Goal: Information Seeking & Learning: Learn about a topic

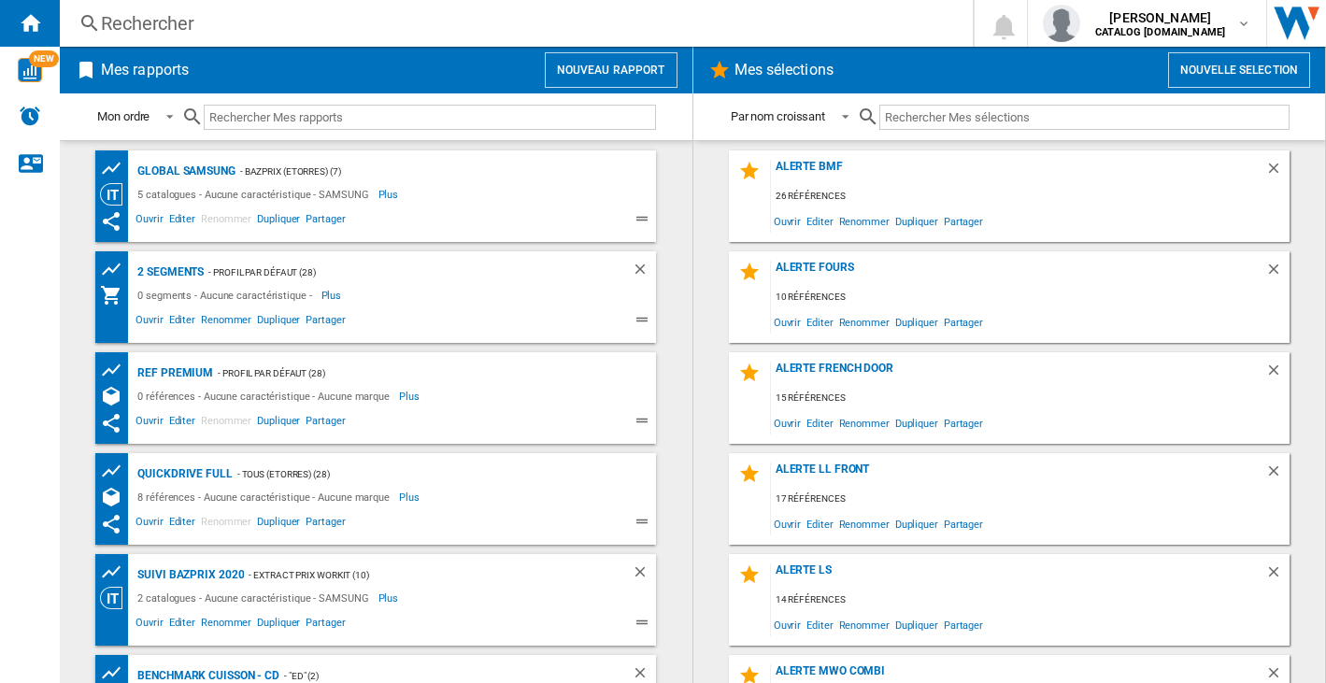
click at [97, 9] on div "Rechercher Rechercher 0 [PERSON_NAME] CATALOG [DOMAIN_NAME] CATALOG [DOMAIN_NAM…" at bounding box center [693, 23] width 1266 height 47
click at [104, 19] on div "Rechercher" at bounding box center [512, 23] width 823 height 26
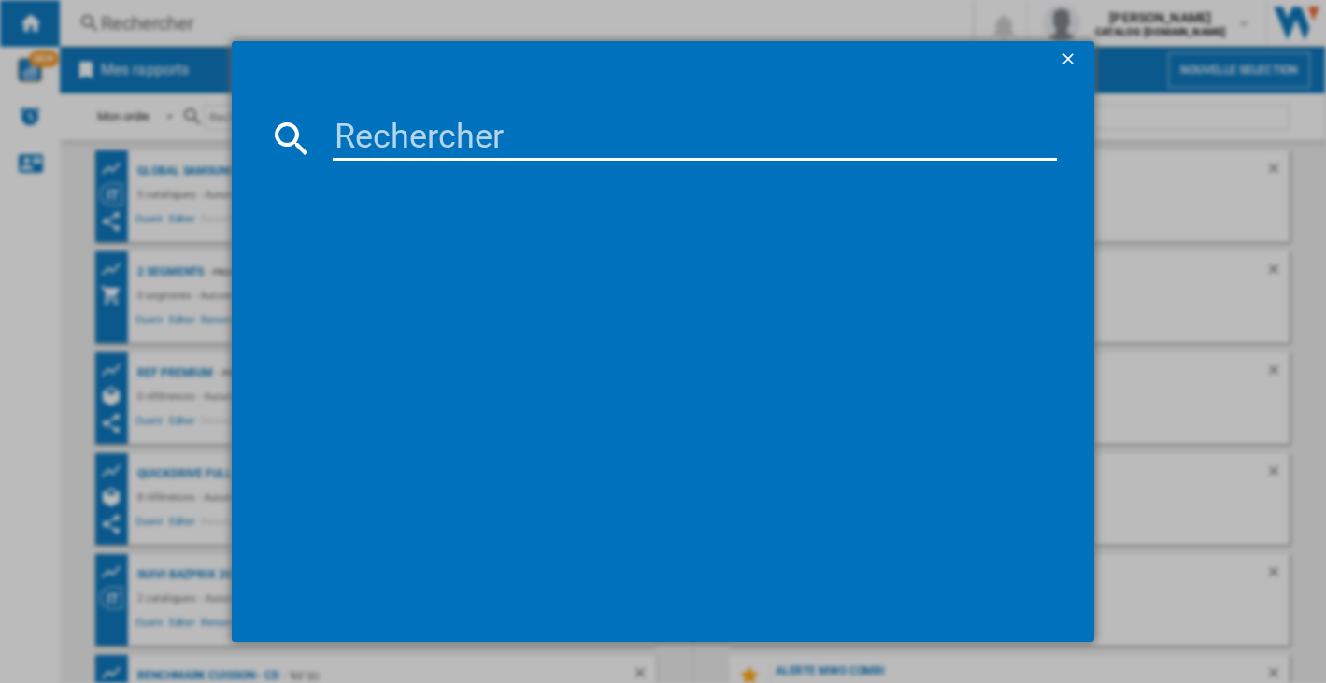
click at [546, 154] on input at bounding box center [694, 138] width 723 height 45
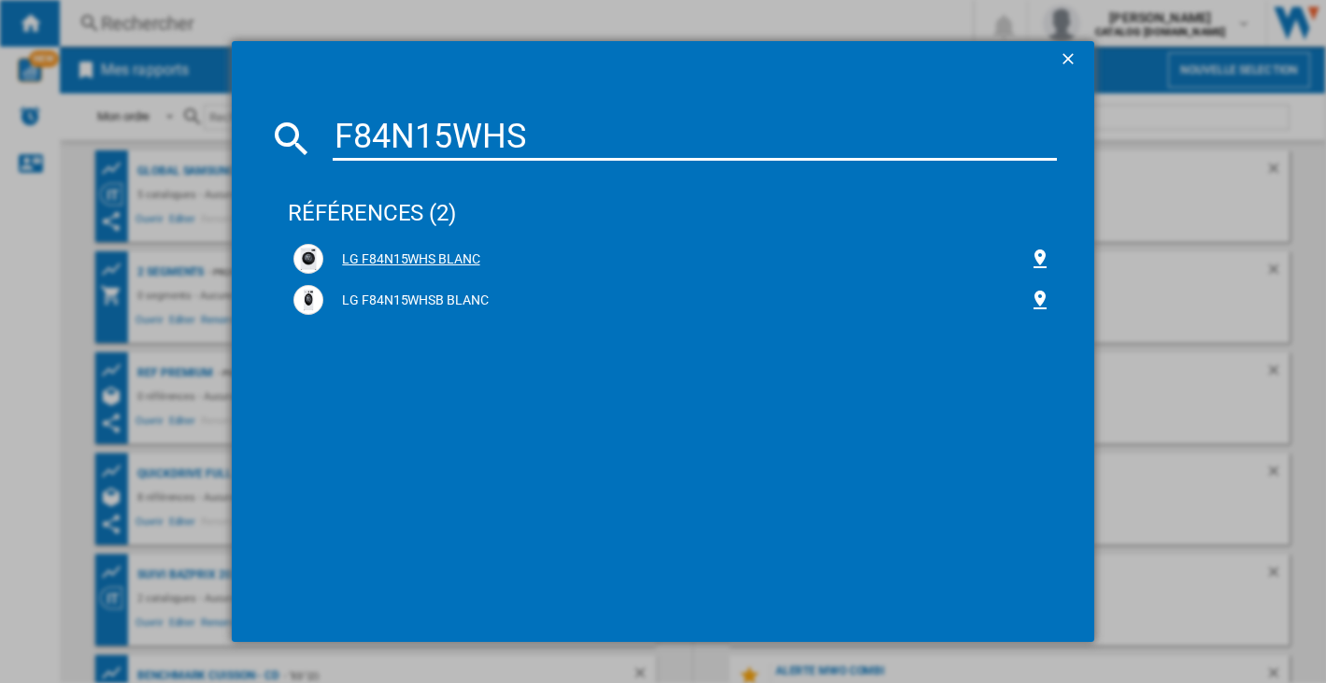
type input "F84N15WHS"
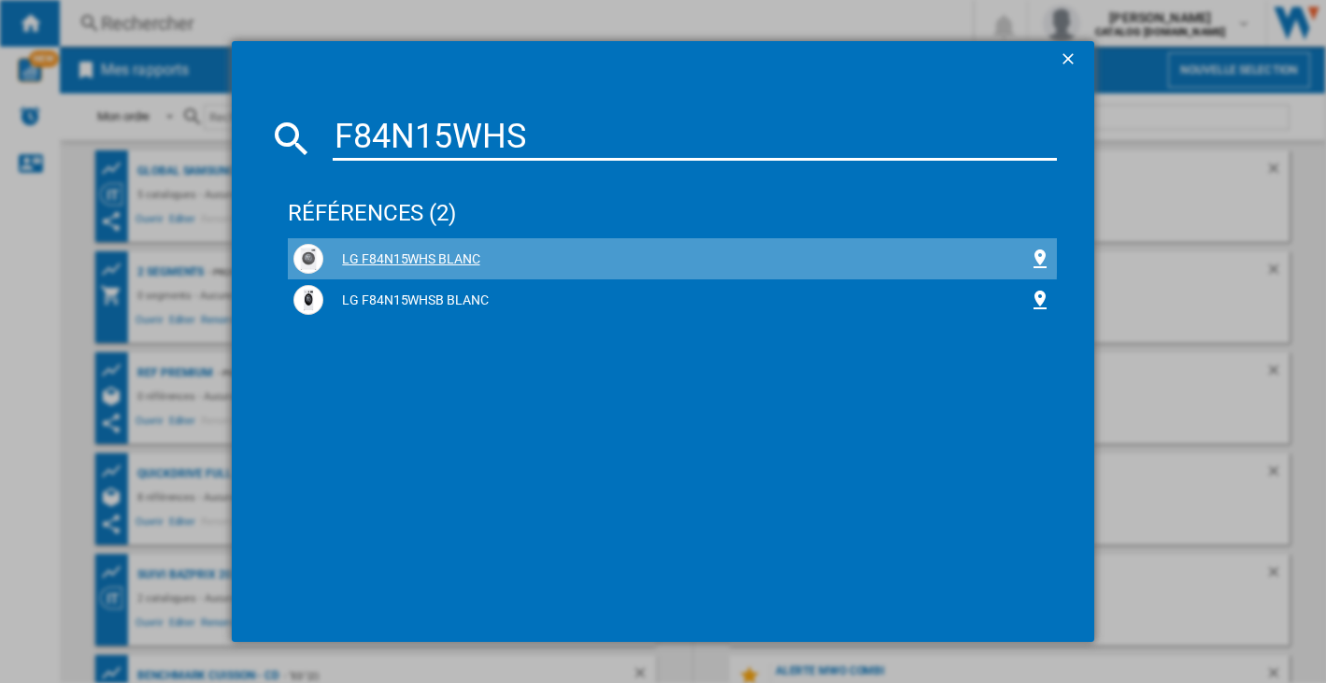
click at [396, 256] on div "LG F84N15WHS BLANC" at bounding box center [675, 259] width 704 height 19
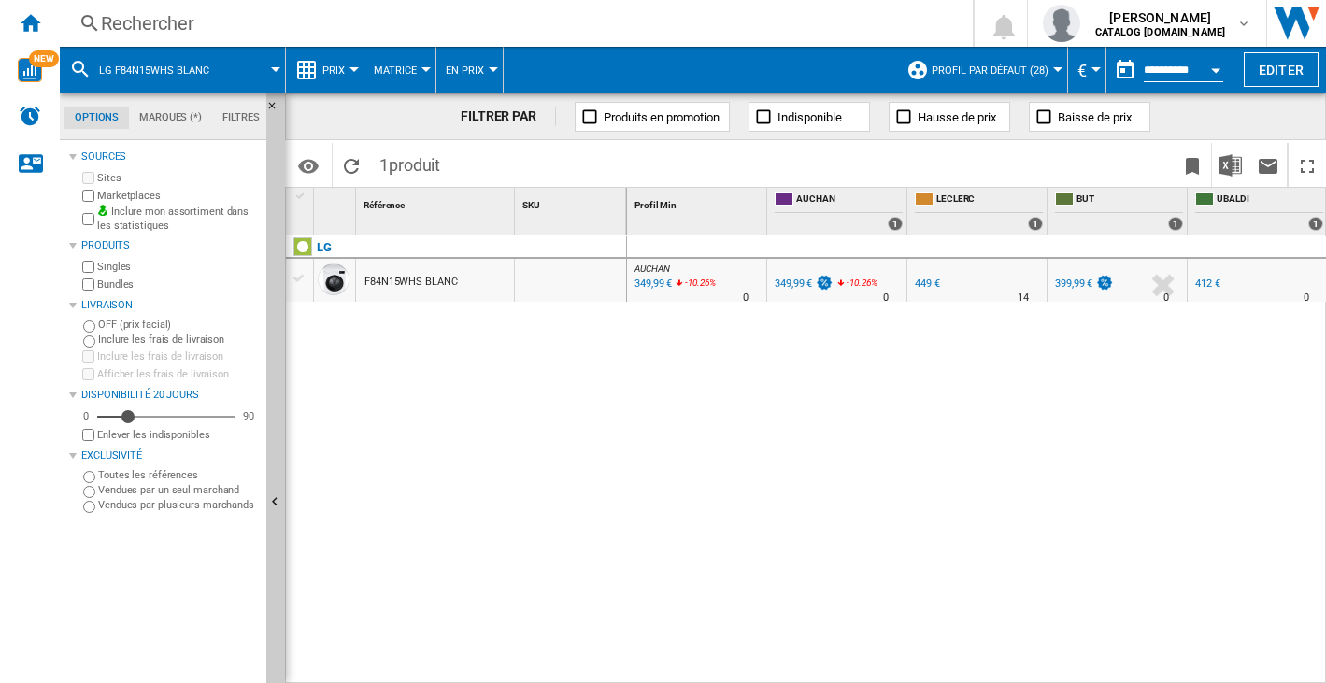
click at [405, 277] on div "F84N15WHS BLANC" at bounding box center [410, 282] width 93 height 43
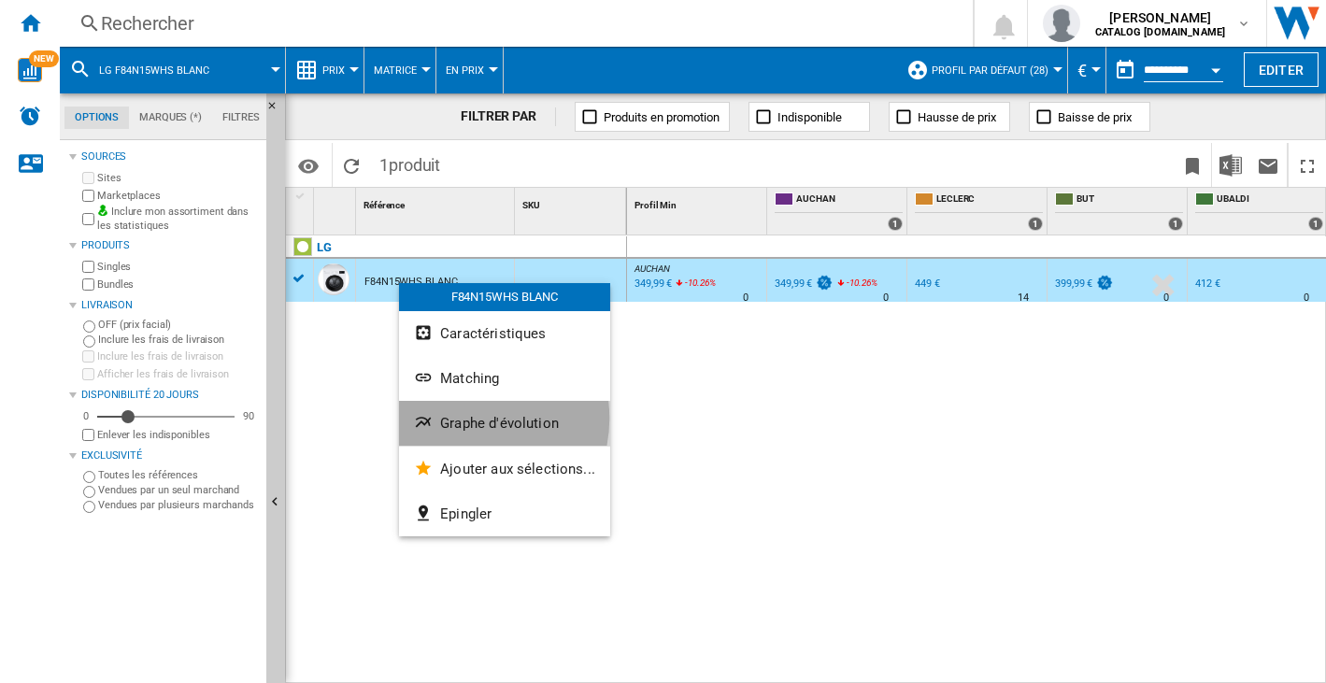
click at [464, 418] on span "Graphe d'évolution" at bounding box center [499, 423] width 119 height 17
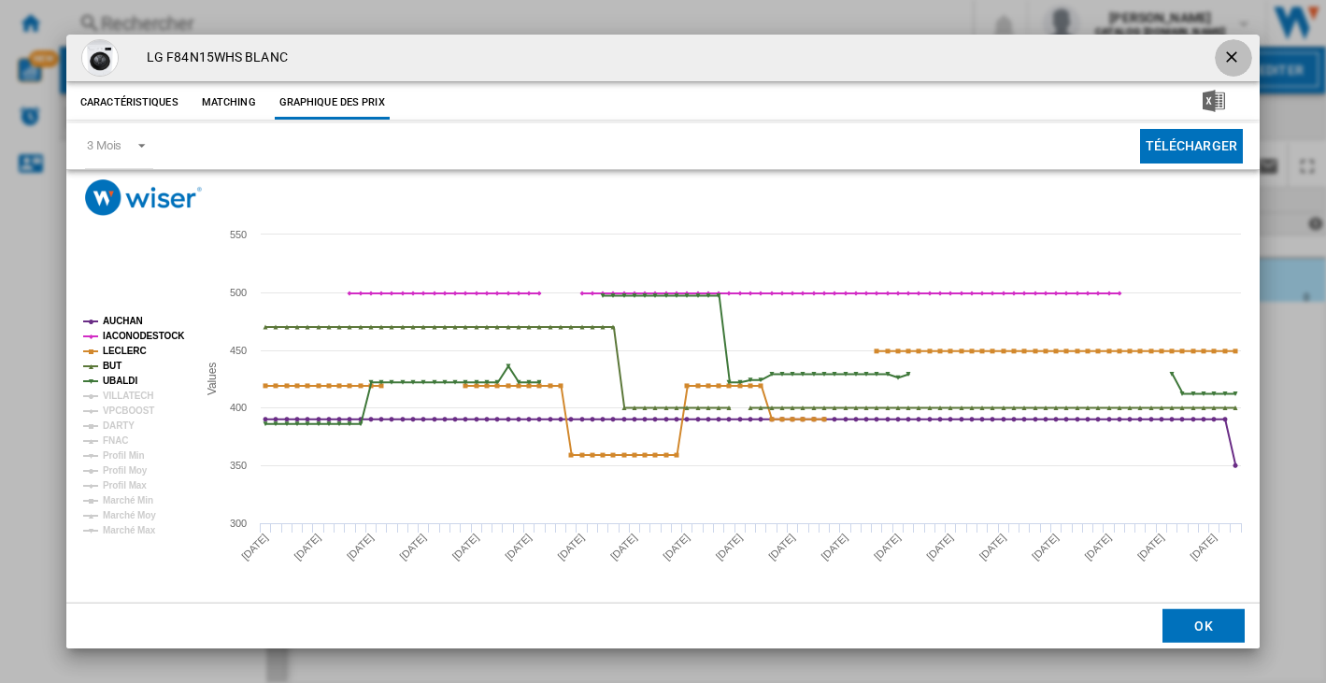
click at [1228, 50] on ng-md-icon "getI18NText('BUTTONS.CLOSE_DIALOG')" at bounding box center [1233, 59] width 22 height 22
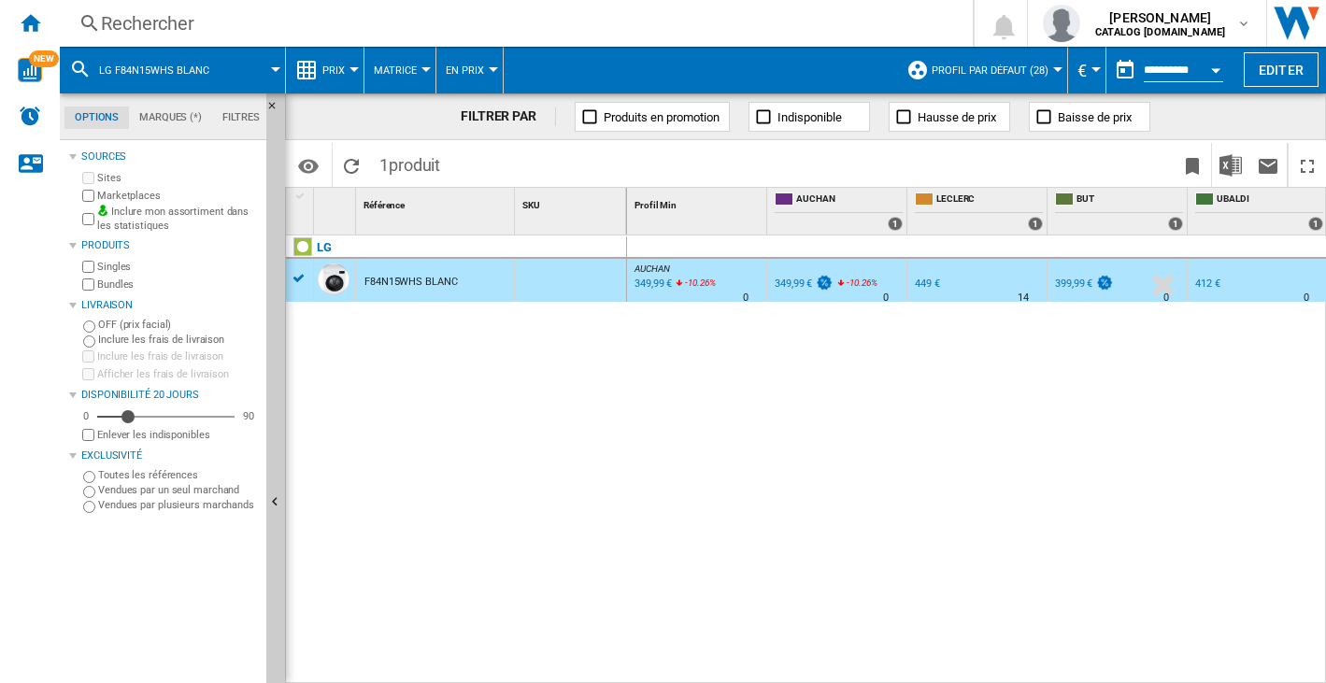
click at [129, 22] on div "Rechercher" at bounding box center [512, 23] width 823 height 26
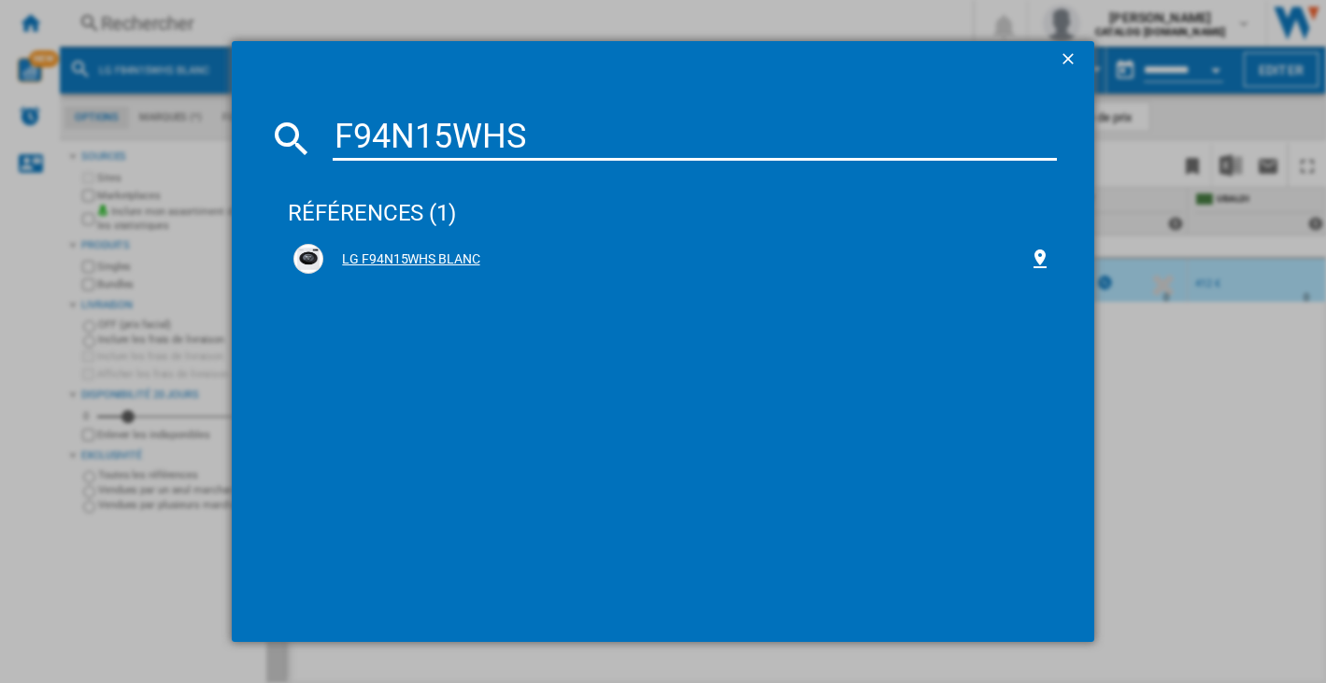
type input "F94N15WHS"
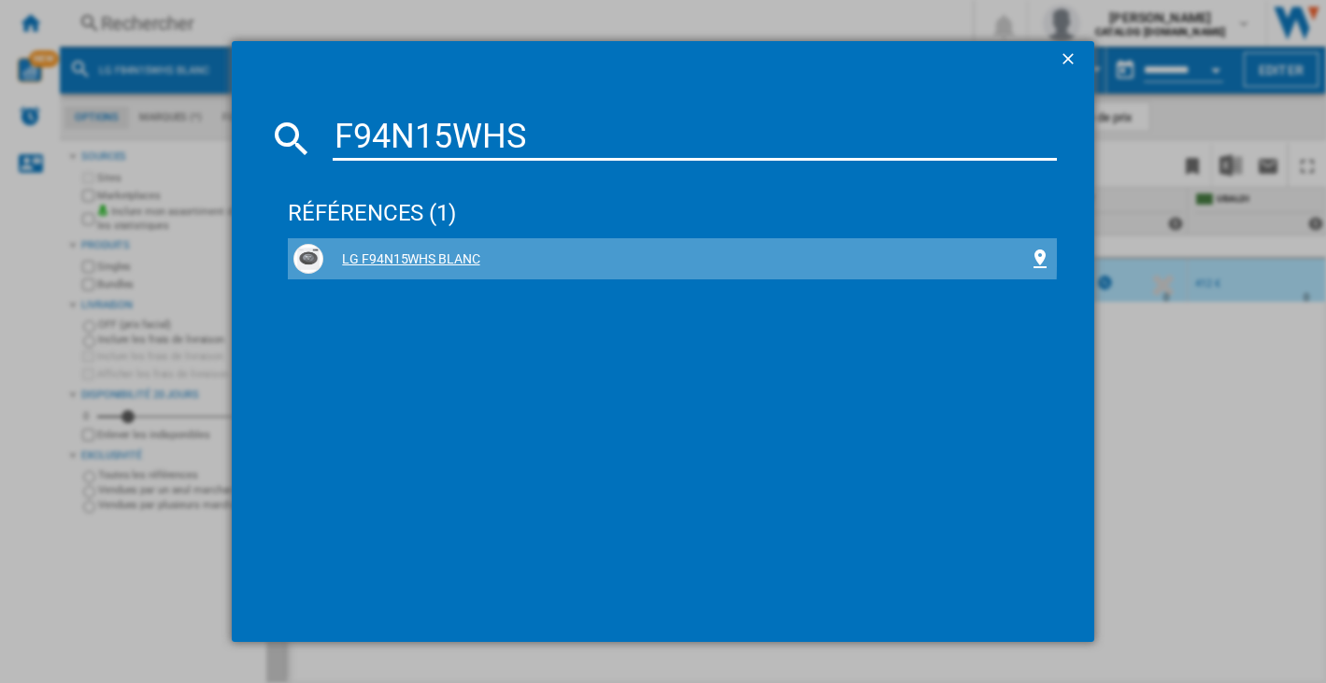
click at [410, 254] on div "LG F94N15WHS BLANC" at bounding box center [675, 259] width 704 height 19
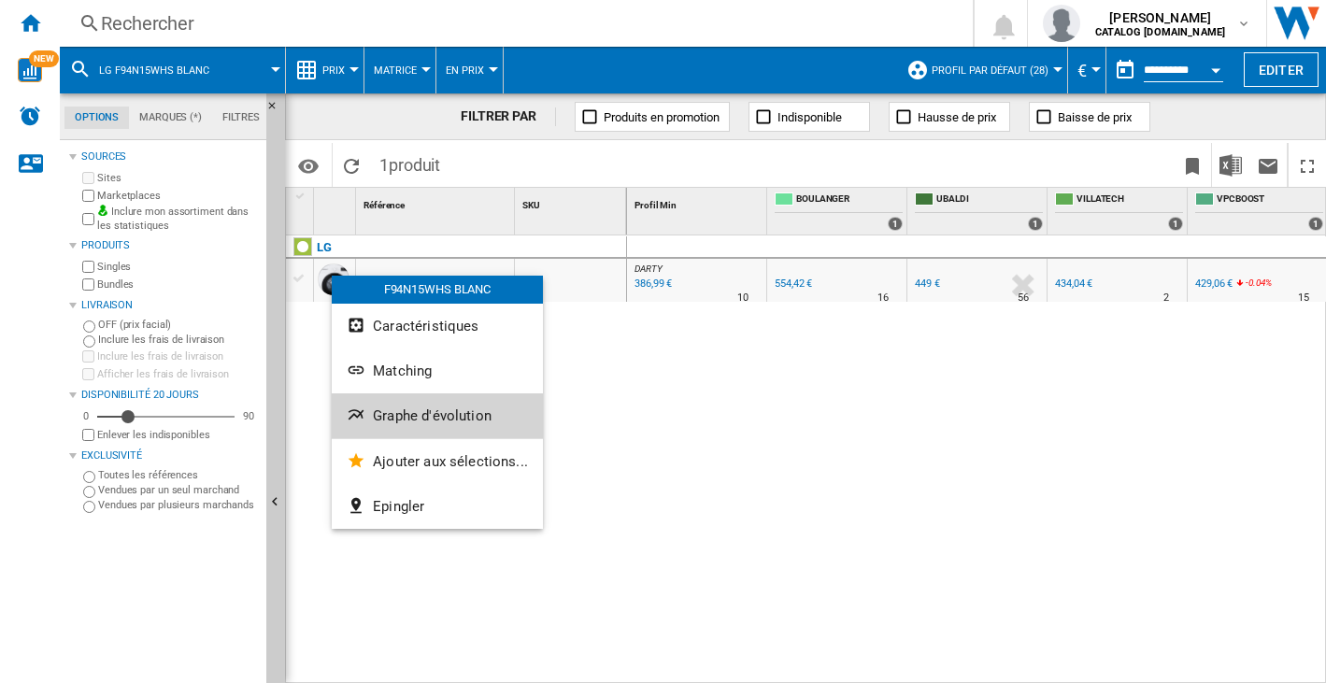
click at [390, 411] on span "Graphe d'évolution" at bounding box center [432, 415] width 119 height 17
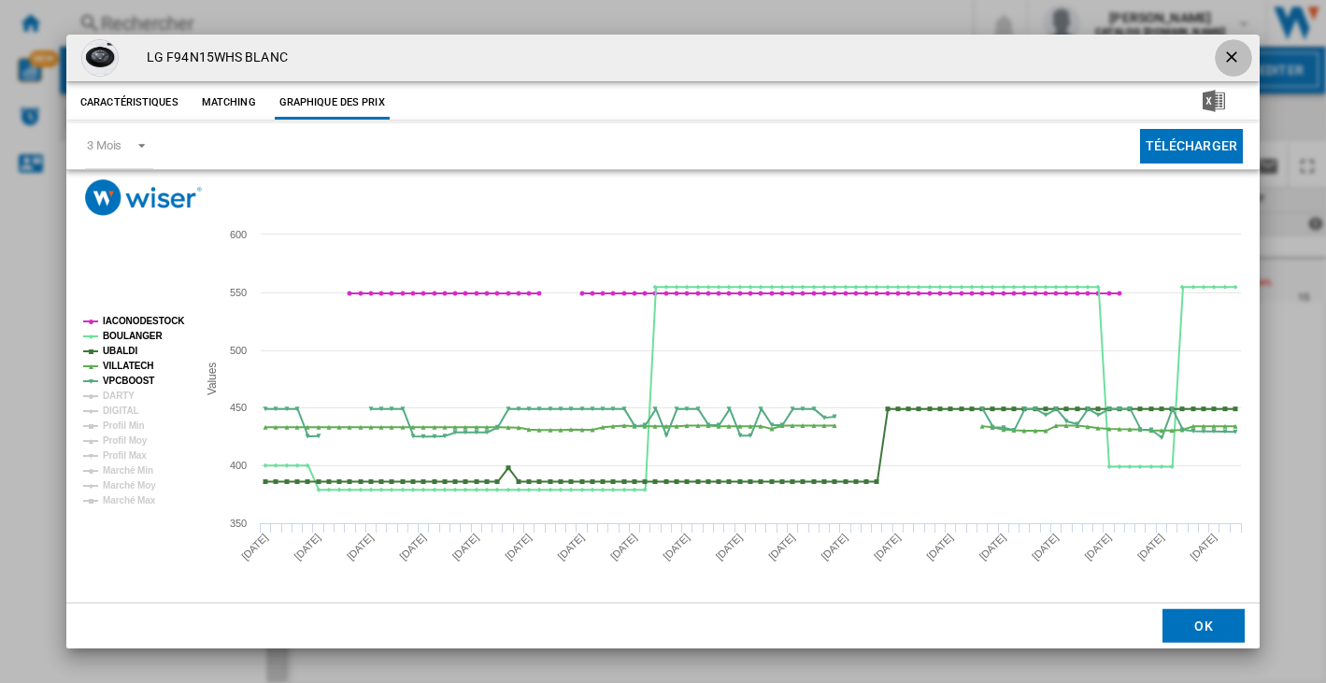
click at [1227, 60] on ng-md-icon "getI18NText('BUTTONS.CLOSE_DIALOG')" at bounding box center [1233, 59] width 22 height 22
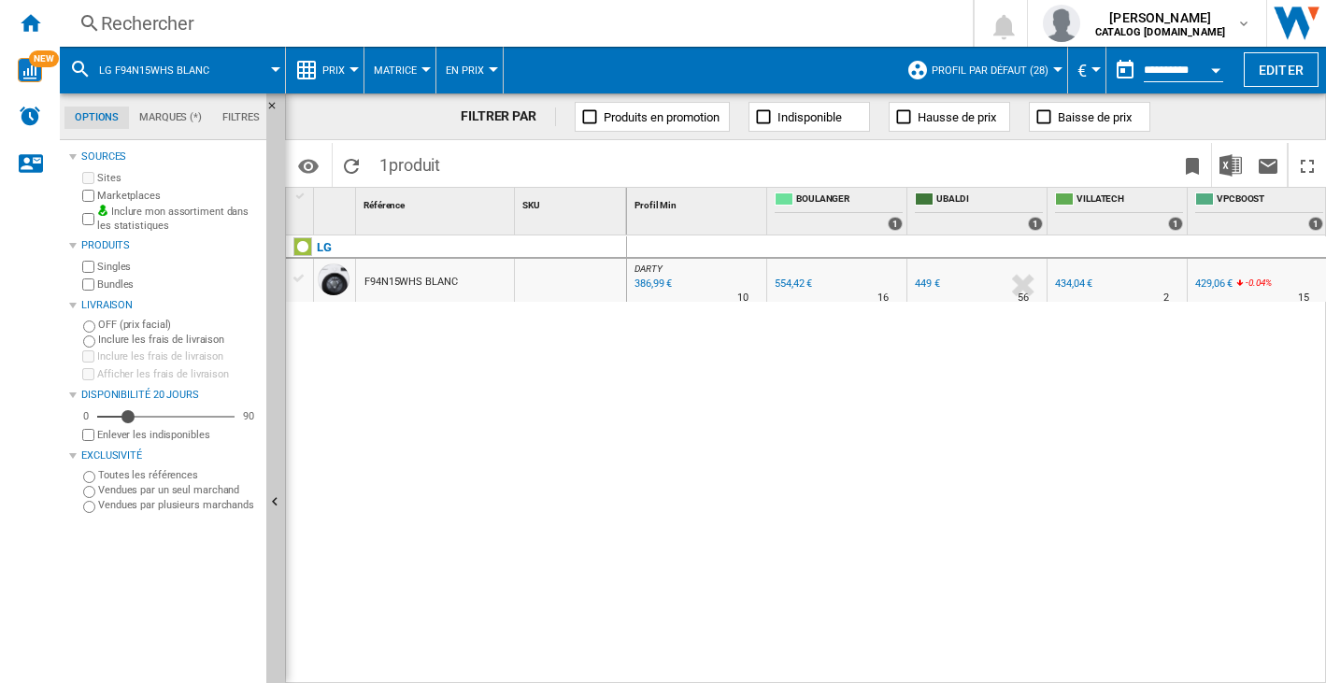
click at [141, 20] on div "Rechercher" at bounding box center [512, 23] width 823 height 26
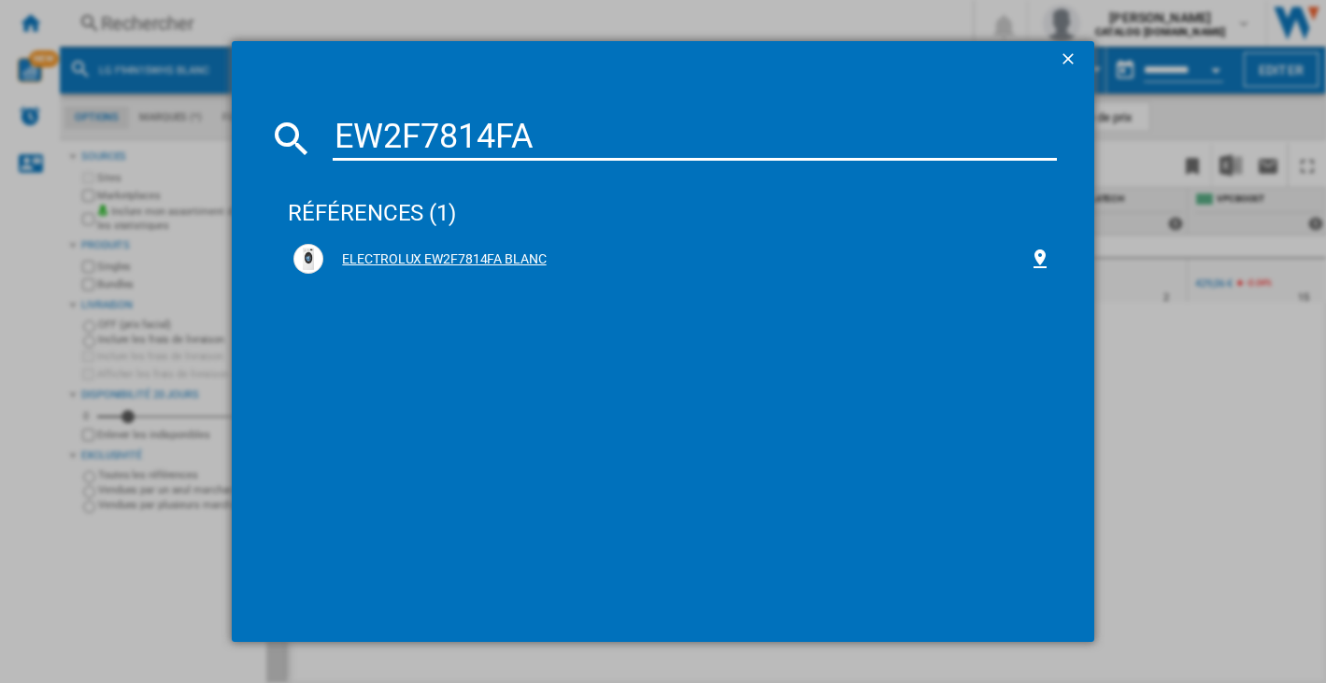
type input "EW2F7814FA"
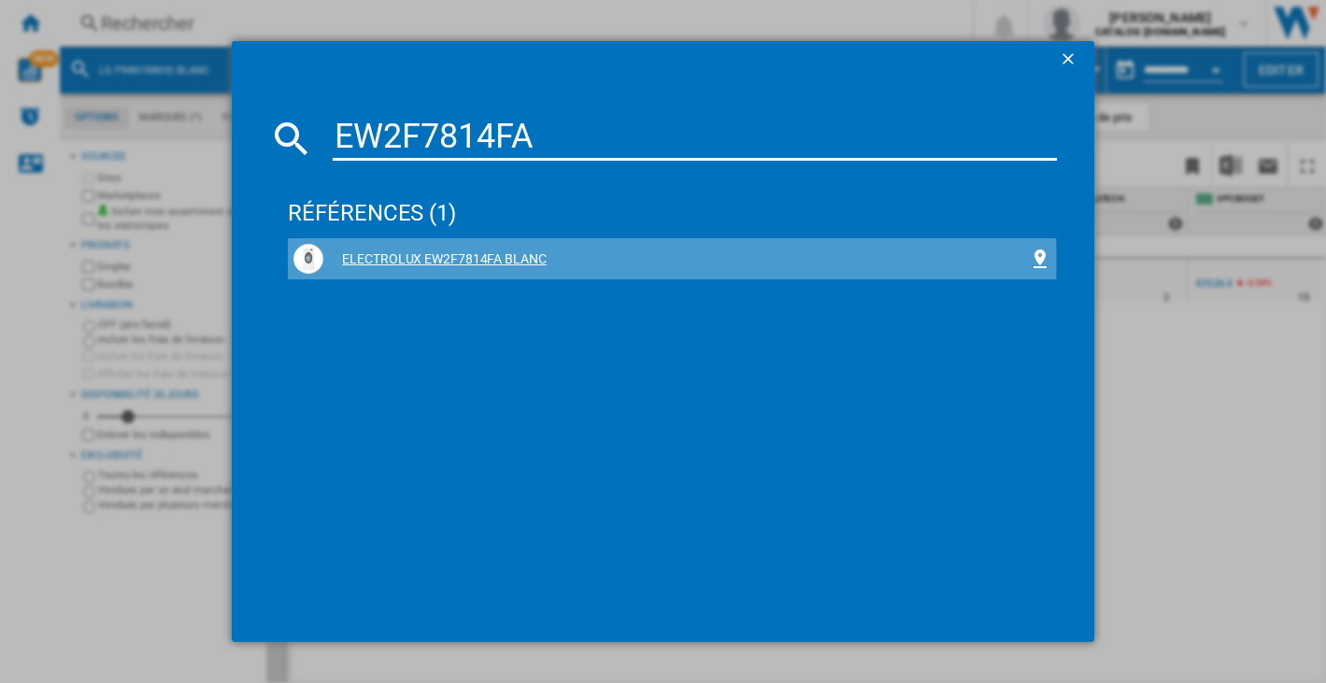
click at [444, 260] on div "ELECTROLUX EW2F7814FA BLANC" at bounding box center [675, 259] width 704 height 19
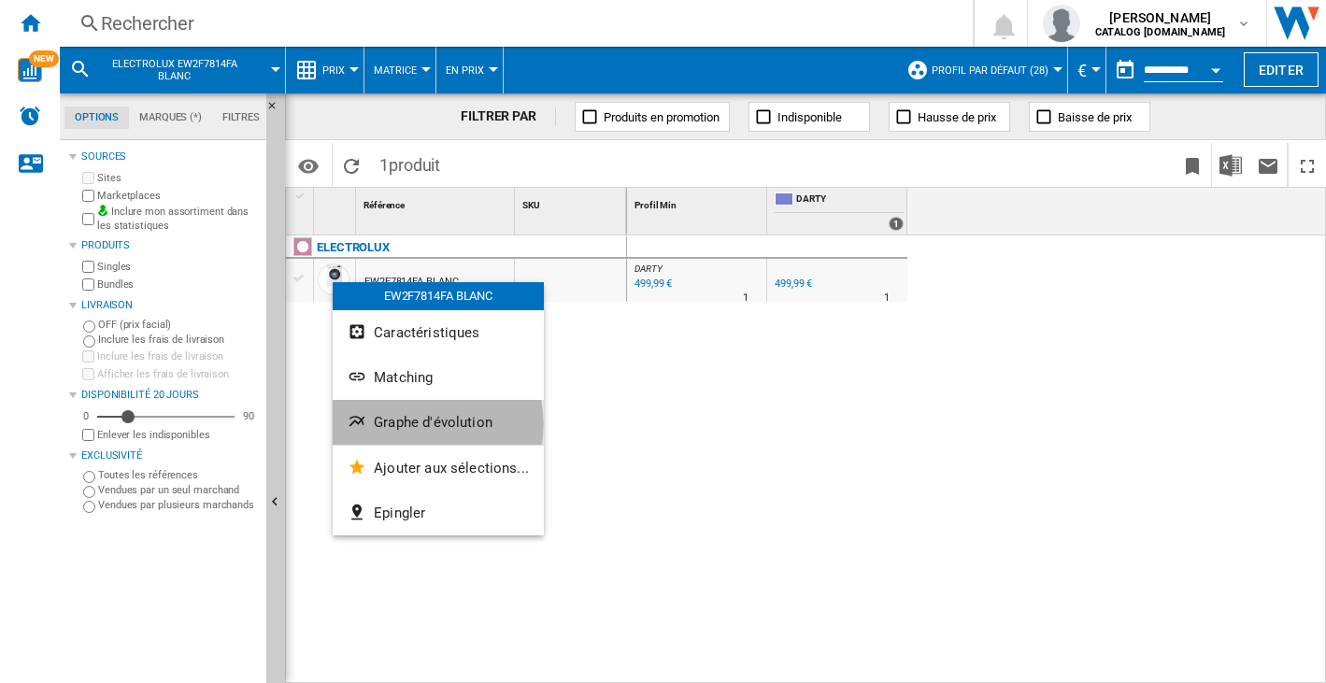
click at [408, 423] on span "Graphe d'évolution" at bounding box center [433, 422] width 119 height 17
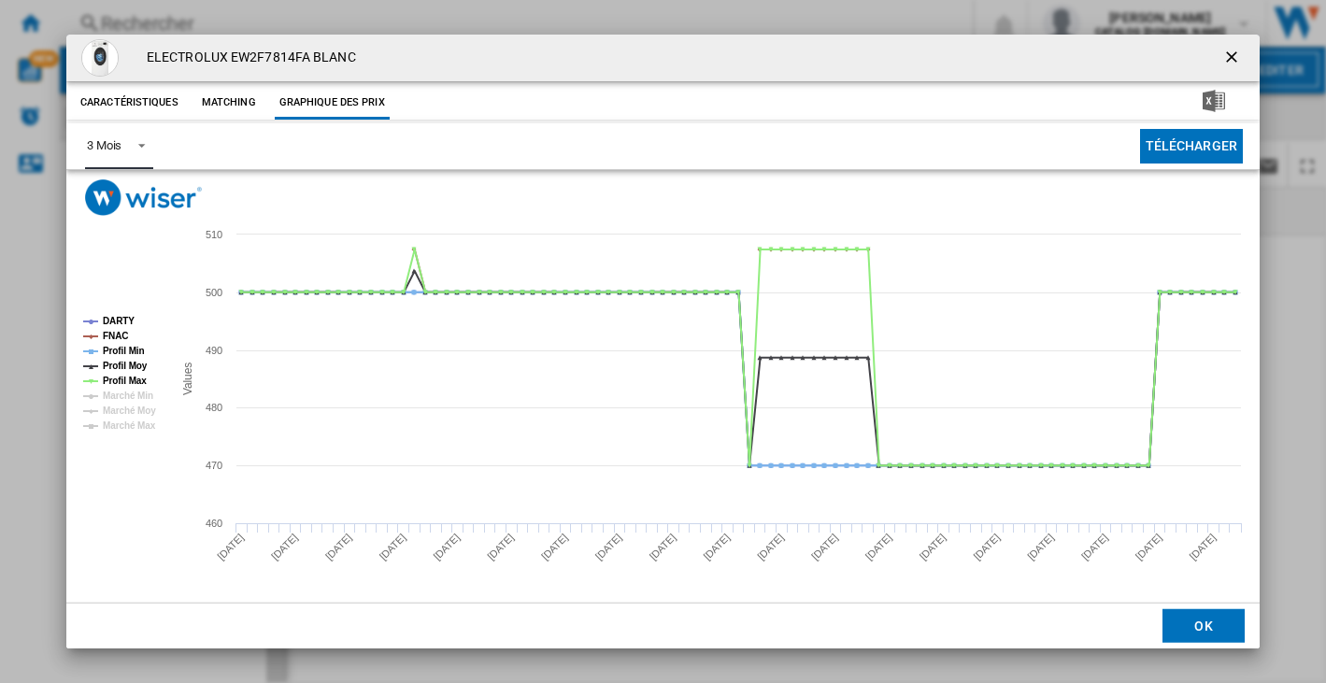
click at [148, 144] on span "Product popup" at bounding box center [136, 143] width 22 height 17
click at [120, 187] on div "6 Mois" at bounding box center [103, 191] width 35 height 17
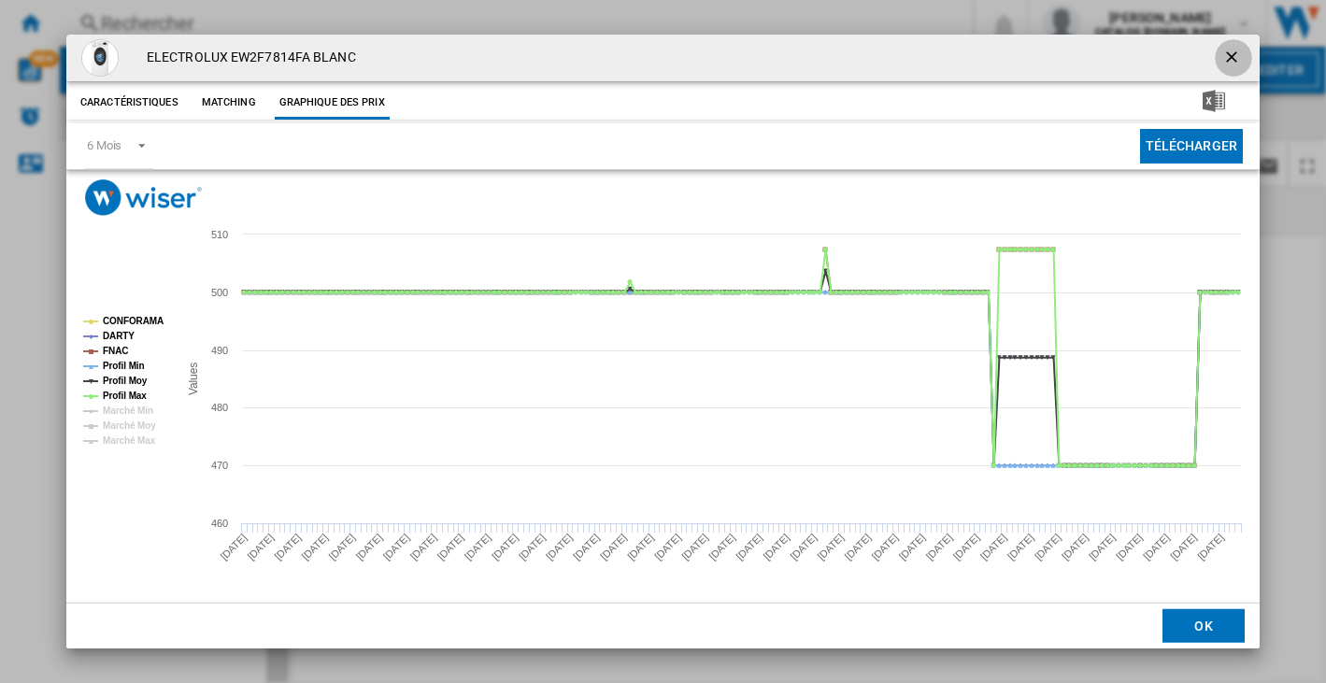
click at [1233, 60] on ng-md-icon "getI18NText('BUTTONS.CLOSE_DIALOG')" at bounding box center [1233, 59] width 22 height 22
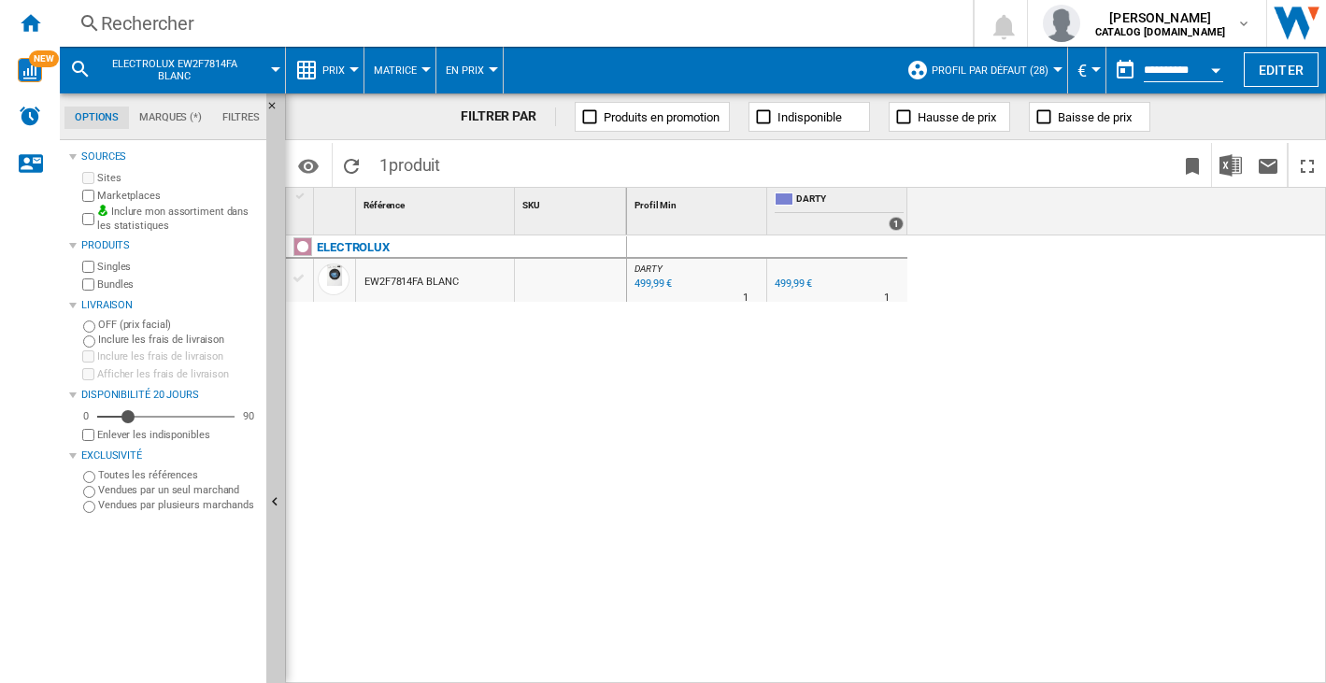
click at [172, 14] on div "Rechercher" at bounding box center [512, 23] width 823 height 26
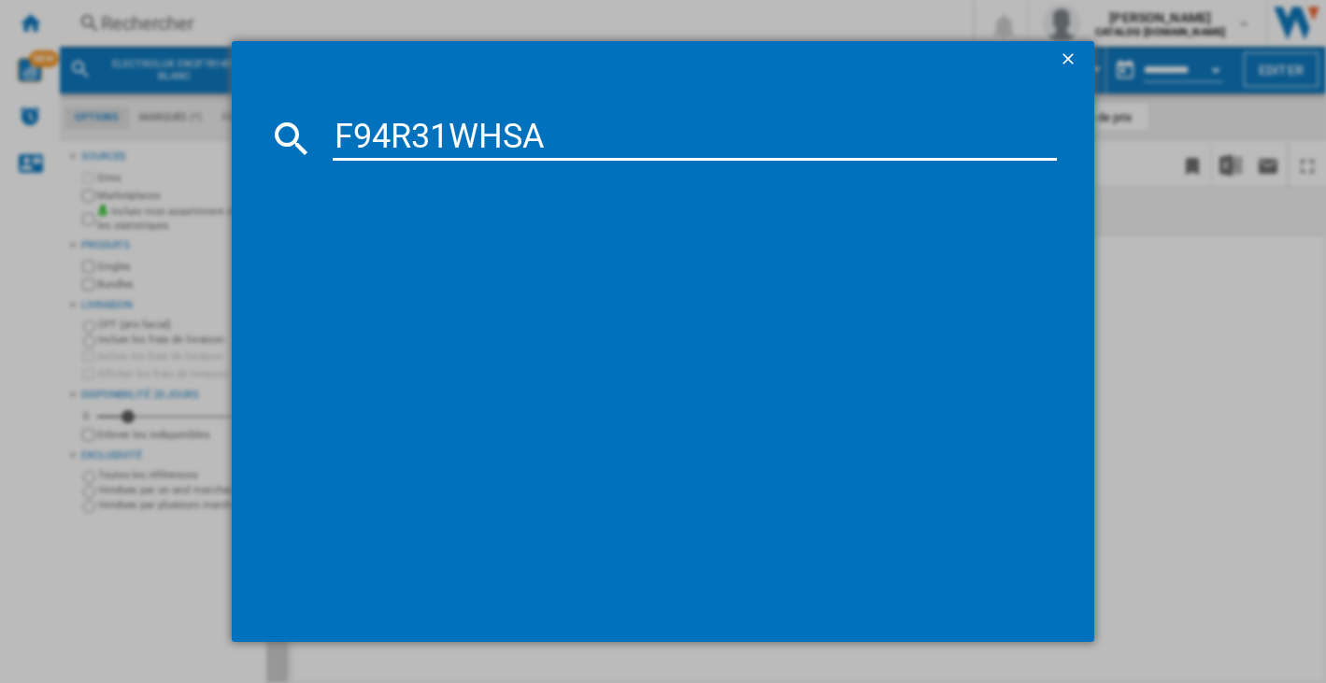
type input "F94R31WHSA"
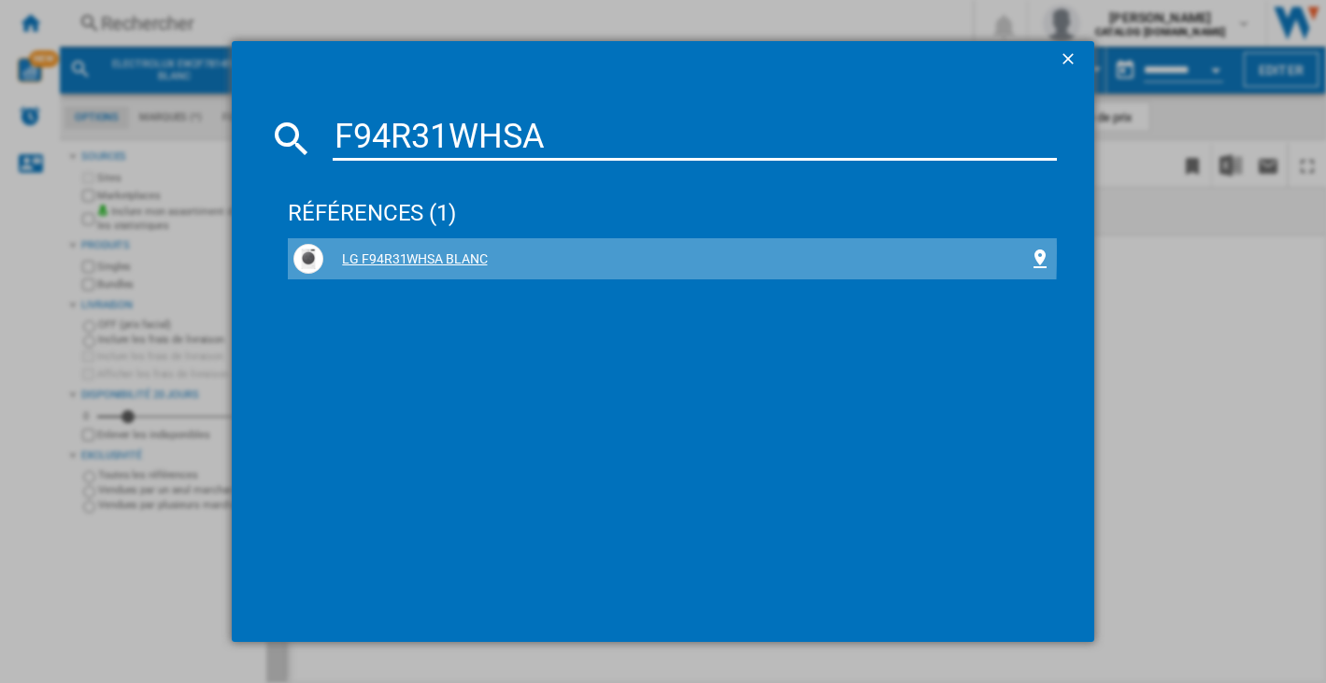
click at [461, 251] on div "LG F94R31WHSA BLANC" at bounding box center [675, 259] width 704 height 19
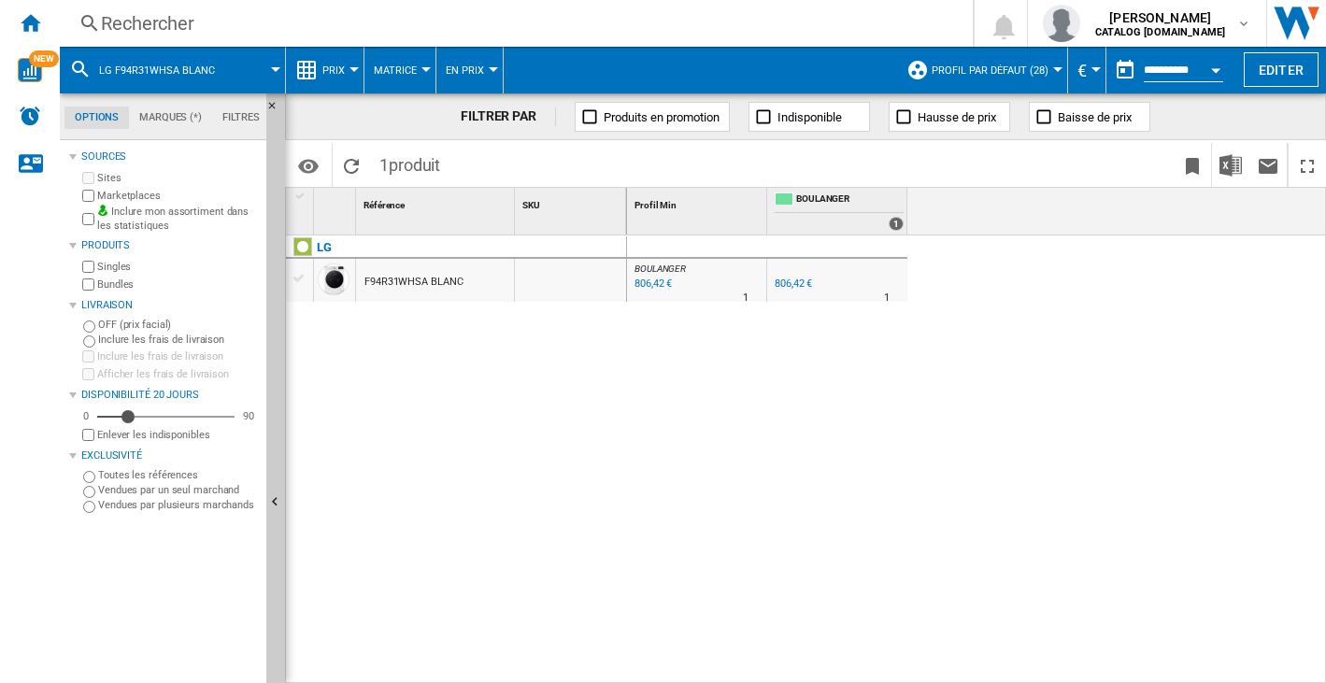
drag, startPoint x: 425, startPoint y: 280, endPoint x: 375, endPoint y: 282, distance: 50.5
click at [375, 282] on div "F94R31WHSA BLANC" at bounding box center [413, 282] width 98 height 43
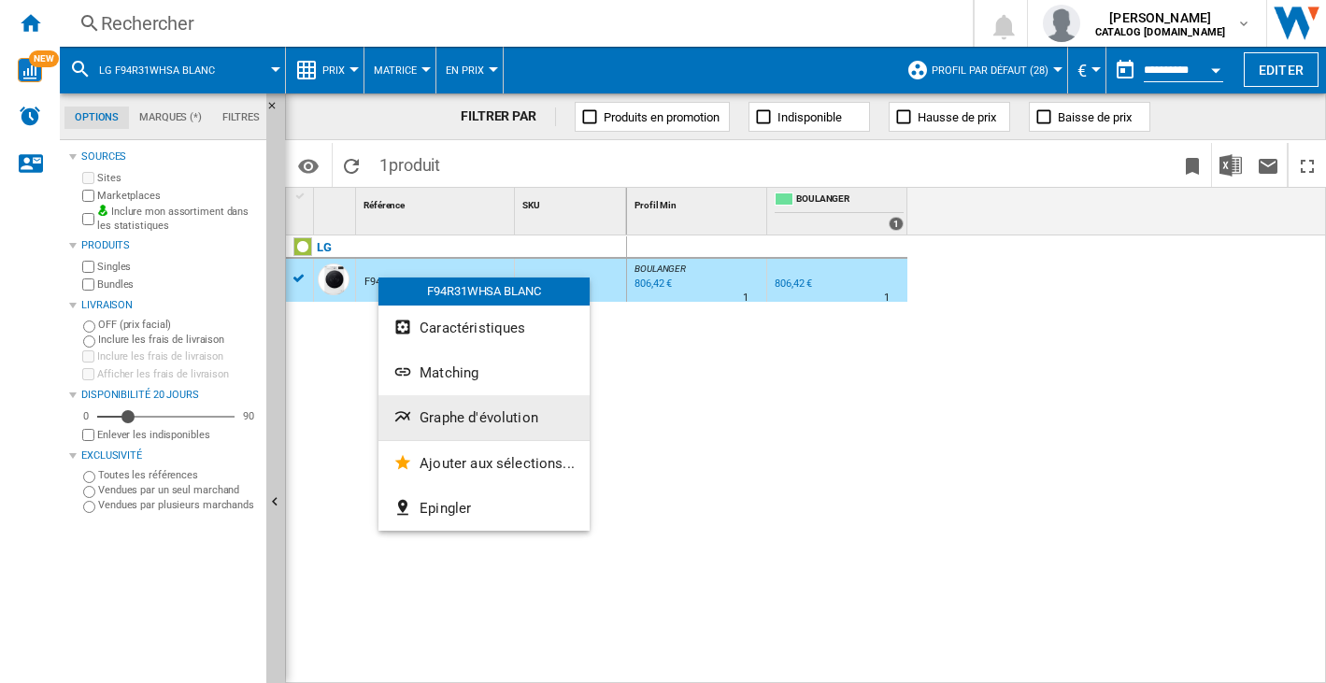
click at [453, 414] on span "Graphe d'évolution" at bounding box center [478, 417] width 119 height 17
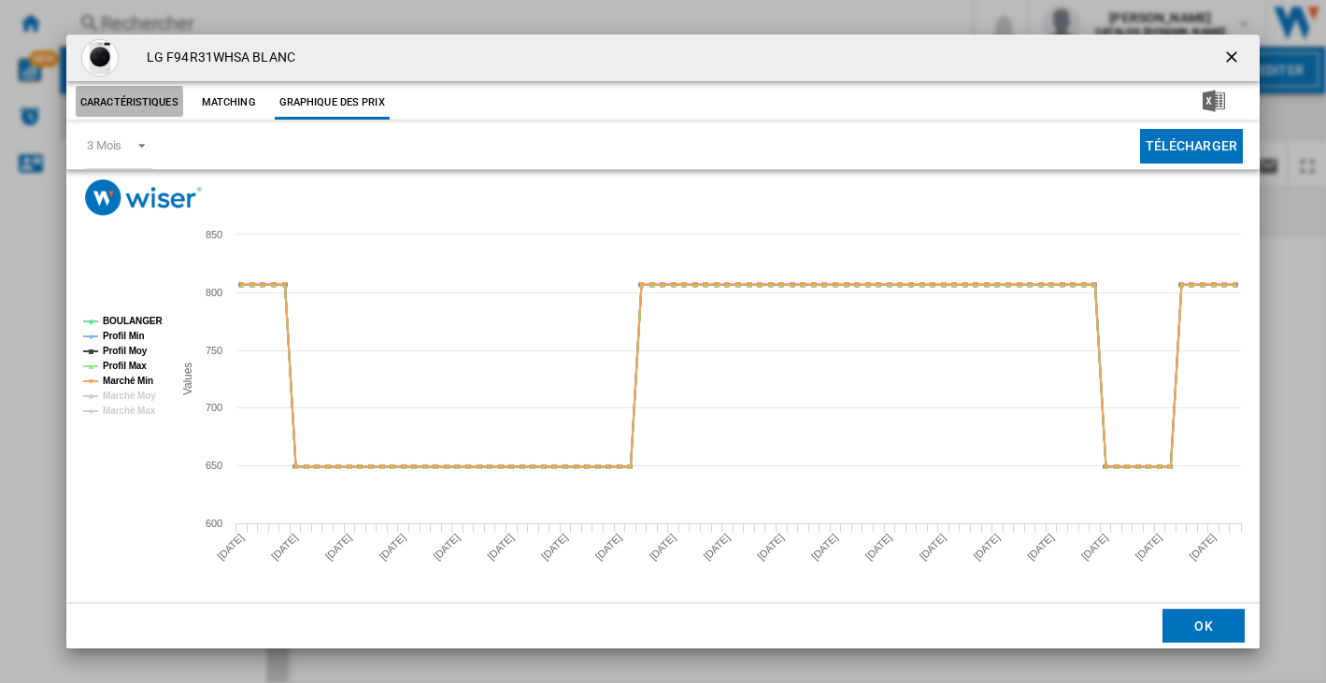
click at [113, 103] on button "Caractéristiques" at bounding box center [129, 103] width 107 height 34
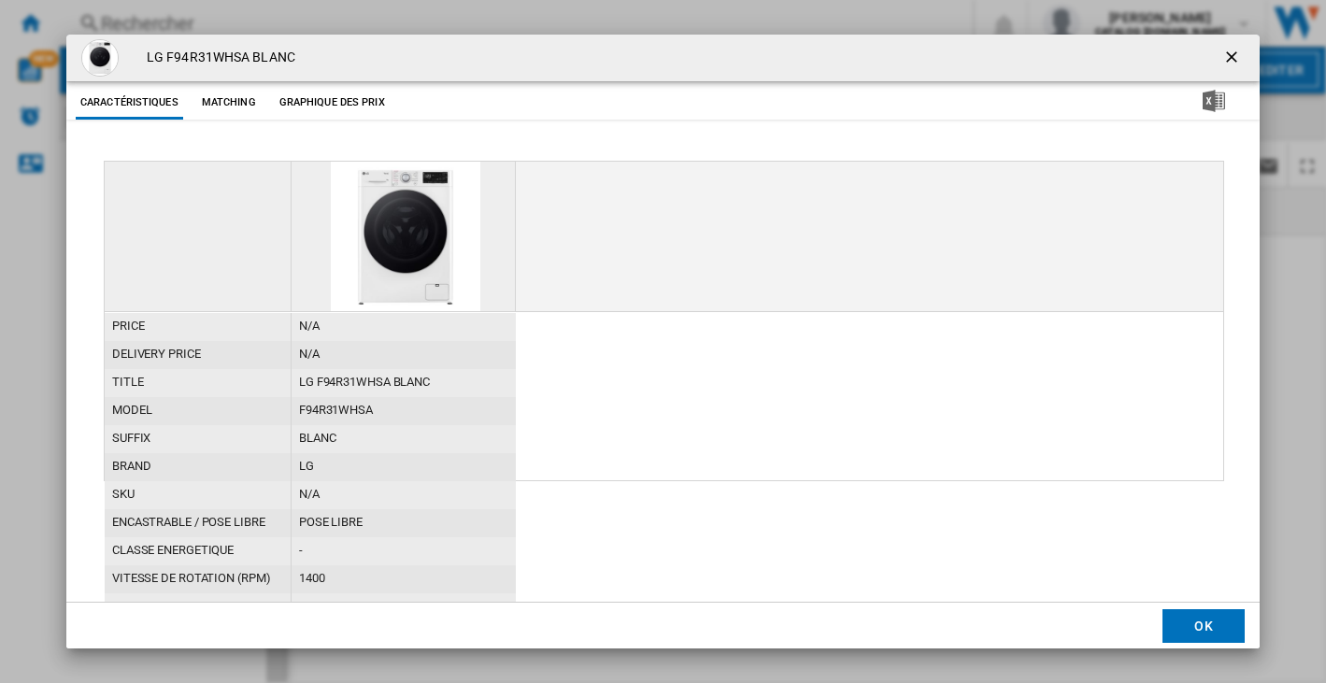
click at [234, 99] on button "Matching" at bounding box center [229, 103] width 82 height 34
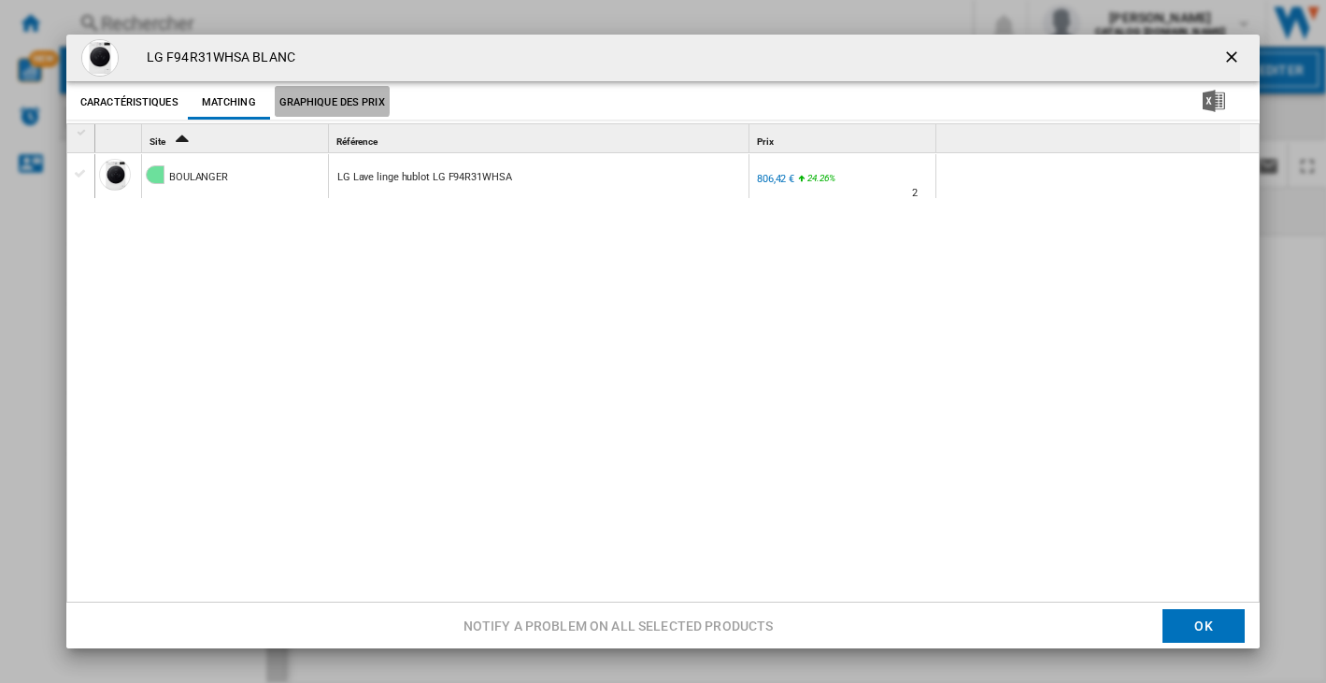
click at [318, 100] on button "Graphique des prix" at bounding box center [332, 103] width 115 height 34
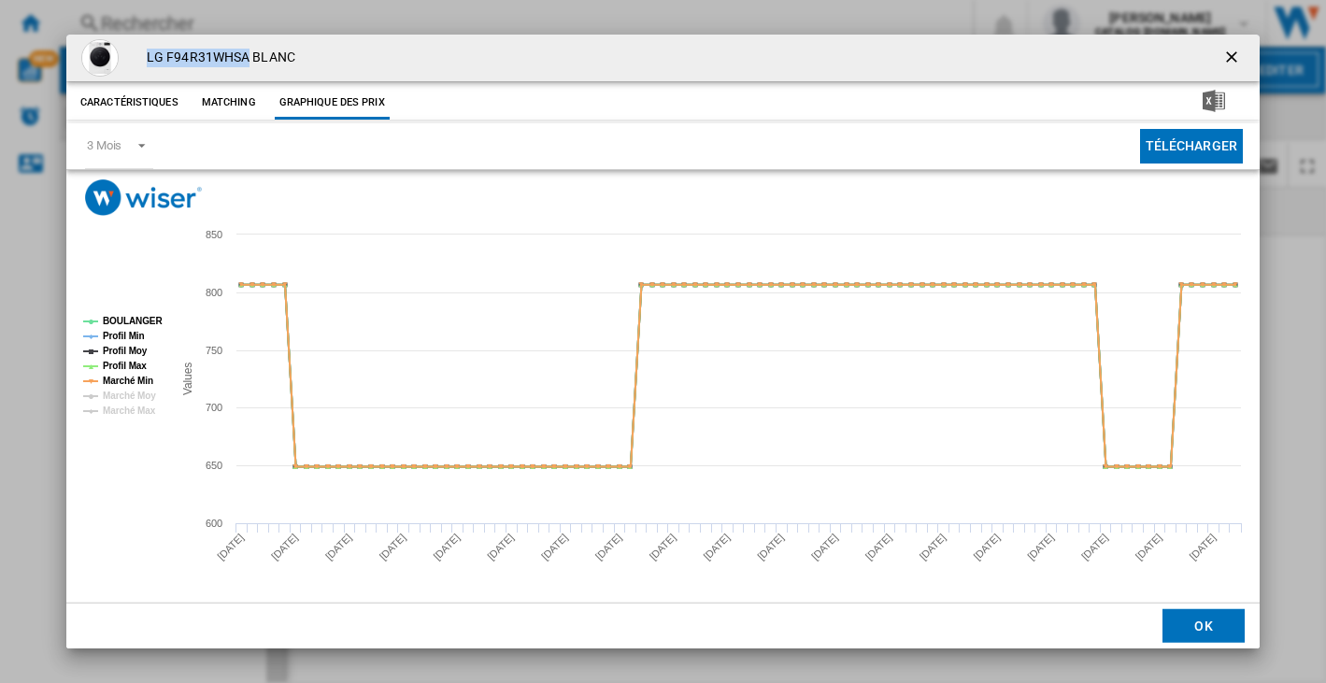
drag, startPoint x: 248, startPoint y: 59, endPoint x: 146, endPoint y: 54, distance: 101.9
click at [146, 54] on h4 "LG F94R31WHSA BLANC" at bounding box center [216, 58] width 158 height 19
copy h4 "LG F94R31WHSA"
click at [1229, 54] on ng-md-icon "getI18NText('BUTTONS.CLOSE_DIALOG')" at bounding box center [1233, 59] width 22 height 22
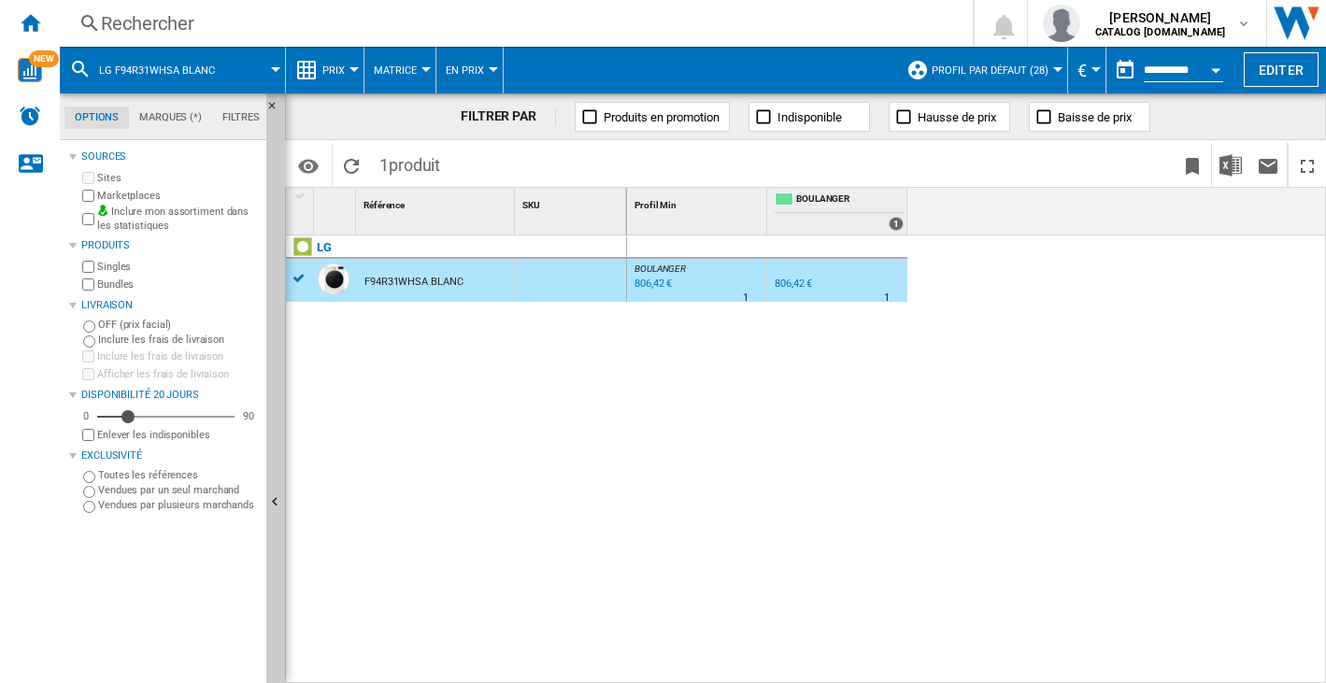
click at [201, 23] on div "Rechercher" at bounding box center [512, 23] width 823 height 26
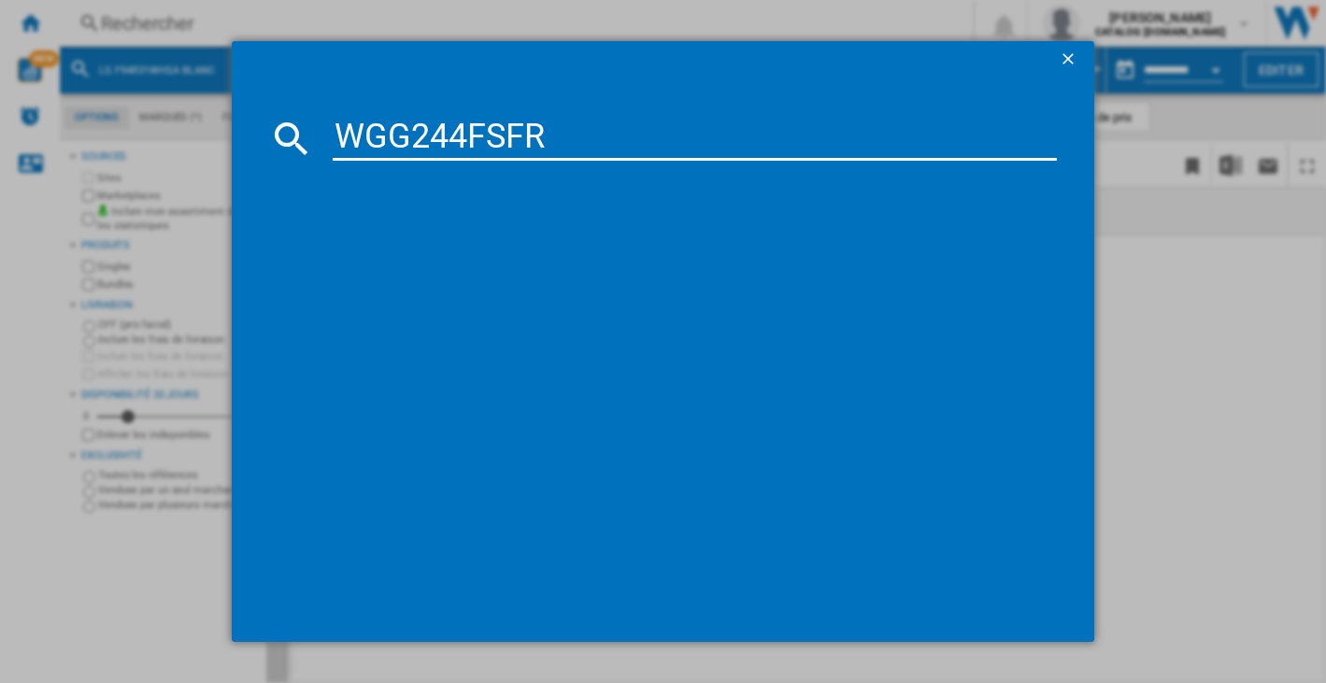
type input "WGG244FSFR"
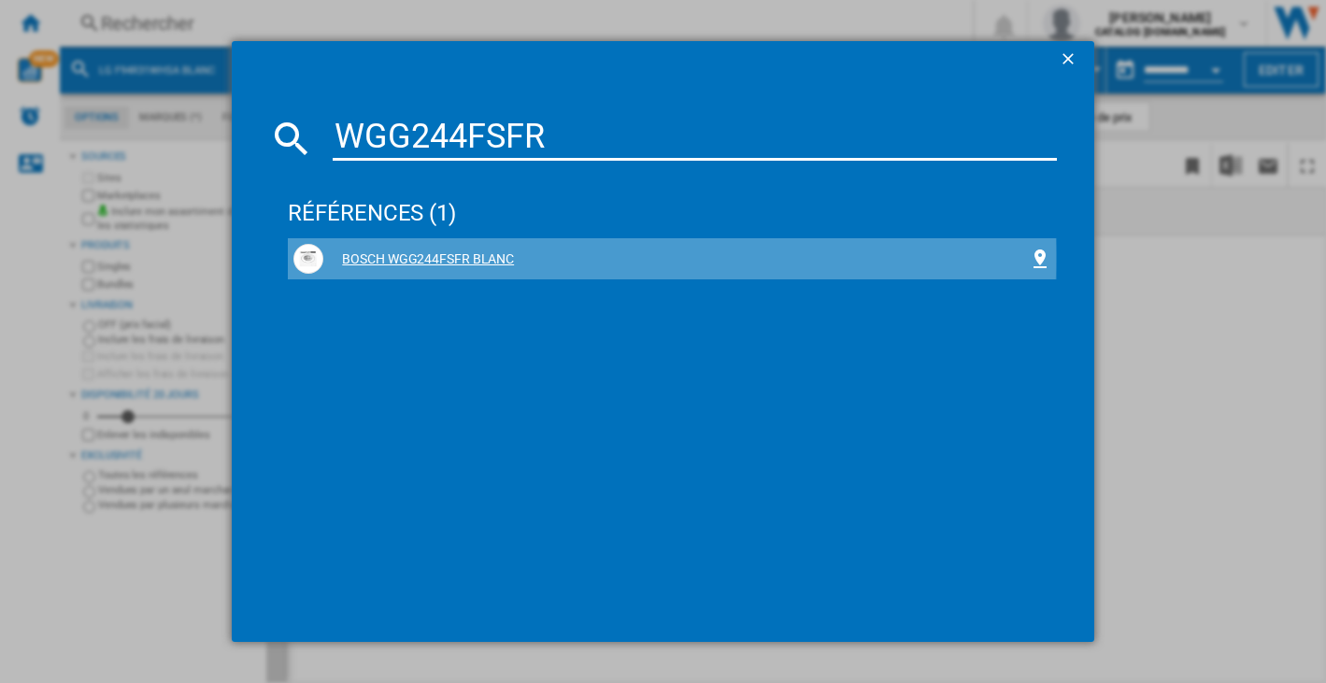
click at [414, 258] on div "BOSCH WGG244FSFR BLANC" at bounding box center [675, 259] width 704 height 19
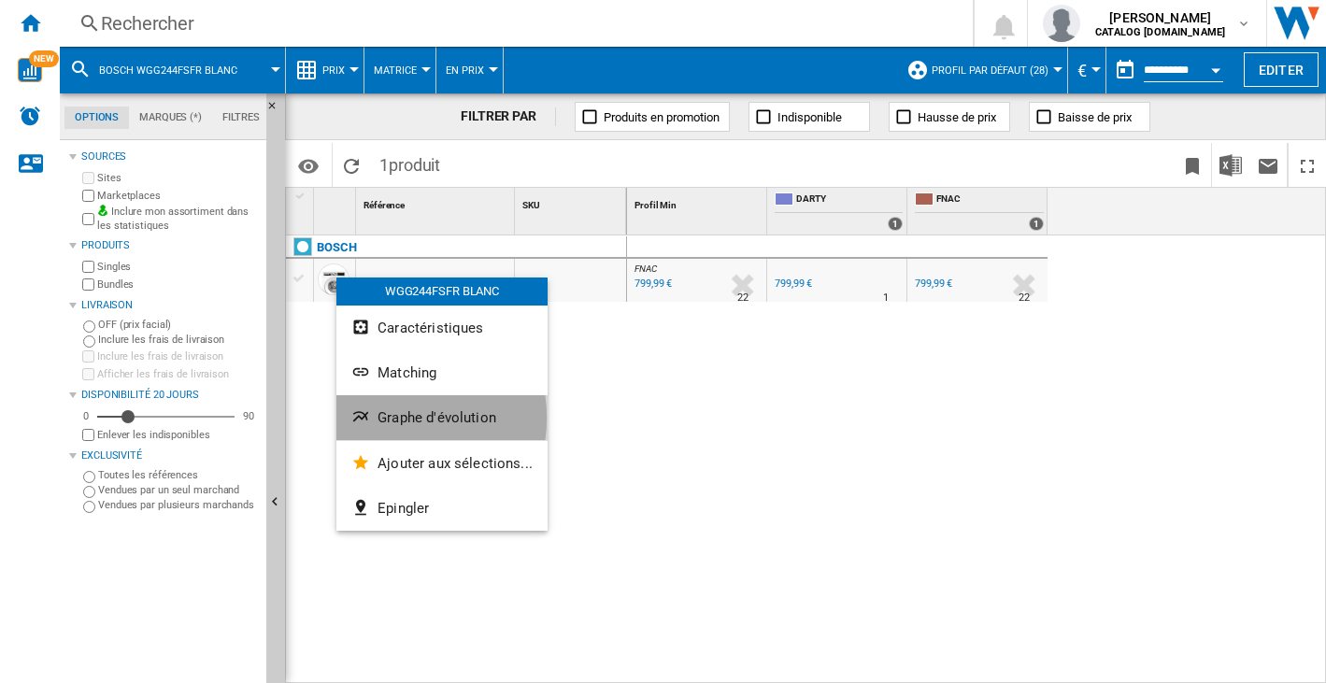
click at [395, 418] on span "Graphe d'évolution" at bounding box center [436, 417] width 119 height 17
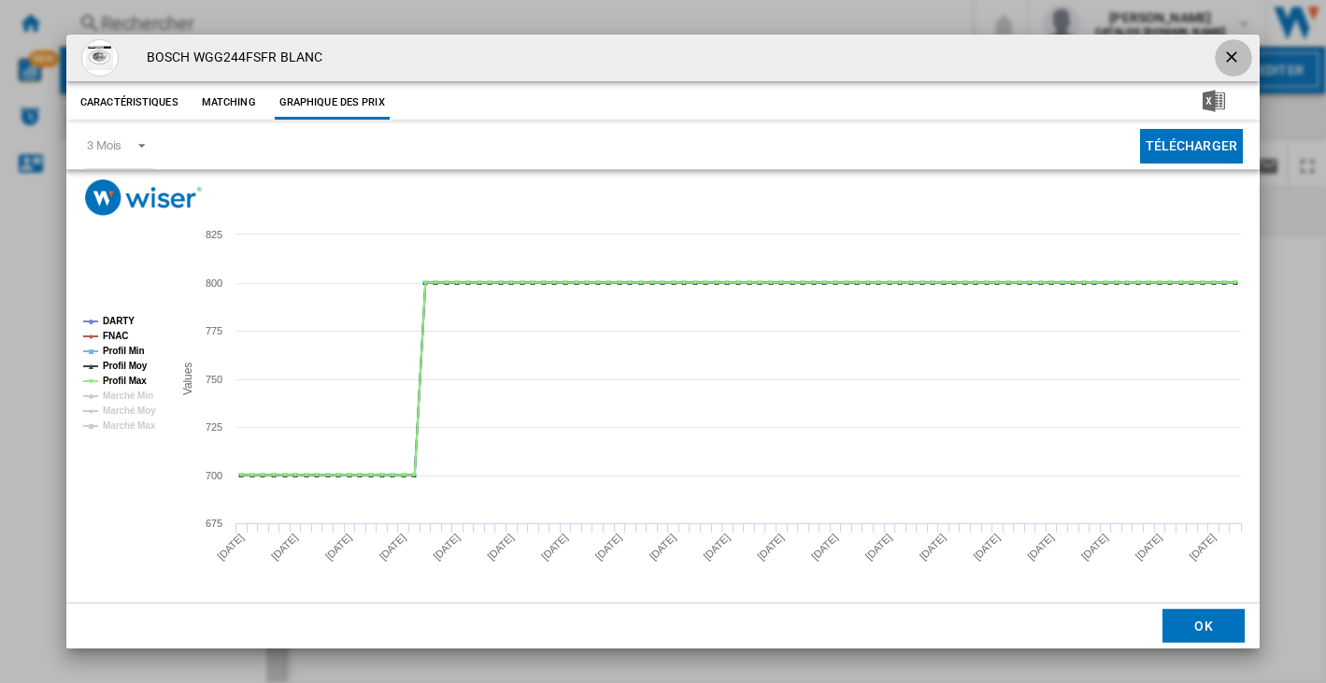
click at [1230, 51] on ng-md-icon "getI18NText('BUTTONS.CLOSE_DIALOG')" at bounding box center [1233, 59] width 22 height 22
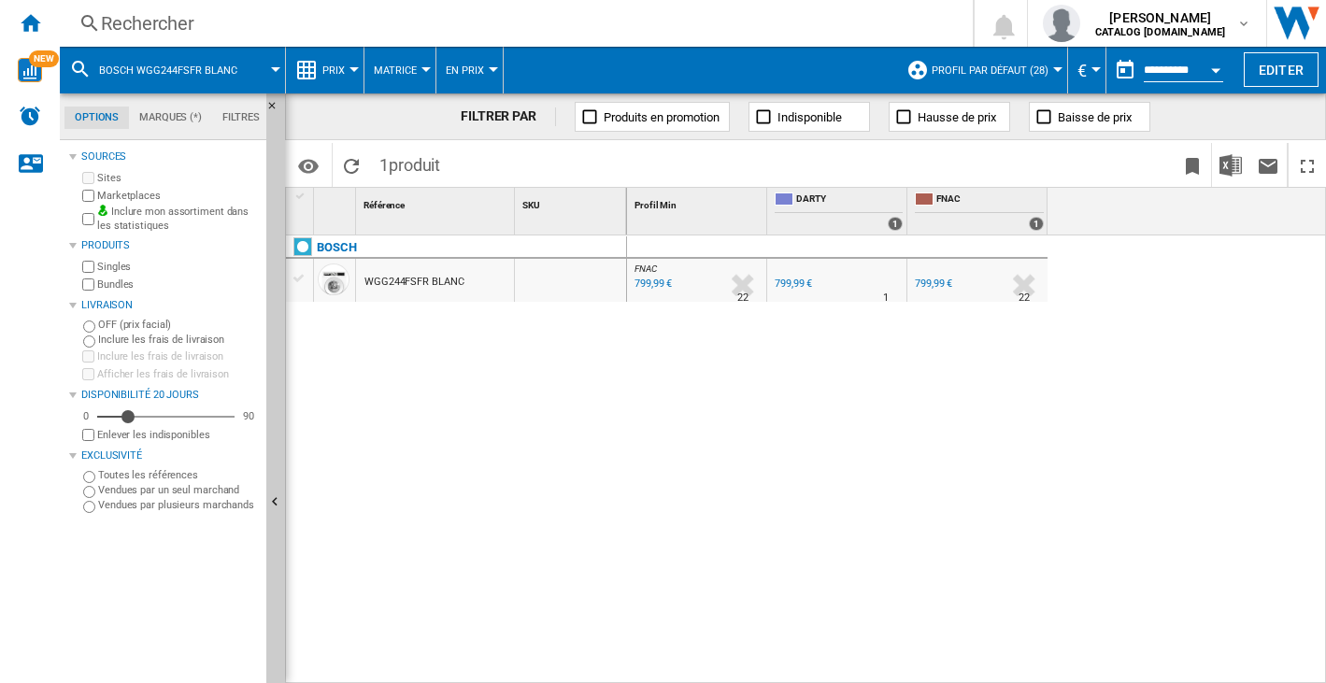
click at [129, 25] on div "Rechercher" at bounding box center [512, 23] width 823 height 26
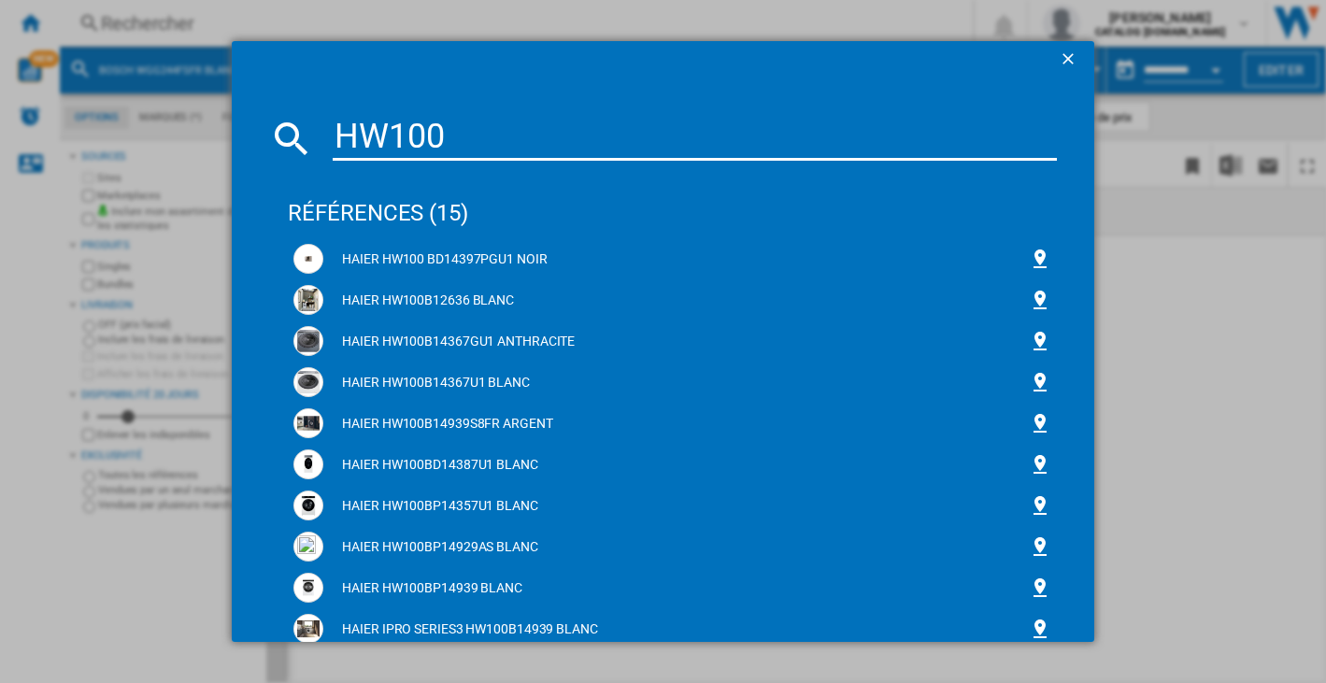
drag, startPoint x: 484, startPoint y: 141, endPoint x: 191, endPoint y: 145, distance: 293.3
click at [191, 146] on div "HW100 références (15) HAIER HW100 BD14397PGU1 NOIR HAIER HW100B12636 BLANC HAIE…" at bounding box center [663, 341] width 1326 height 683
paste input "-B14959U1"
click at [461, 140] on input "HW100-B14959U1" at bounding box center [694, 138] width 723 height 45
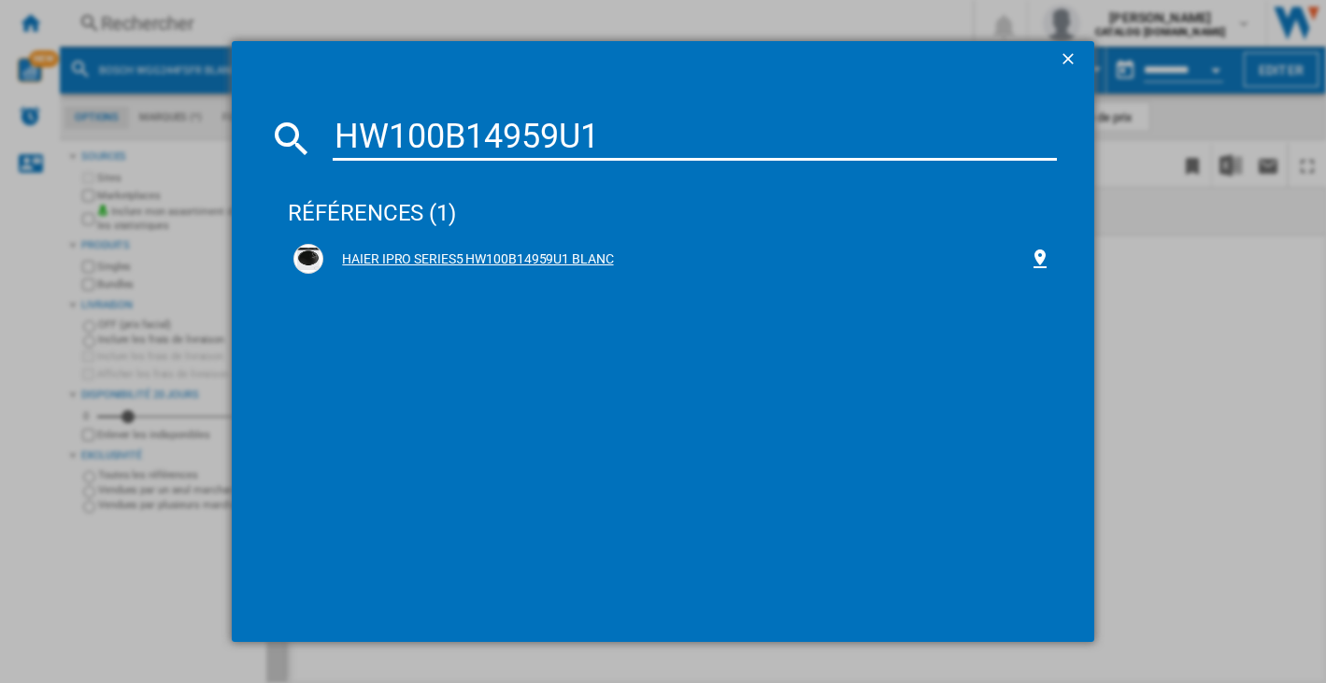
type input "HW100B14959U1"
click at [546, 260] on div "HAIER IPRO SERIES5 HW100B14959U1 BLANC" at bounding box center [675, 259] width 704 height 19
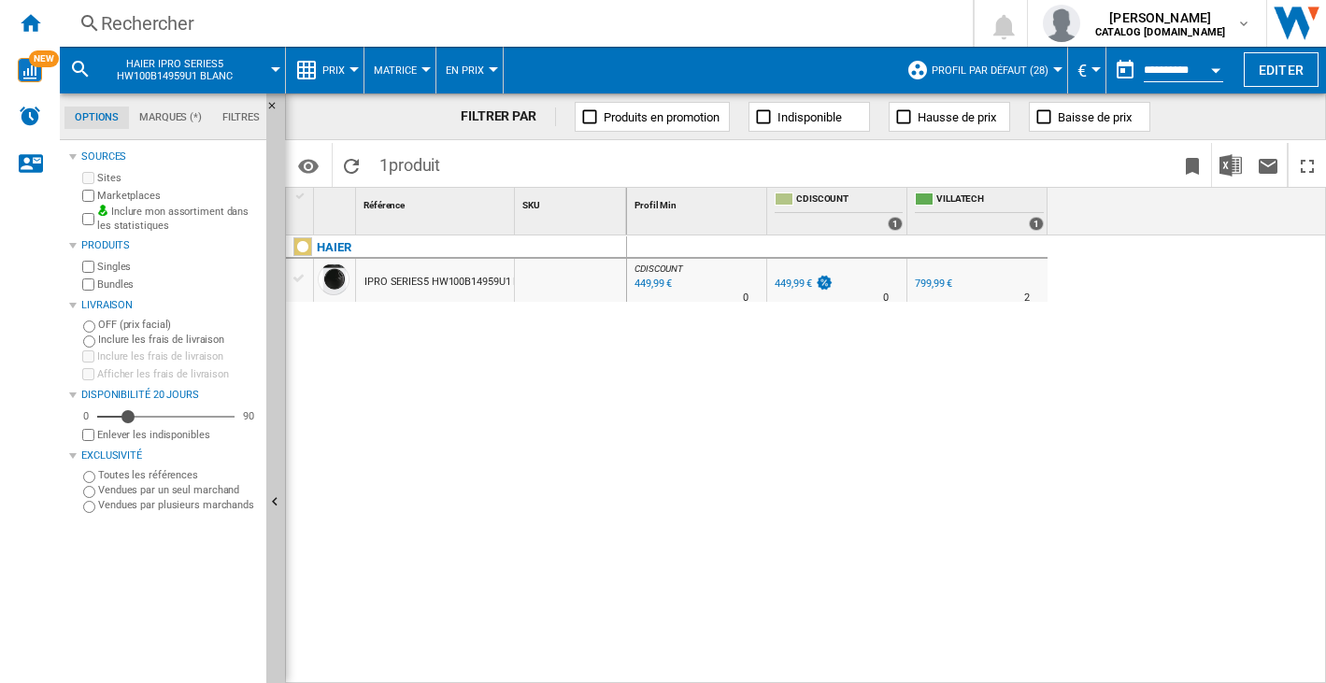
click at [412, 372] on div "HAIER IPRO SERIES5 HW100B14959U1 BLANC" at bounding box center [456, 454] width 341 height 438
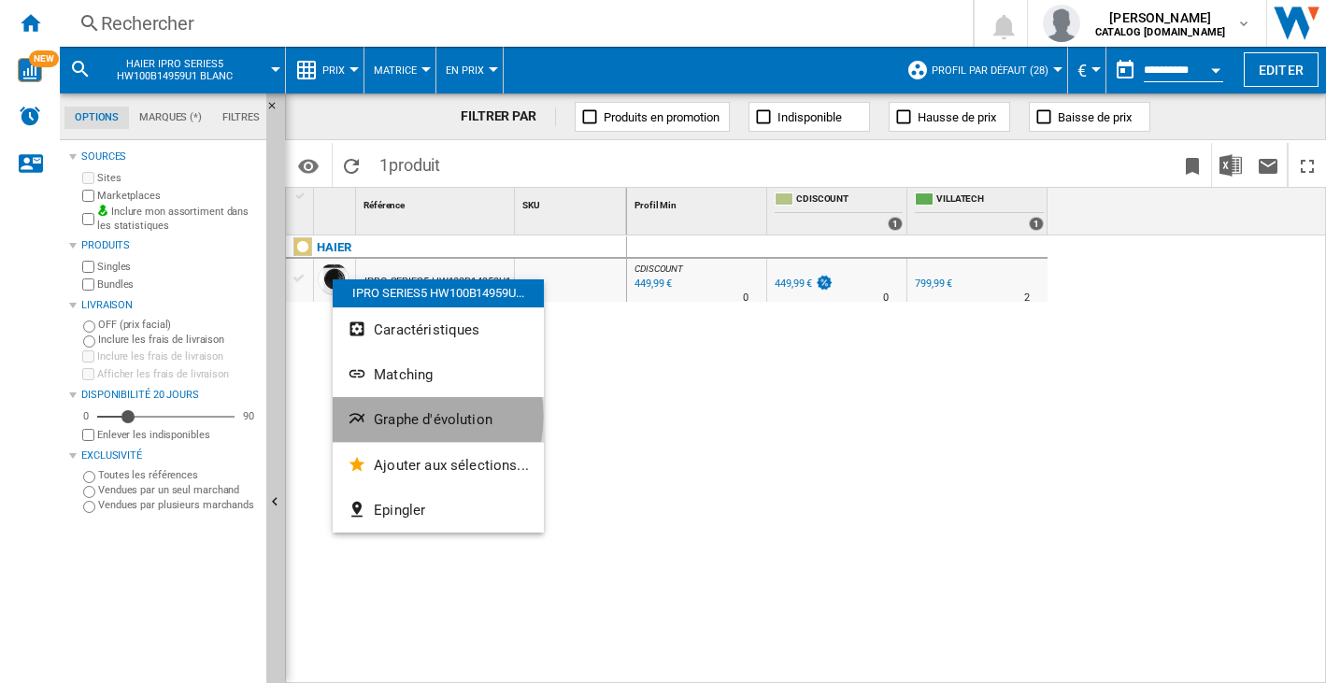
click at [400, 417] on span "Graphe d'évolution" at bounding box center [433, 419] width 119 height 17
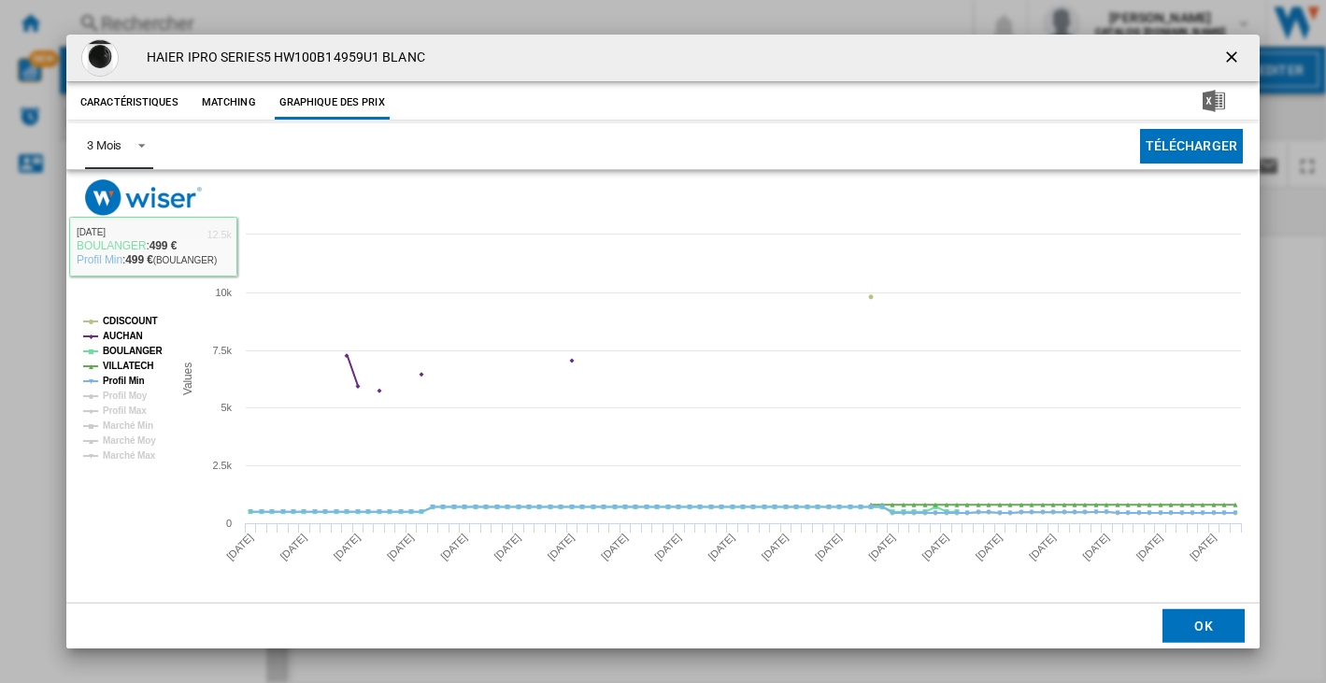
click at [136, 144] on span "Product popup" at bounding box center [136, 143] width 22 height 17
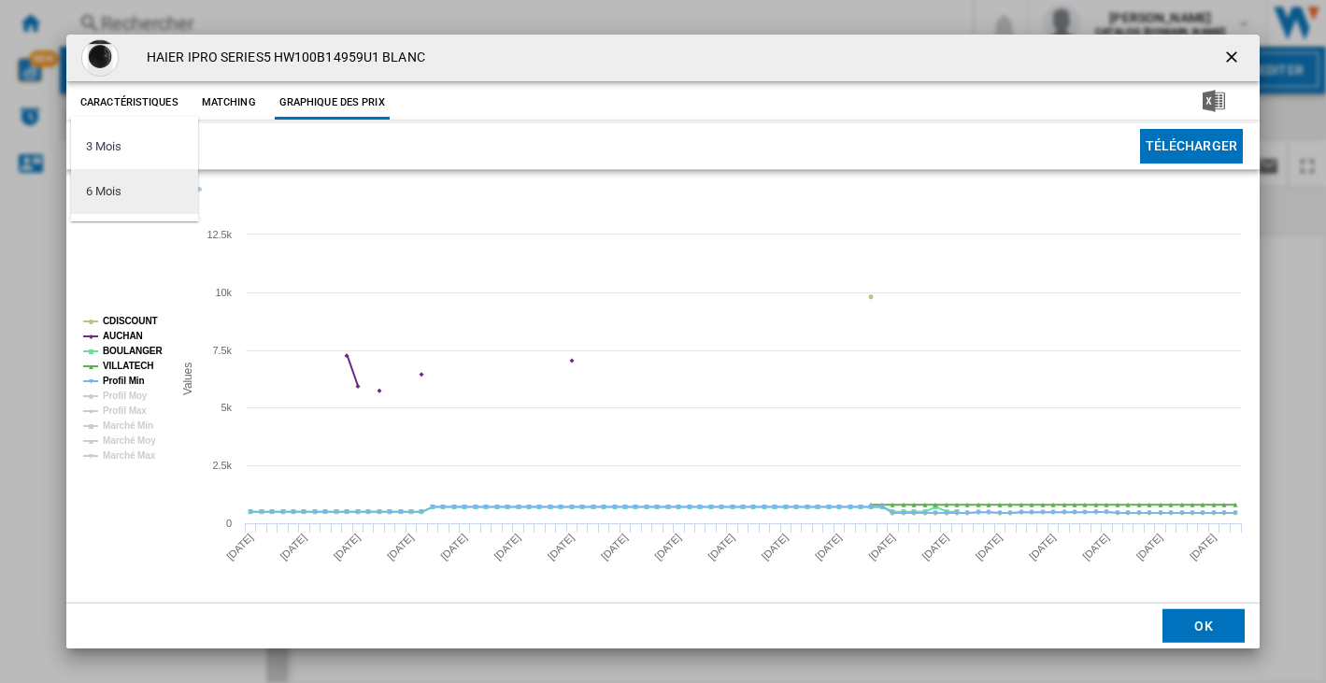
click at [107, 191] on div "6 Mois" at bounding box center [103, 191] width 35 height 17
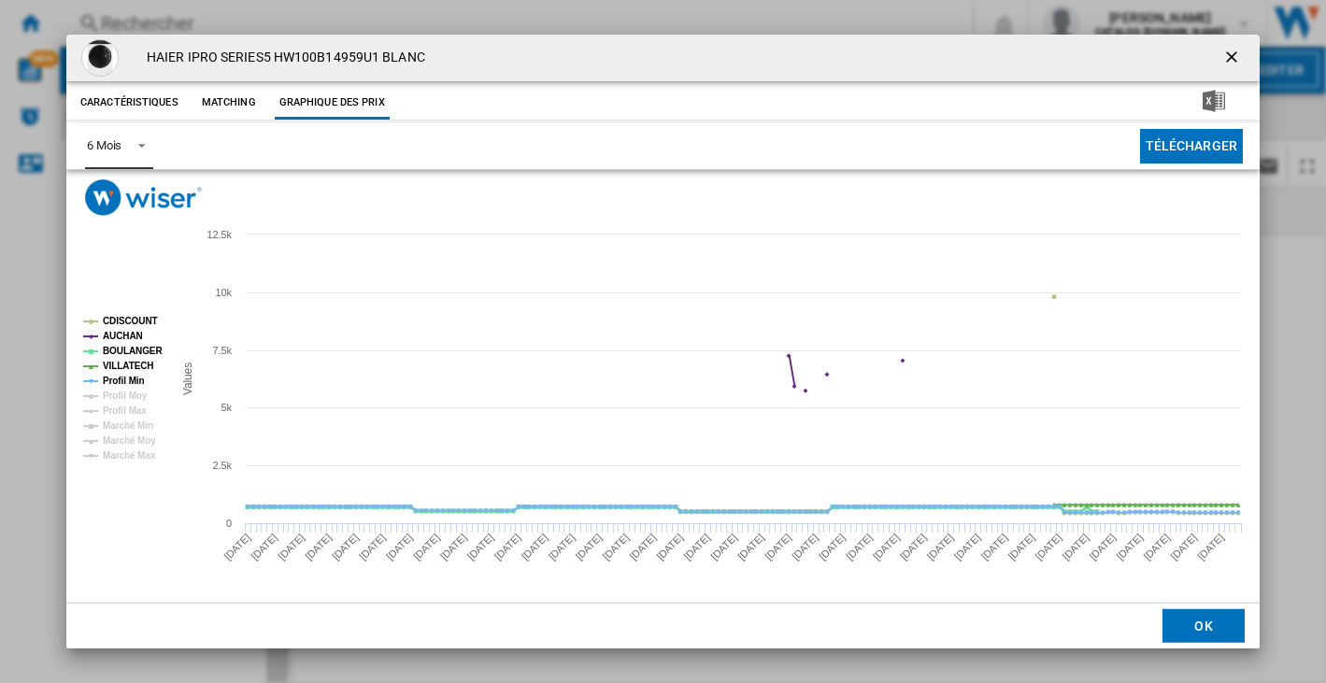
click at [119, 347] on tspan "BOULANGER" at bounding box center [133, 351] width 60 height 10
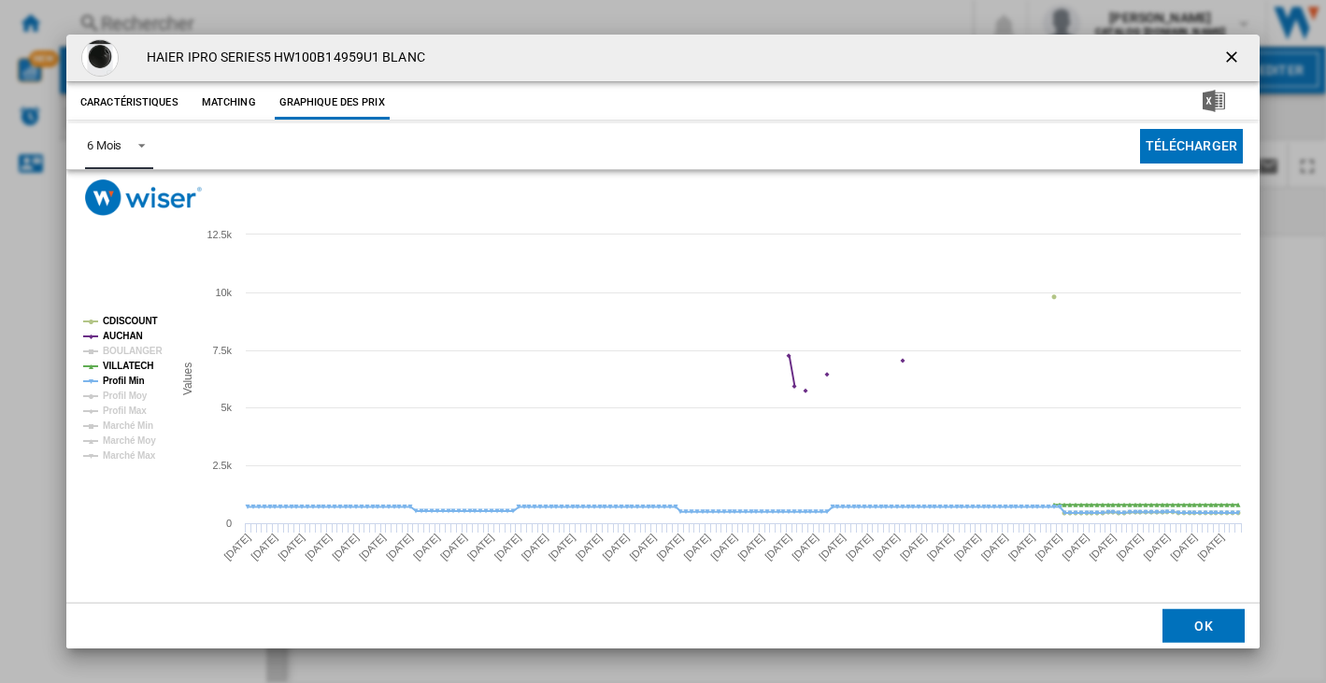
click at [119, 347] on tspan "BOULANGER" at bounding box center [133, 351] width 60 height 10
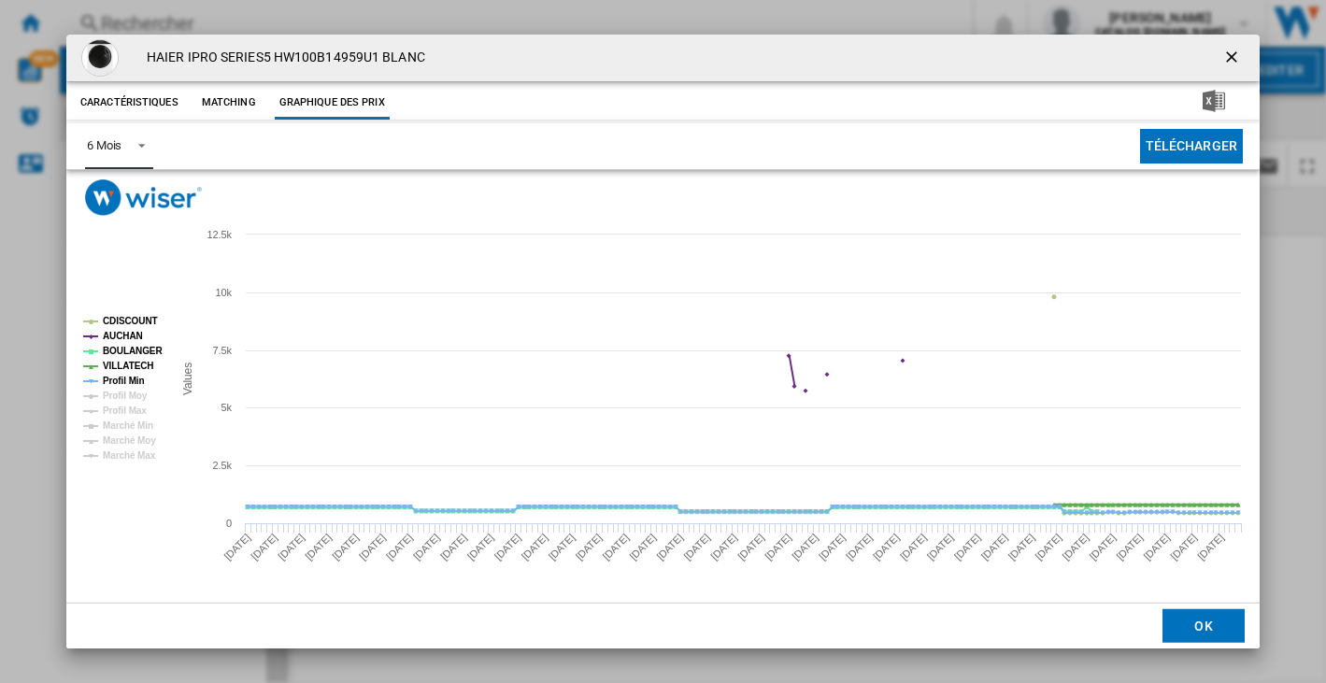
click at [122, 363] on tspan "VILLATECH" at bounding box center [128, 366] width 50 height 10
click at [123, 378] on tspan "Profil Min" at bounding box center [124, 381] width 42 height 10
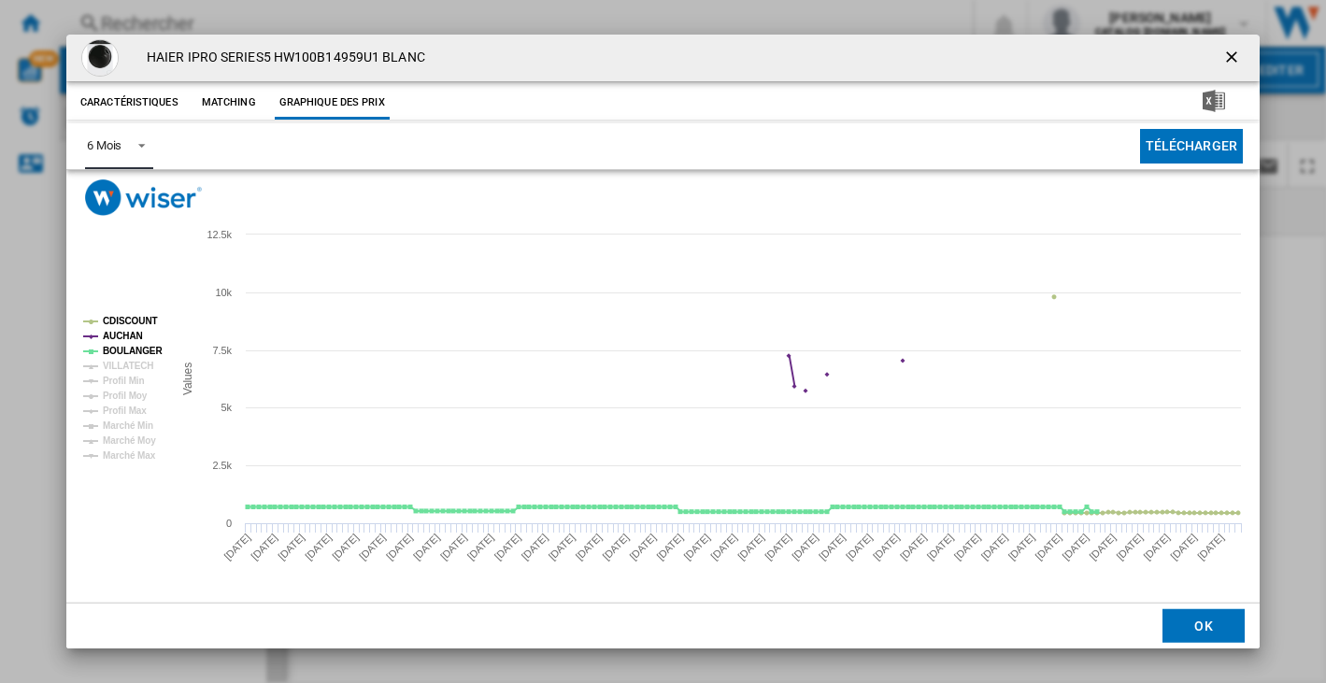
click at [121, 376] on tspan "Profil Min" at bounding box center [124, 381] width 42 height 10
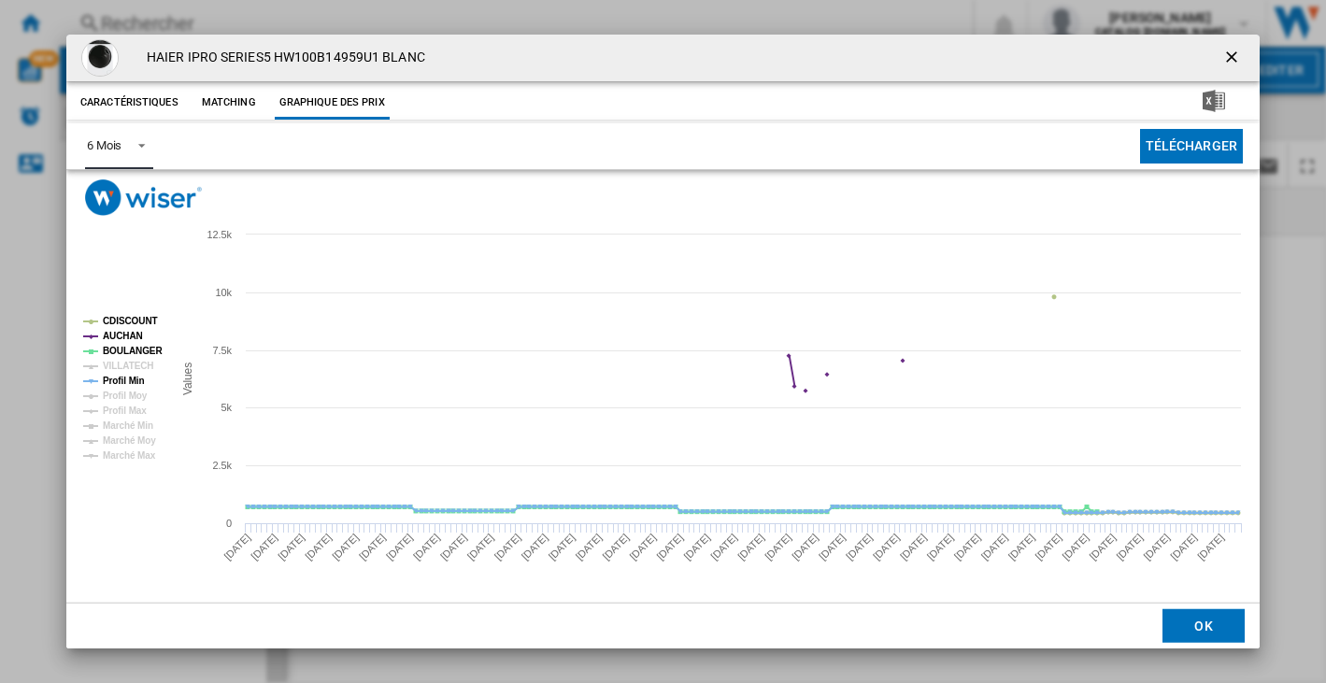
click at [121, 316] on tspan "CDISCOUNT" at bounding box center [130, 321] width 55 height 10
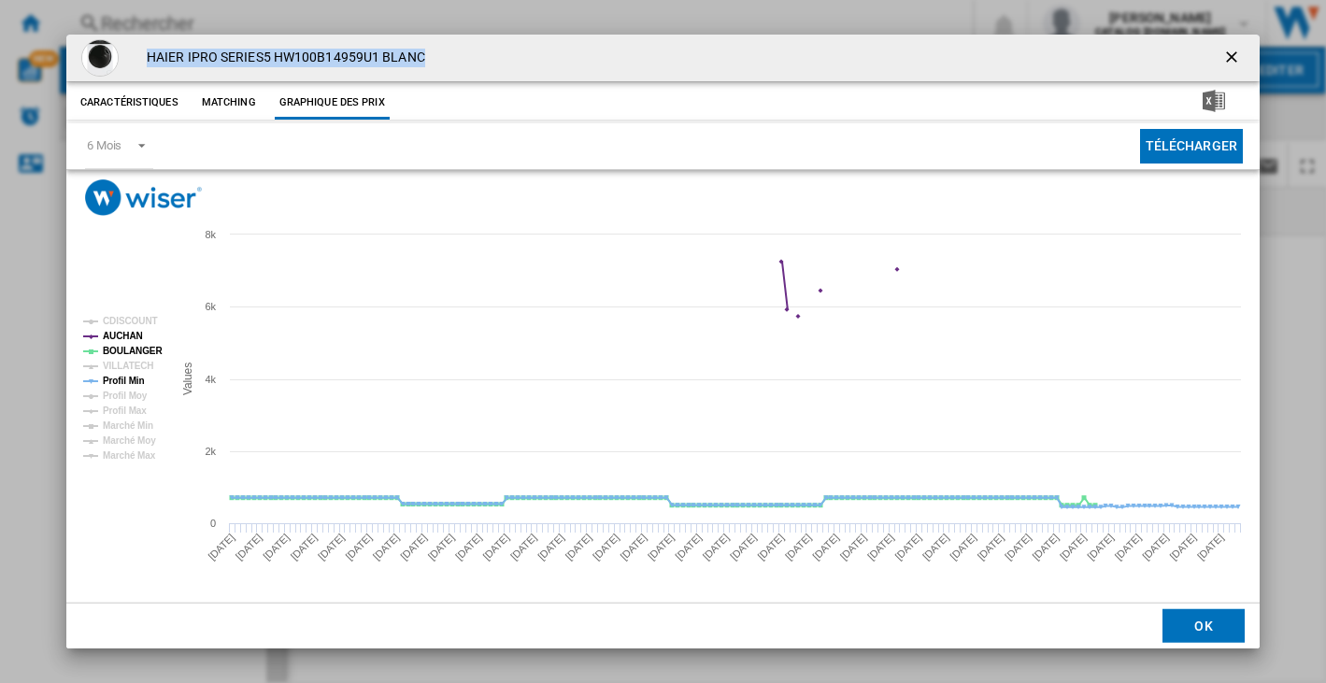
drag, startPoint x: 433, startPoint y: 61, endPoint x: 142, endPoint y: 58, distance: 290.5
click at [142, 58] on div "HAIER IPRO SERIES5 HW100B14959U1 BLANC" at bounding box center [662, 58] width 1193 height 47
copy h4 "HAIER IPRO SERIES5 HW100B14959U1 BLANC"
click at [220, 100] on button "Matching" at bounding box center [229, 103] width 82 height 34
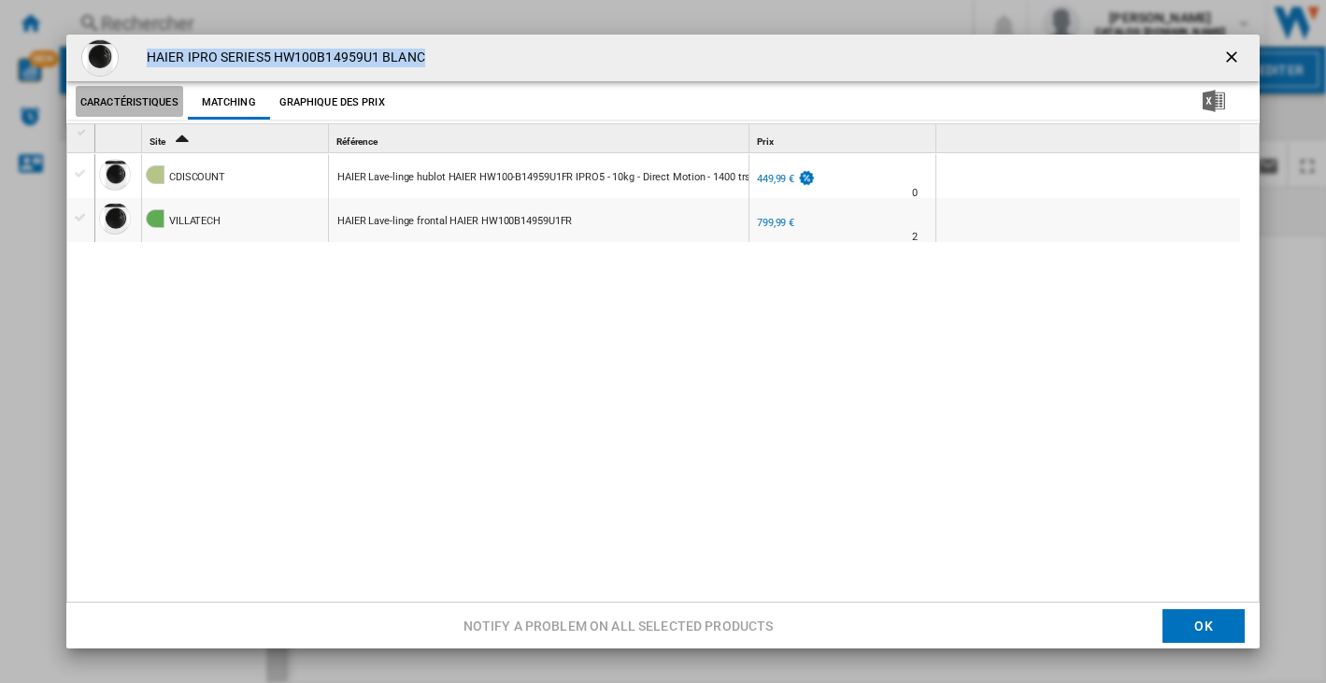
click at [139, 98] on button "Caractéristiques" at bounding box center [129, 103] width 107 height 34
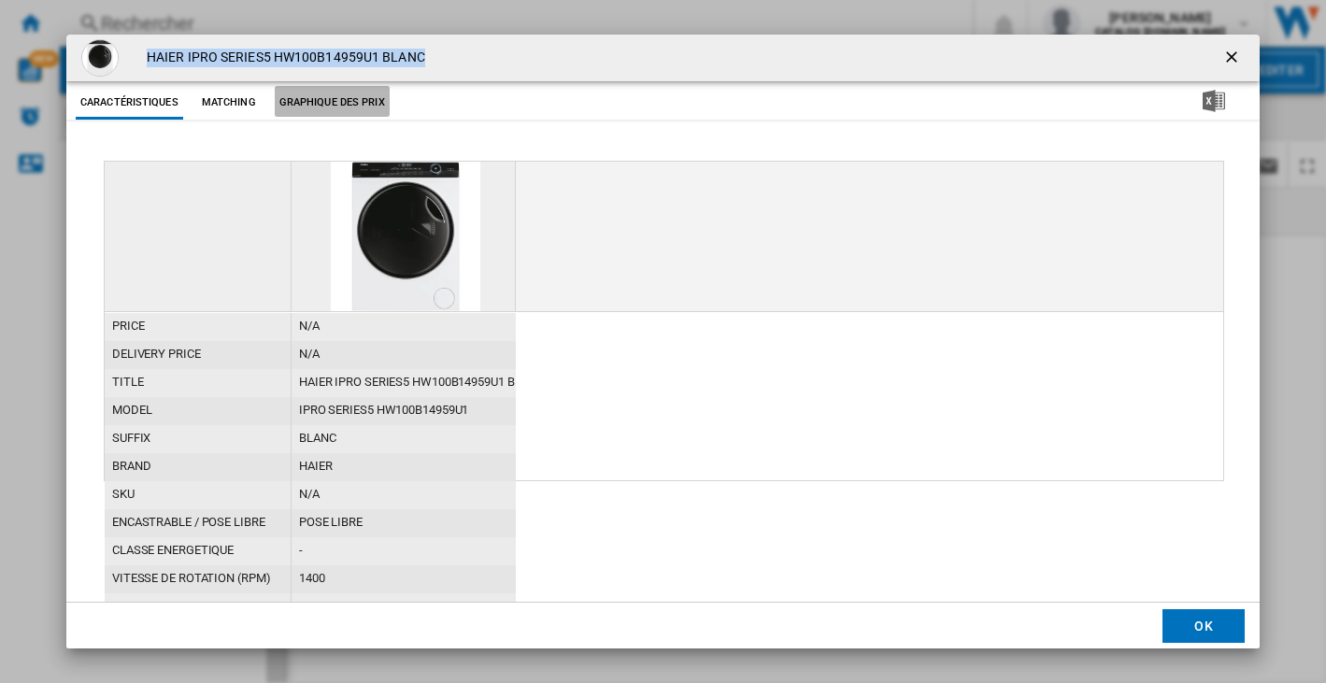
click at [347, 106] on button "Graphique des prix" at bounding box center [332, 103] width 115 height 34
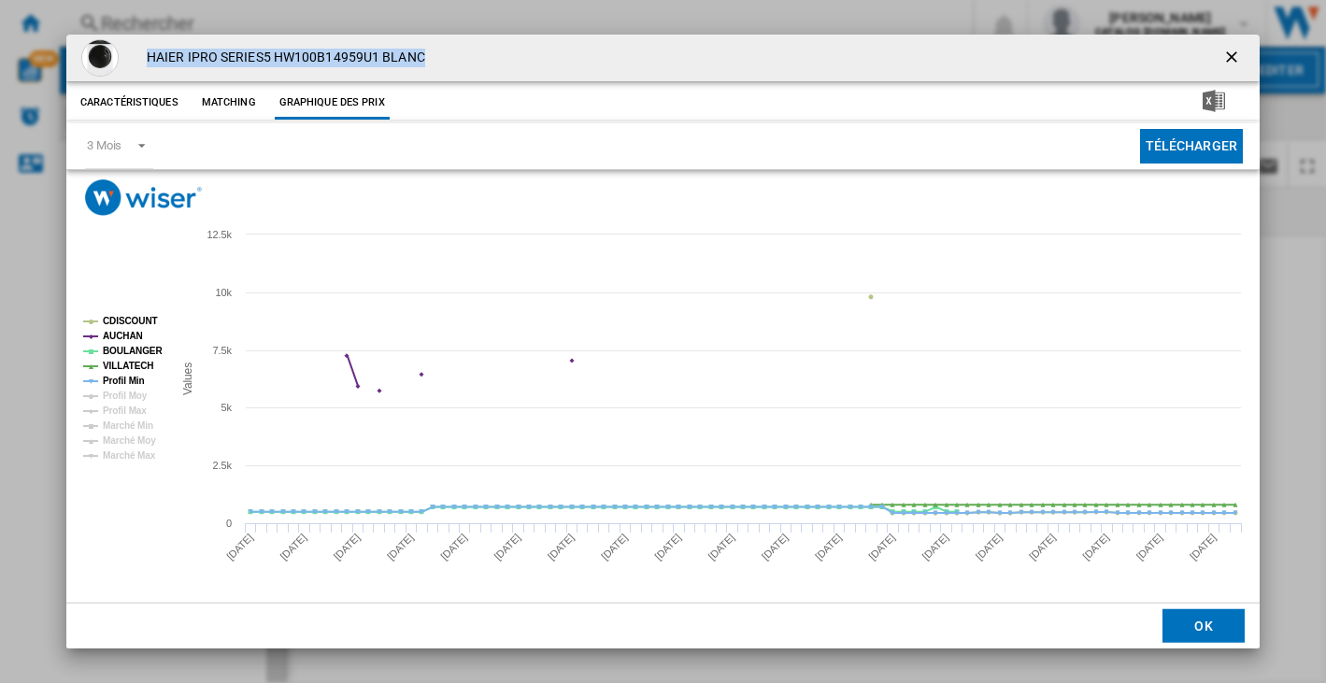
click at [1232, 57] on ng-md-icon "getI18NText('BUTTONS.CLOSE_DIALOG')" at bounding box center [1233, 59] width 22 height 22
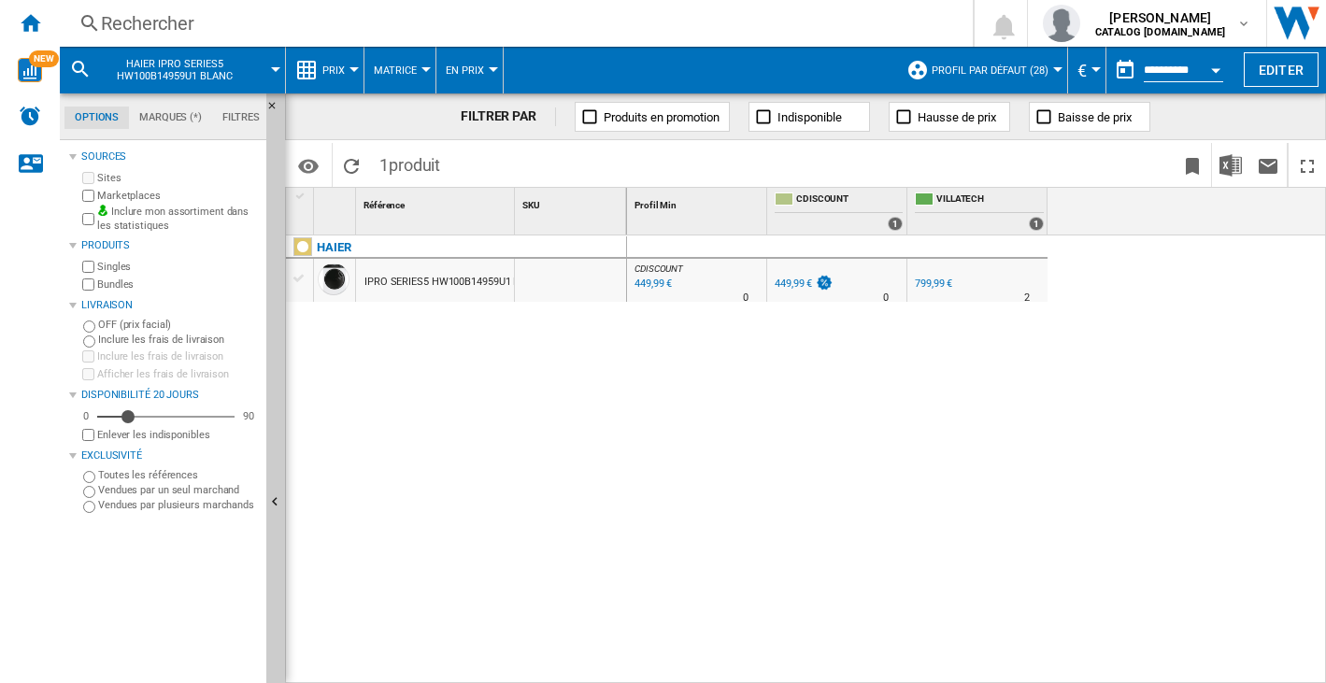
click at [313, 56] on div "Prix" at bounding box center [324, 70] width 59 height 47
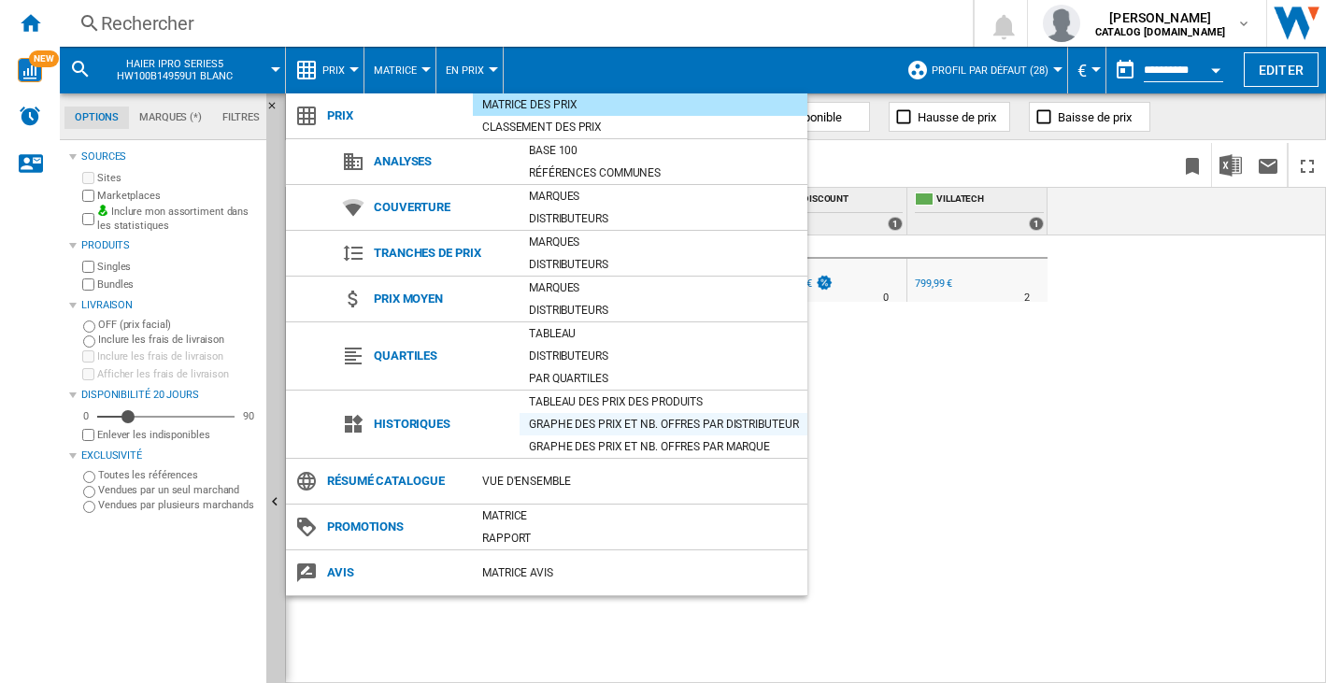
click at [580, 421] on div "Graphe des prix et nb. offres par distributeur" at bounding box center [663, 424] width 288 height 19
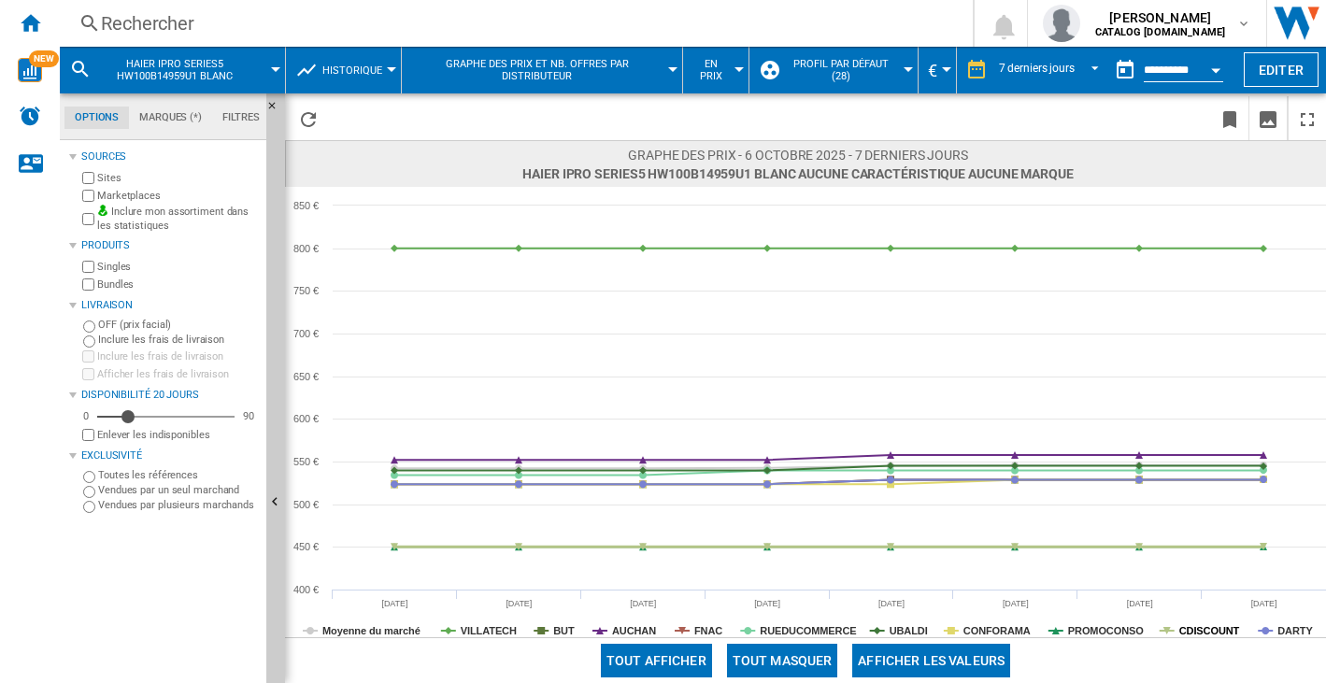
click at [1201, 630] on tspan "CDISCOUNT" at bounding box center [1209, 630] width 61 height 11
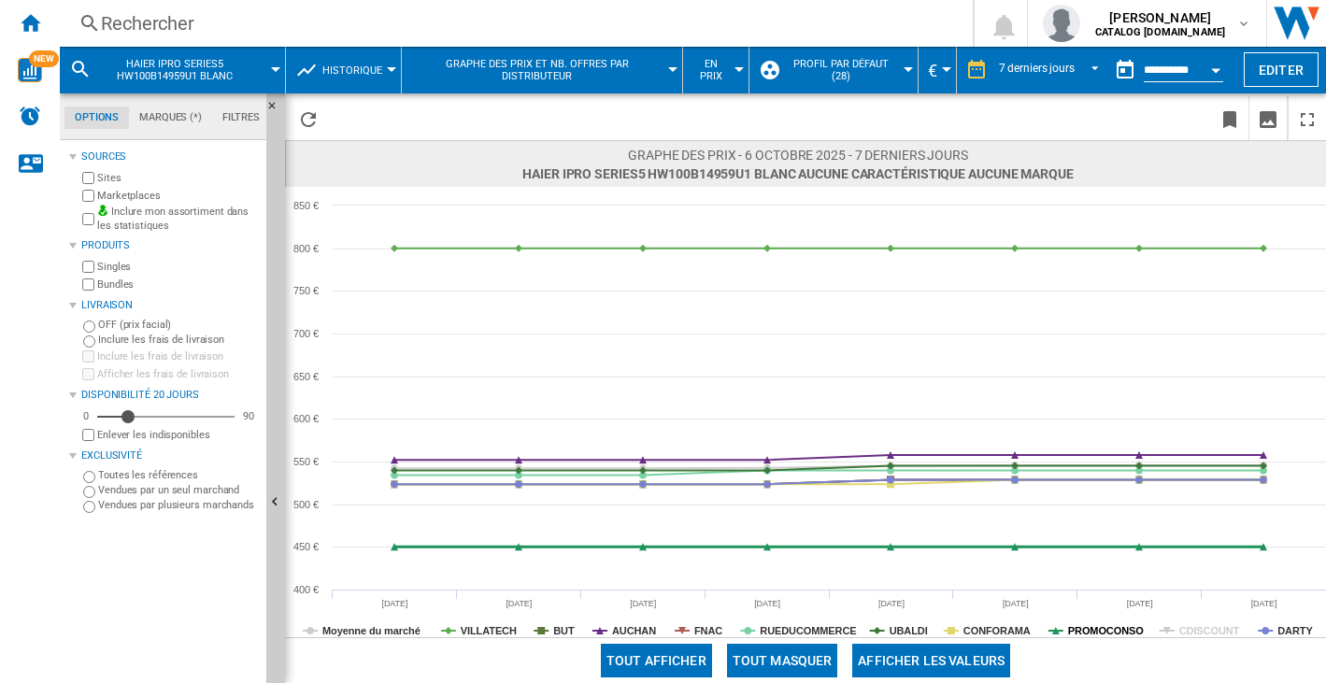
click at [1133, 629] on tspan "PROMOCONSO" at bounding box center [1106, 630] width 76 height 11
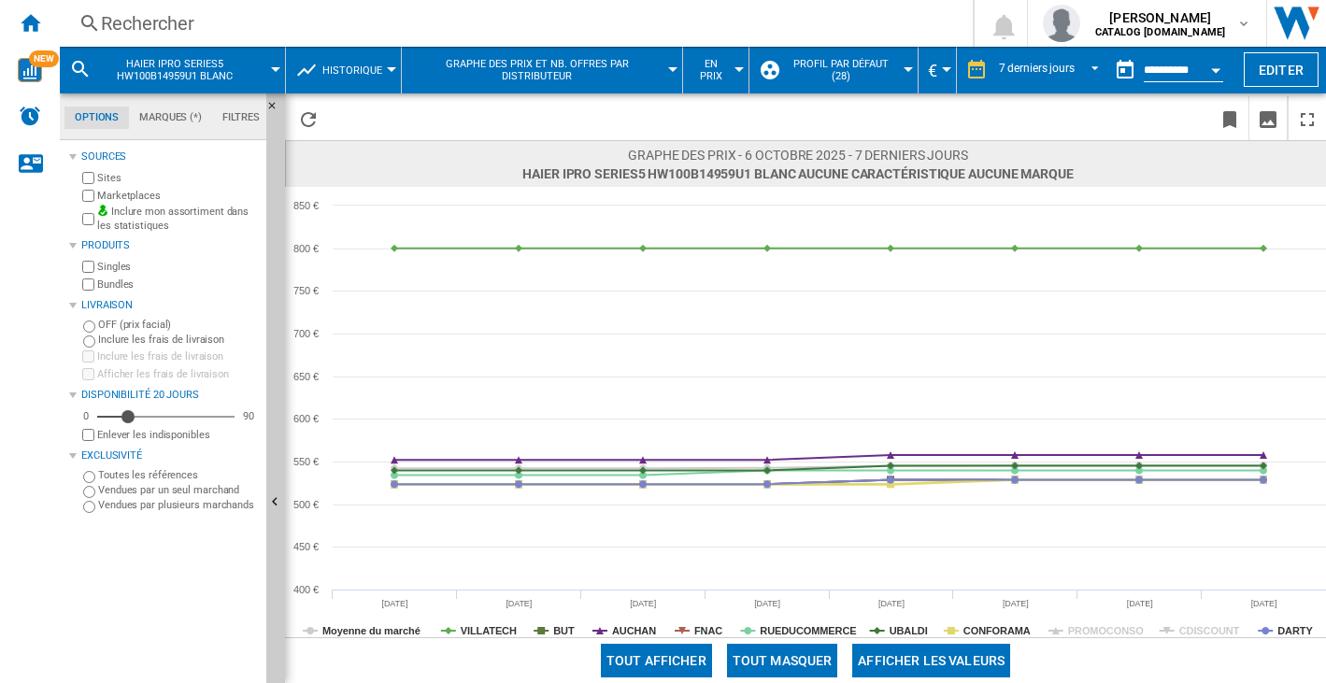
click at [957, 628] on rect at bounding box center [805, 412] width 1041 height 450
click at [987, 627] on tspan "CONFORAMA" at bounding box center [996, 630] width 67 height 11
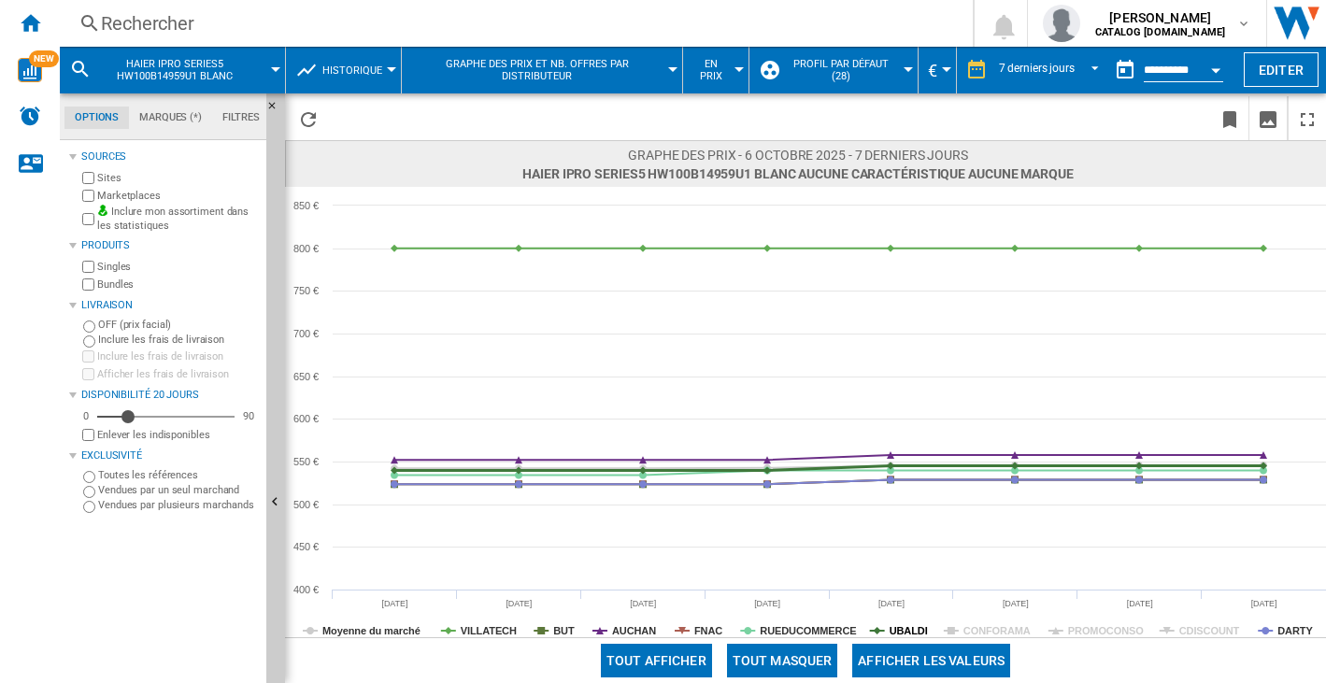
click at [899, 626] on tspan "UBALDI" at bounding box center [908, 630] width 38 height 11
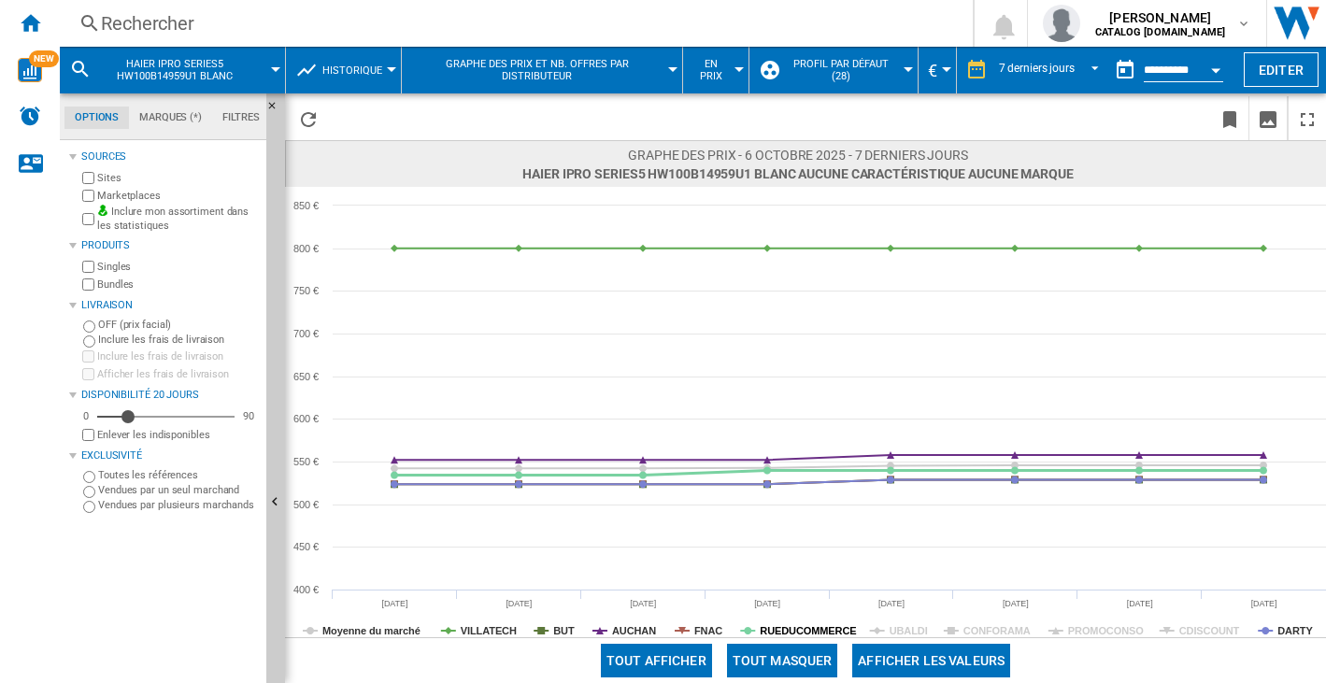
click at [781, 625] on tspan "RUEDUCOMMERCE" at bounding box center [807, 630] width 96 height 11
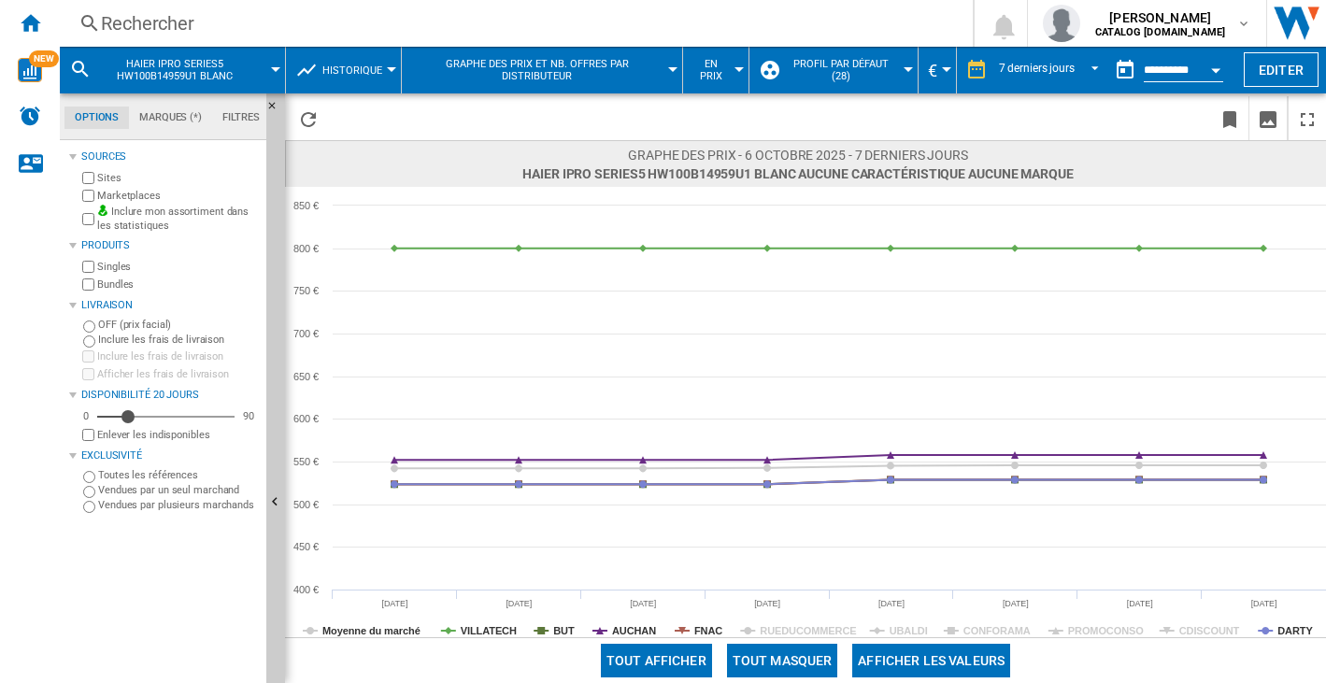
click at [695, 629] on tspan "FNAC" at bounding box center [708, 630] width 28 height 11
click at [693, 629] on rect at bounding box center [805, 412] width 1041 height 450
click at [702, 631] on tspan "FNAC" at bounding box center [708, 630] width 28 height 11
click at [616, 628] on tspan "AUCHAN" at bounding box center [634, 630] width 44 height 11
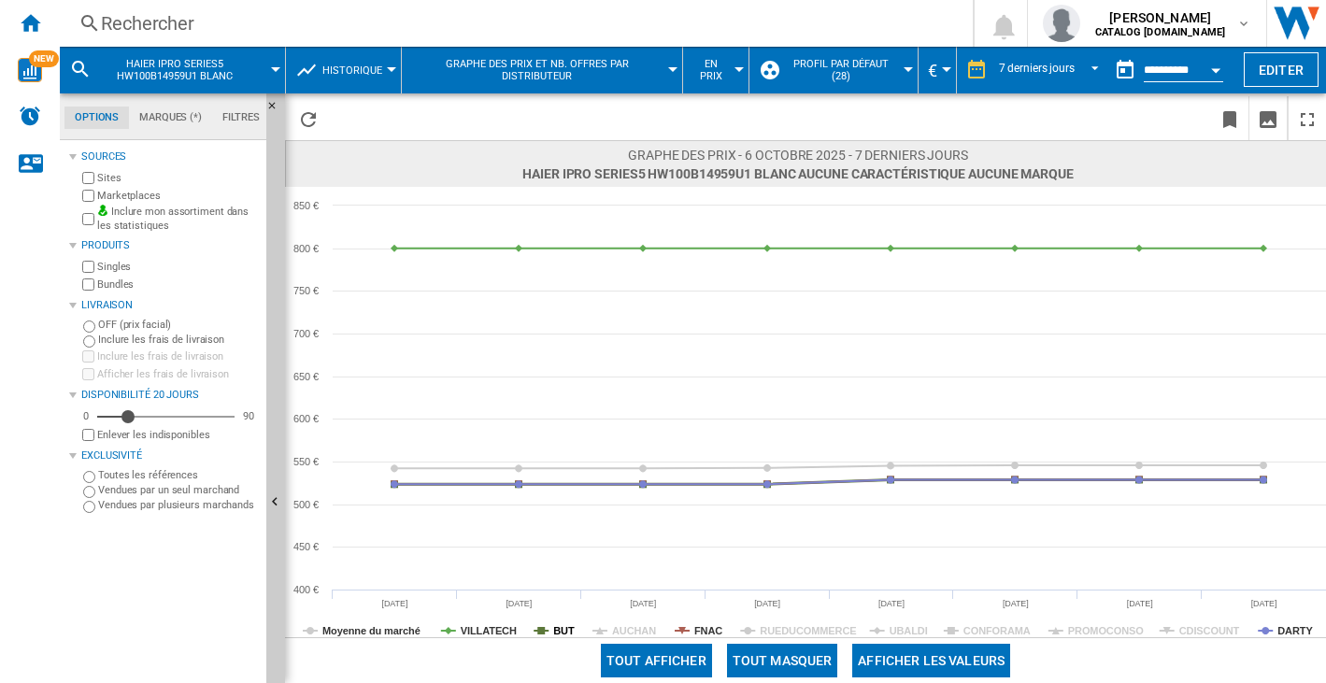
click at [543, 630] on icon at bounding box center [540, 630] width 7 height 7
click at [487, 625] on tspan "VILLATECH" at bounding box center [489, 630] width 56 height 11
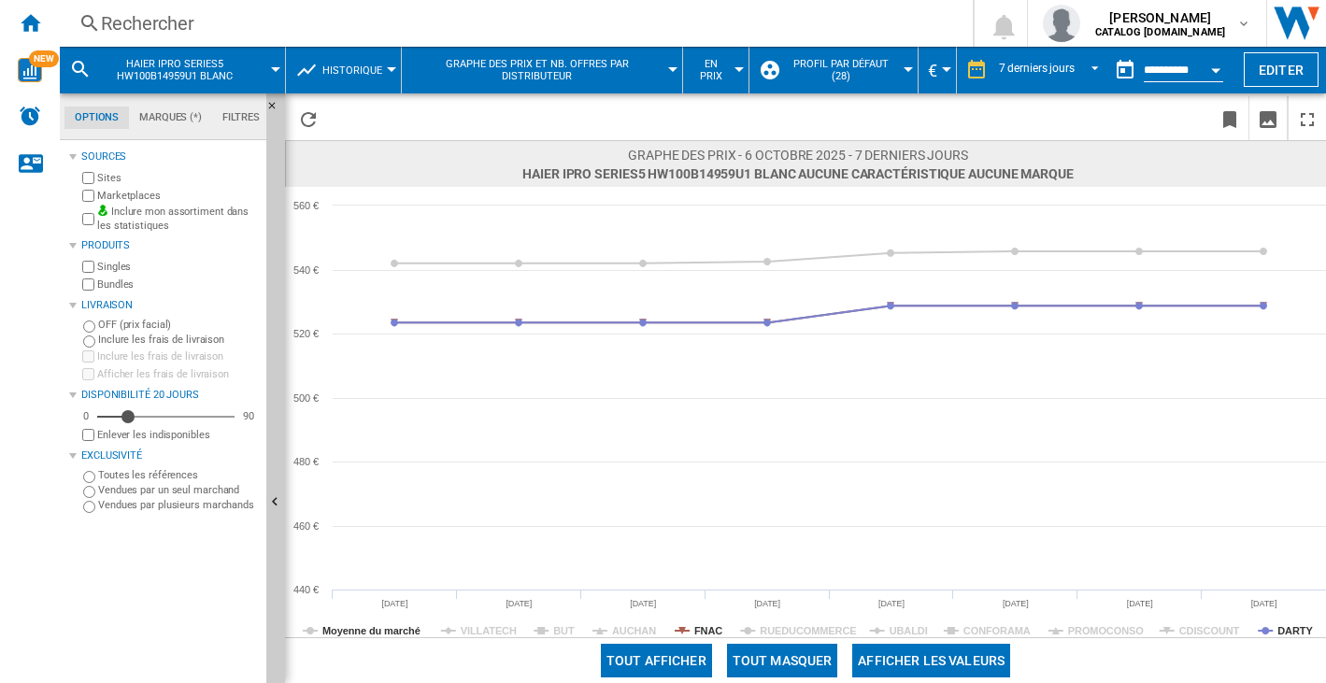
click at [145, 23] on div "Rechercher" at bounding box center [512, 23] width 823 height 26
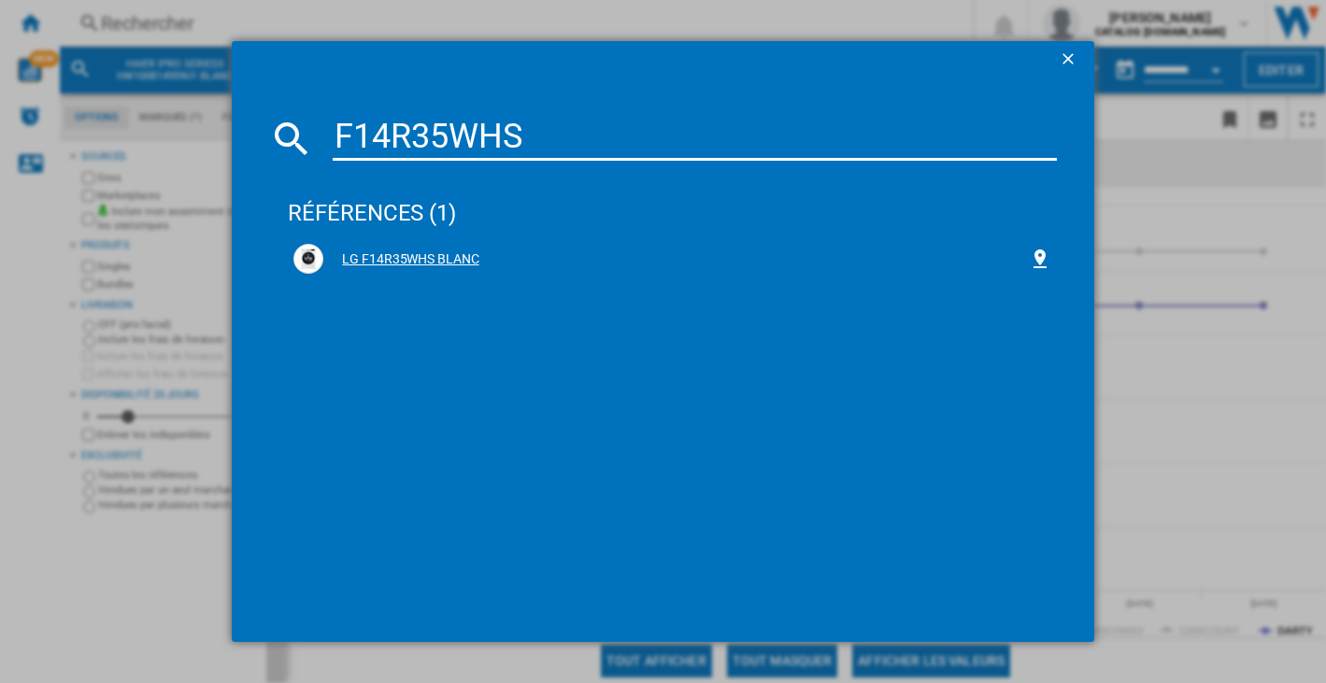
type input "F14R35WHS"
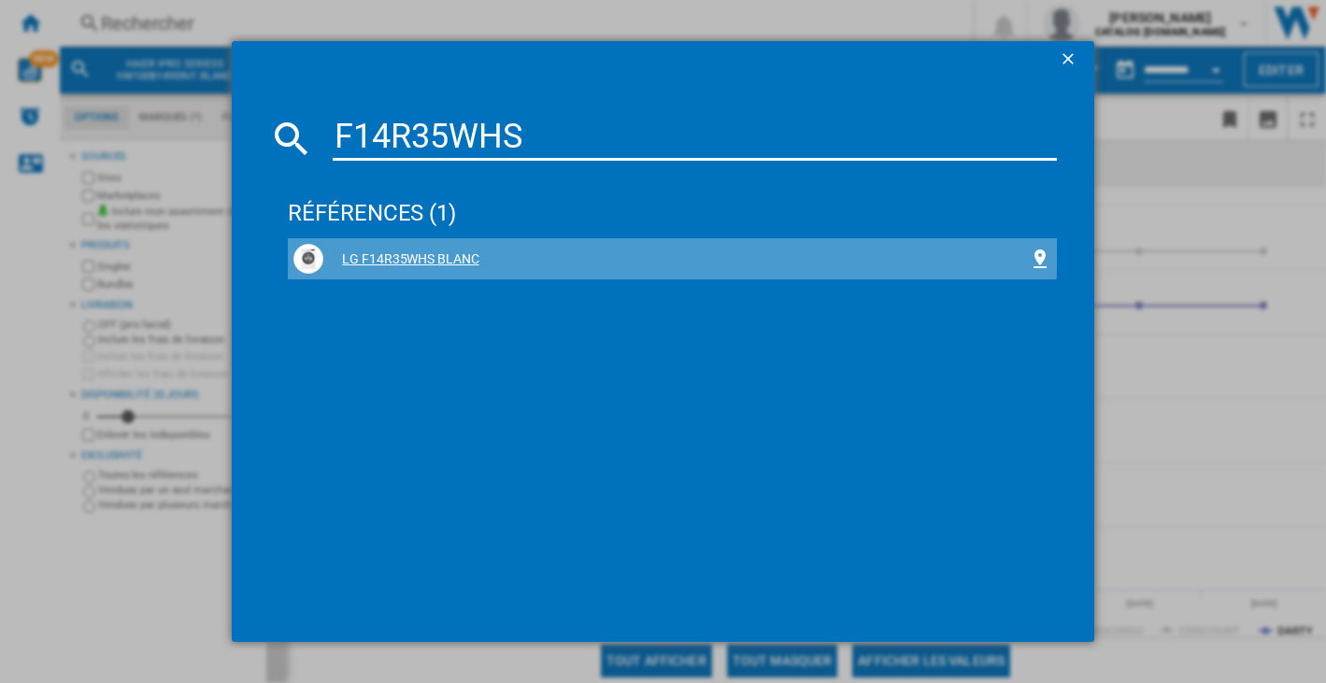
click at [407, 254] on div "LG F14R35WHS BLANC" at bounding box center [675, 259] width 704 height 19
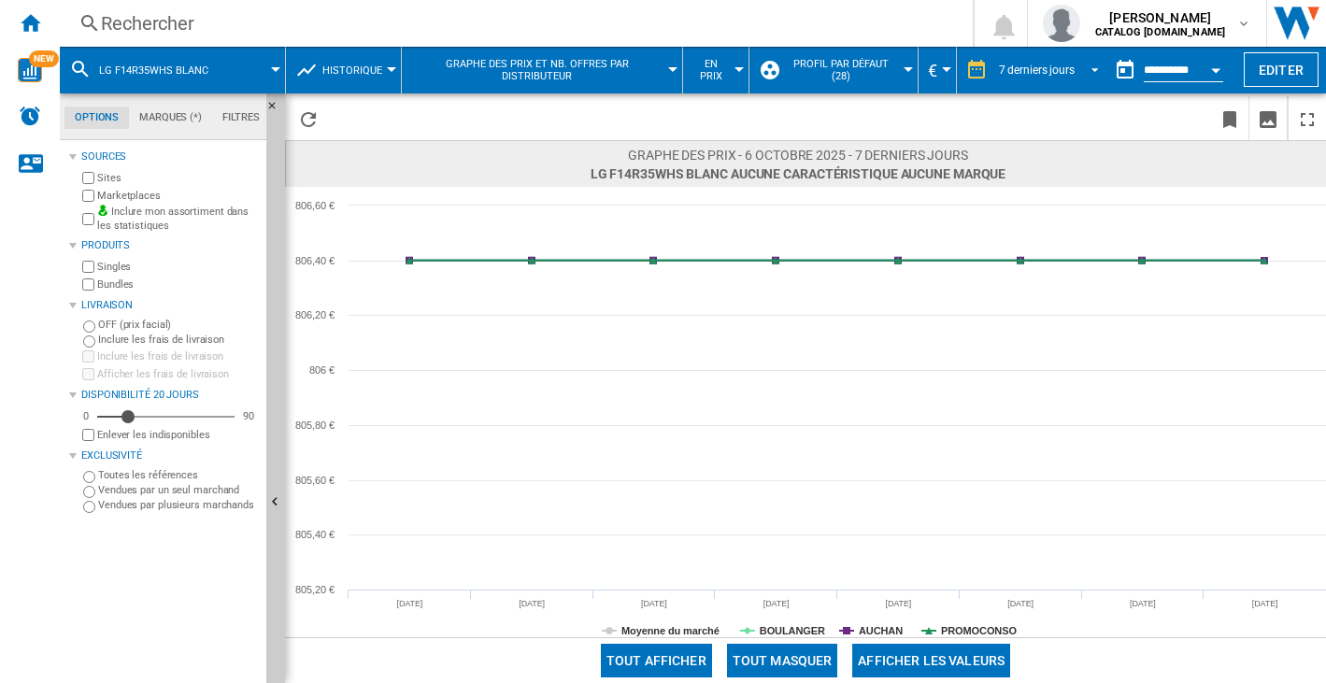
click at [1065, 71] on div "7 derniers jours" at bounding box center [1037, 70] width 76 height 13
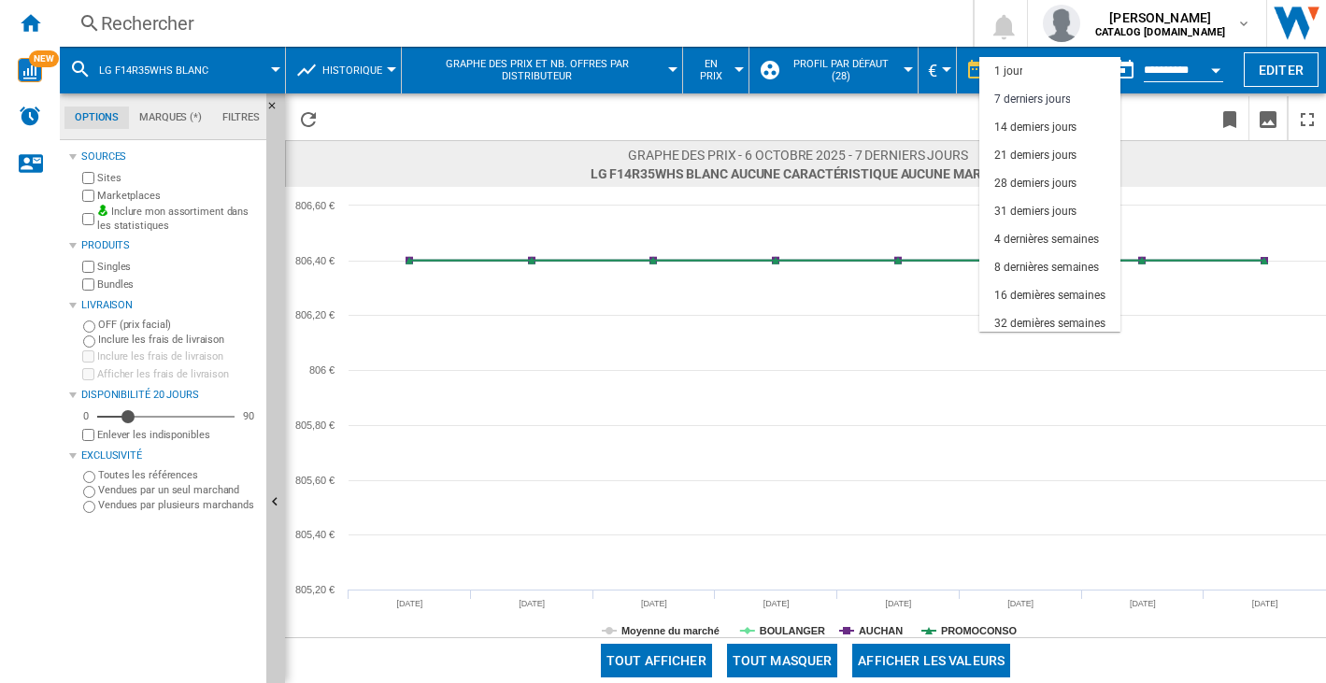
scroll to position [28, 0]
click at [1035, 317] on div "3 derniers mois" at bounding box center [1032, 324] width 77 height 16
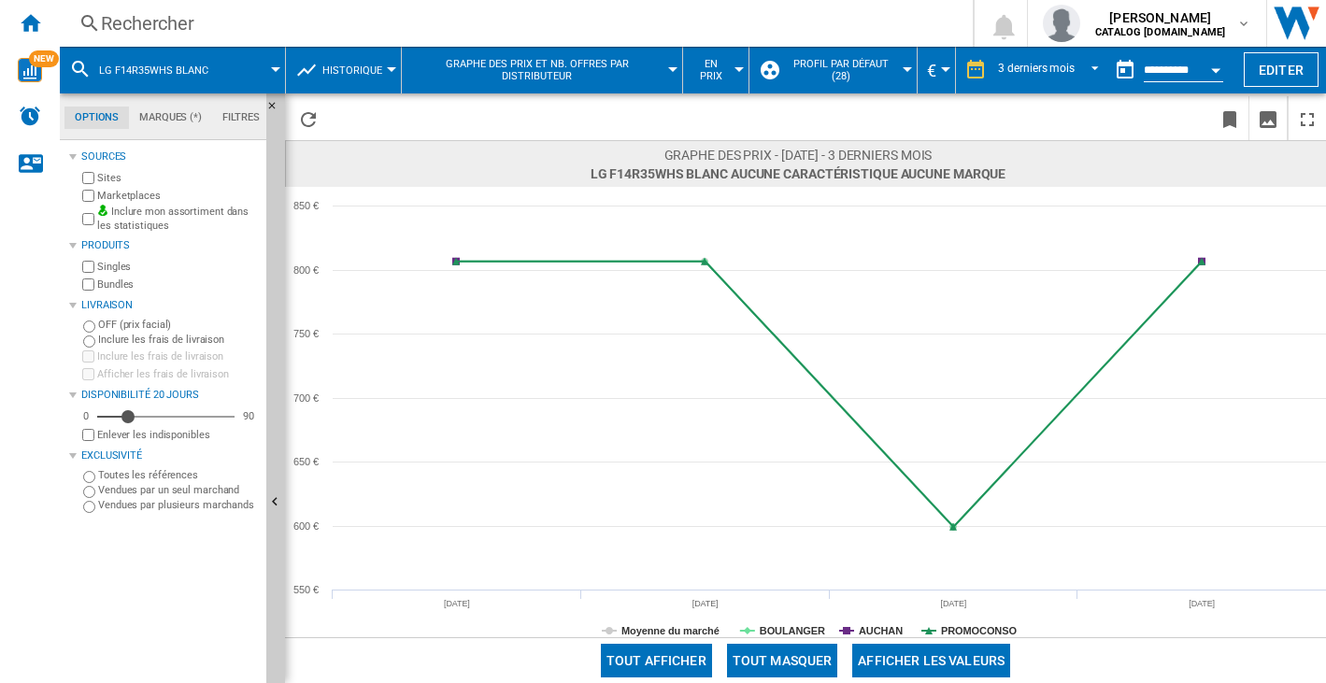
click at [138, 16] on div "Rechercher" at bounding box center [512, 23] width 823 height 26
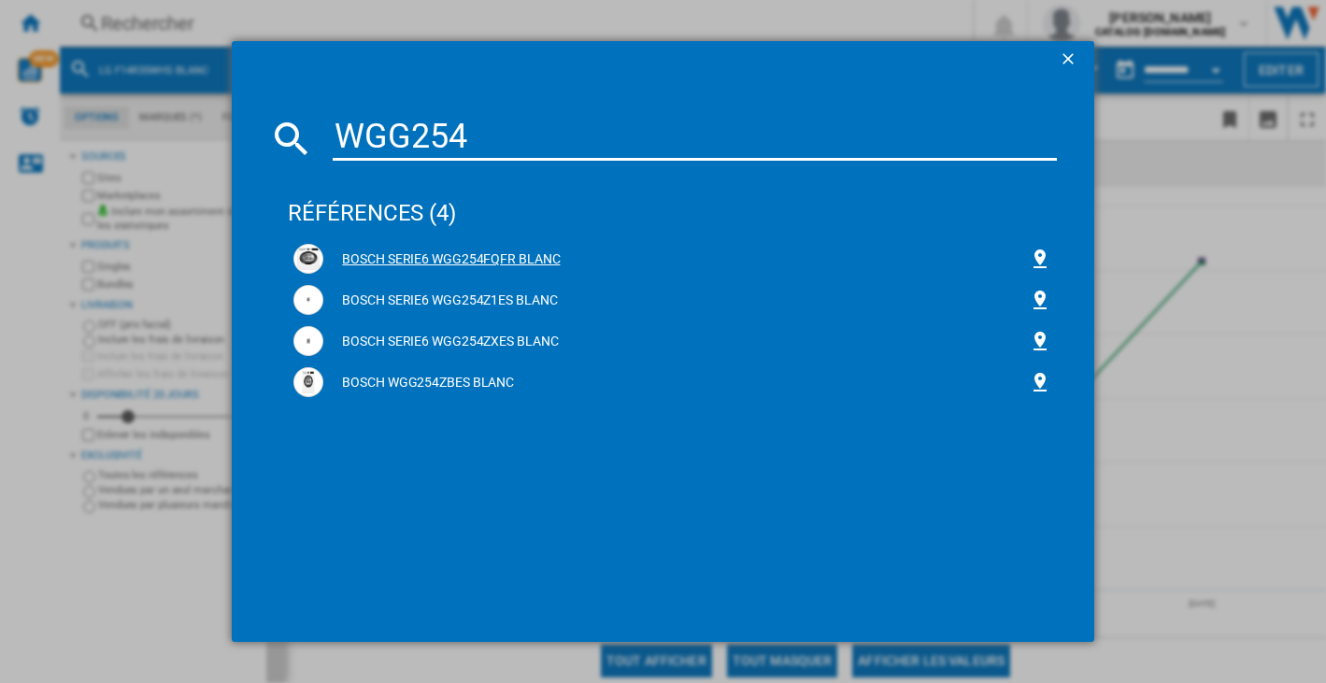
type input "WGG254"
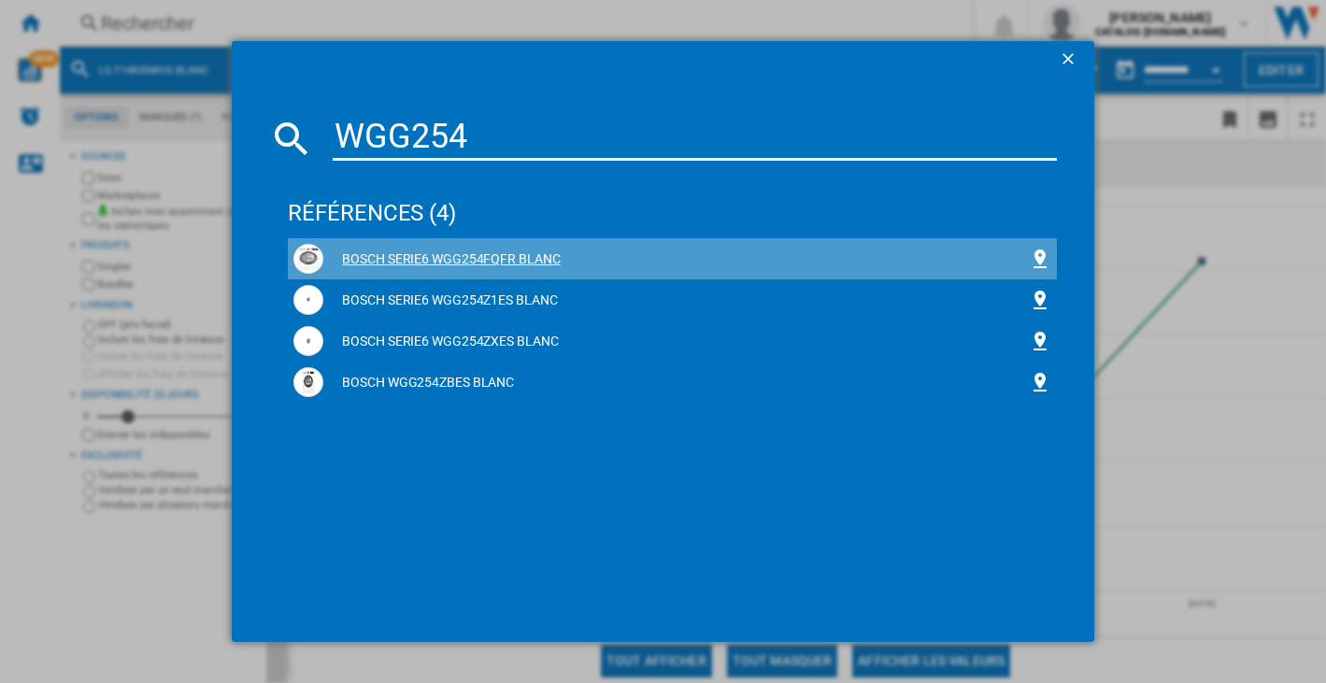
click at [510, 261] on div "BOSCH SERIE6 WGG254FQFR BLANC" at bounding box center [675, 259] width 704 height 19
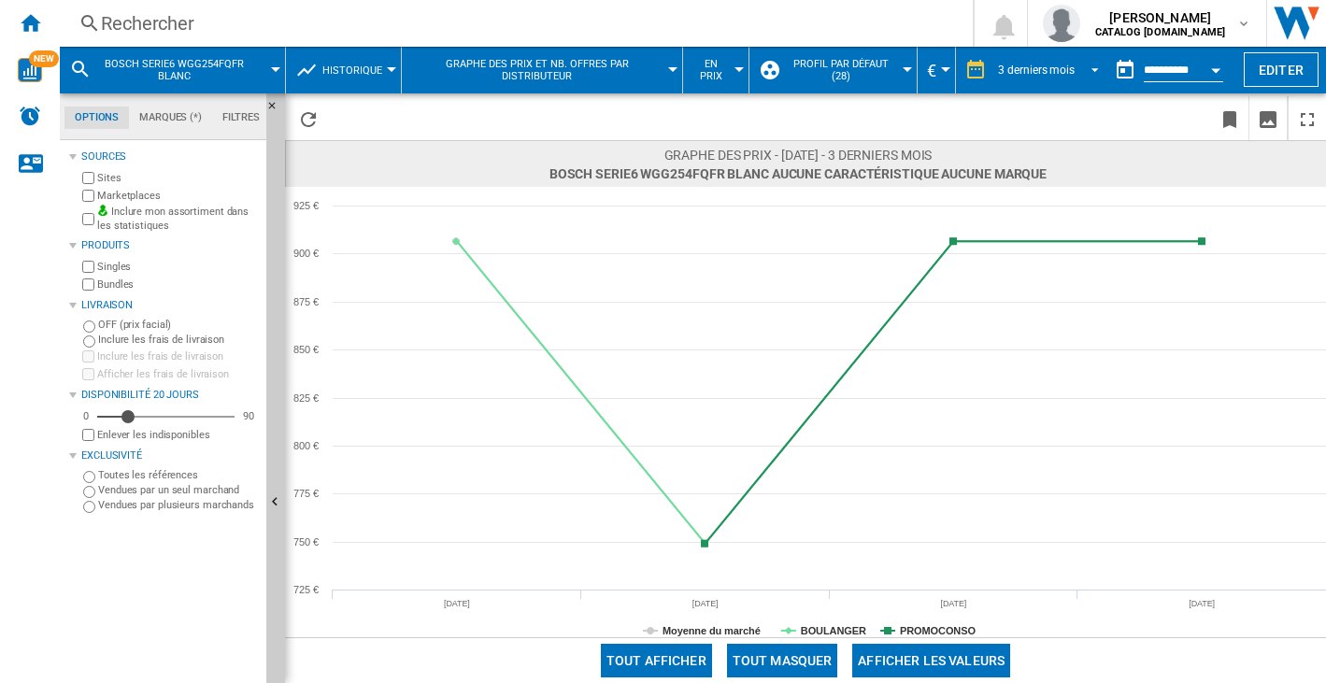
click at [1020, 65] on div "3 derniers mois" at bounding box center [1036, 70] width 77 height 13
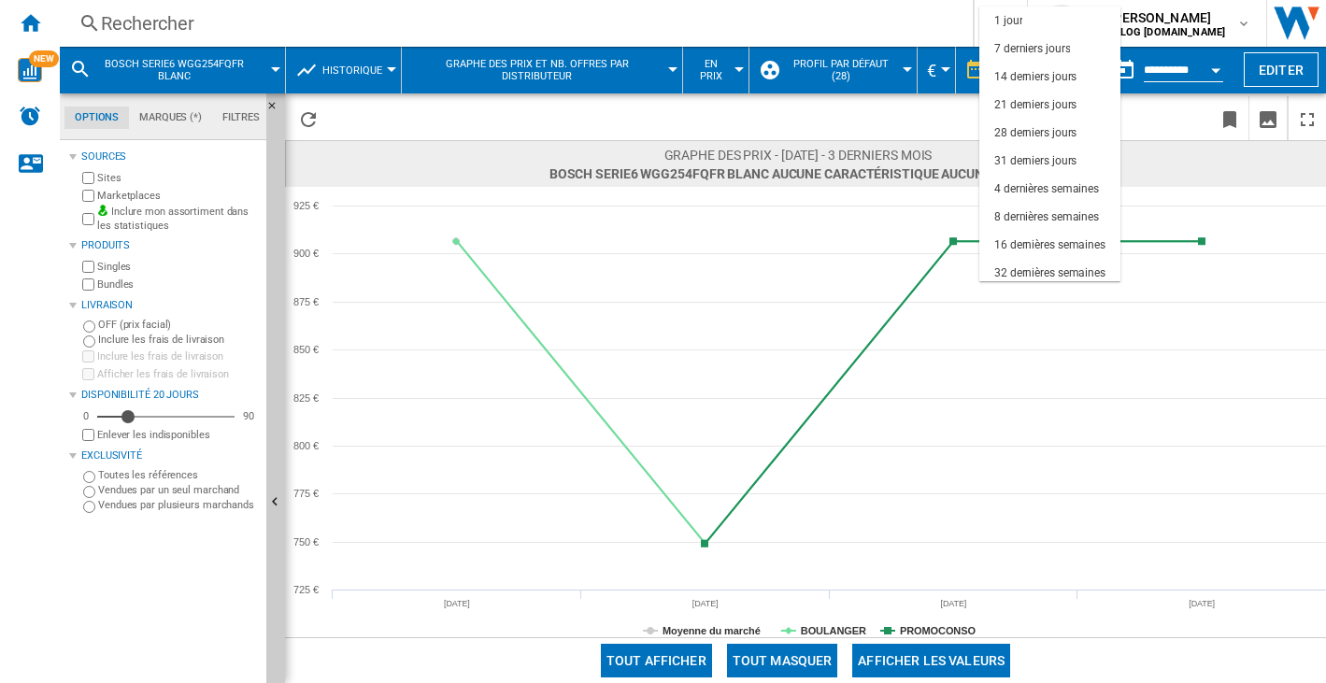
scroll to position [118, 0]
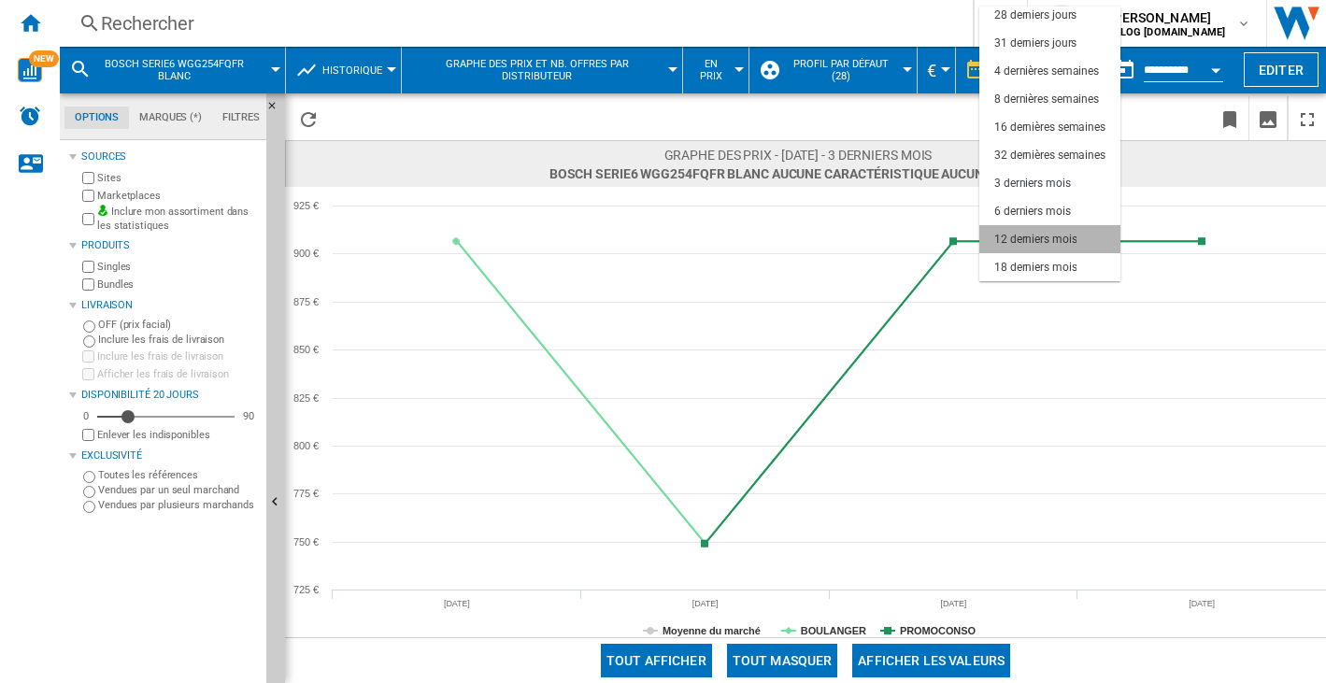
click at [1014, 228] on md-option "12 derniers mois" at bounding box center [1049, 239] width 141 height 28
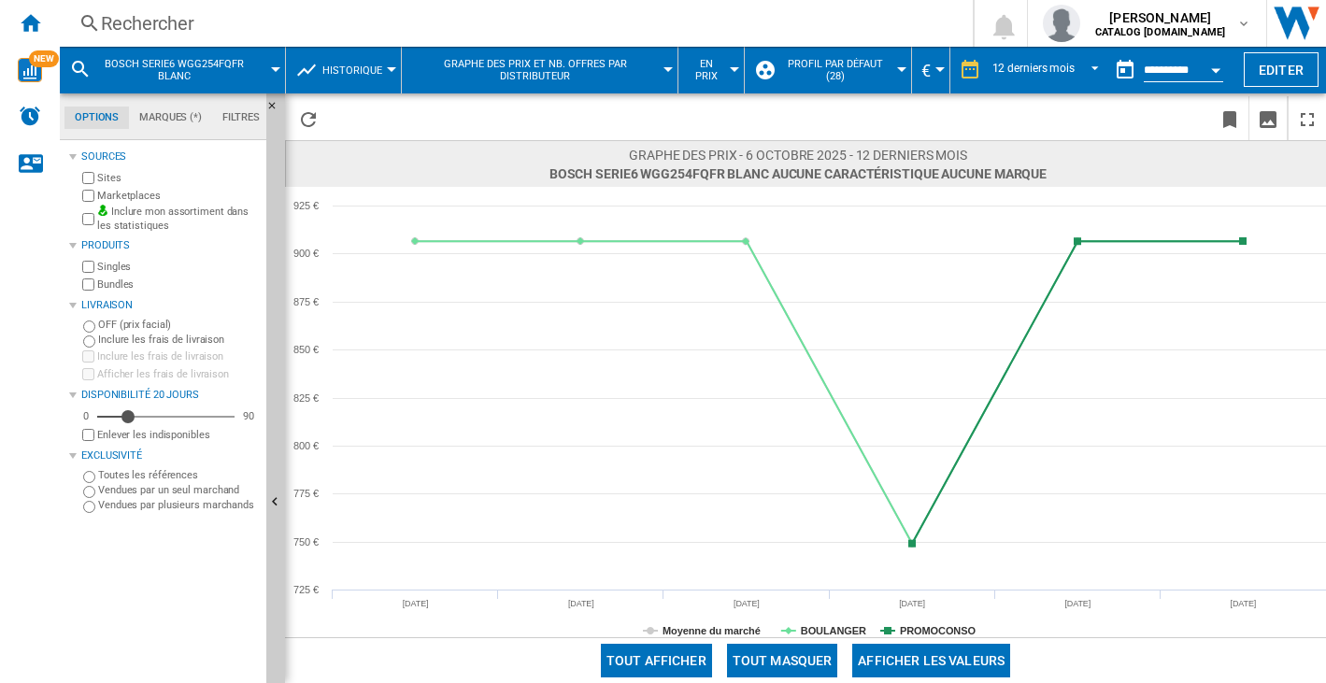
click at [146, 62] on span "BOSCH SERIE6 WGG254FQFR BLANC" at bounding box center [174, 70] width 150 height 24
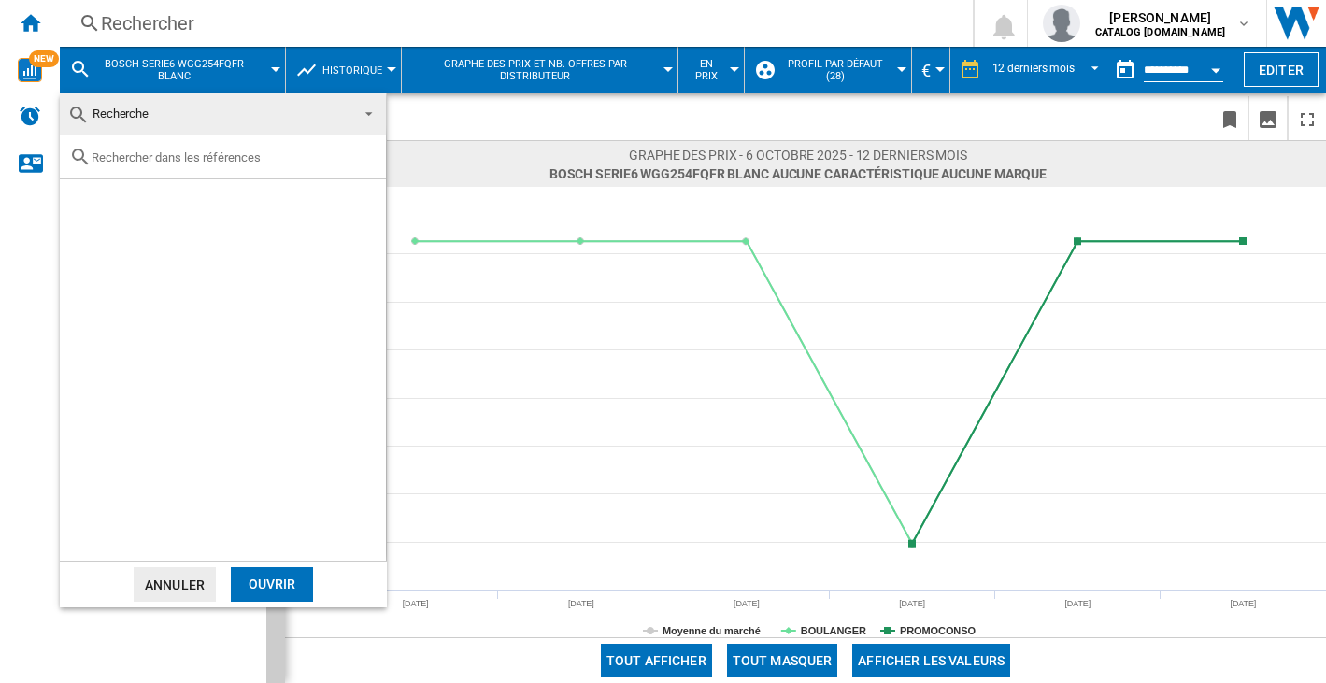
drag, startPoint x: 458, startPoint y: 128, endPoint x: 323, endPoint y: 138, distance: 134.9
click at [457, 128] on md-backdrop at bounding box center [663, 341] width 1326 height 683
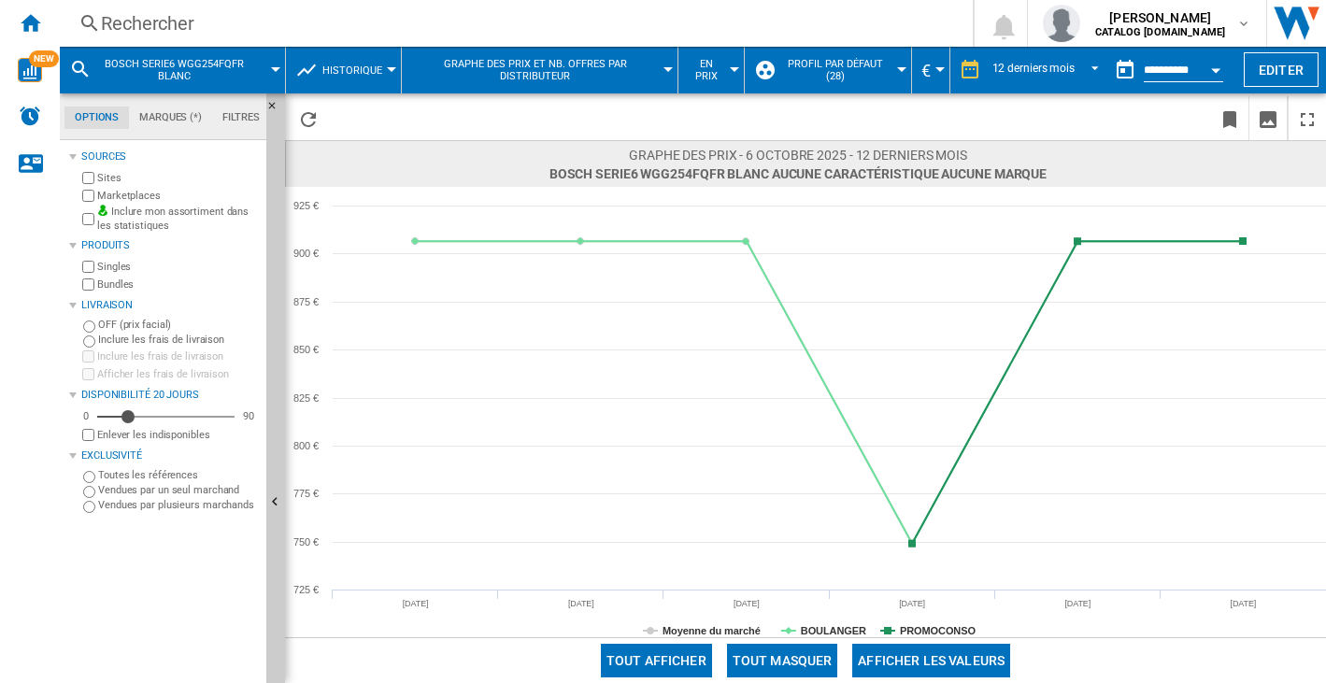
click at [187, 77] on span "BOSCH SERIE6 WGG254FQFR BLANC" at bounding box center [174, 70] width 150 height 24
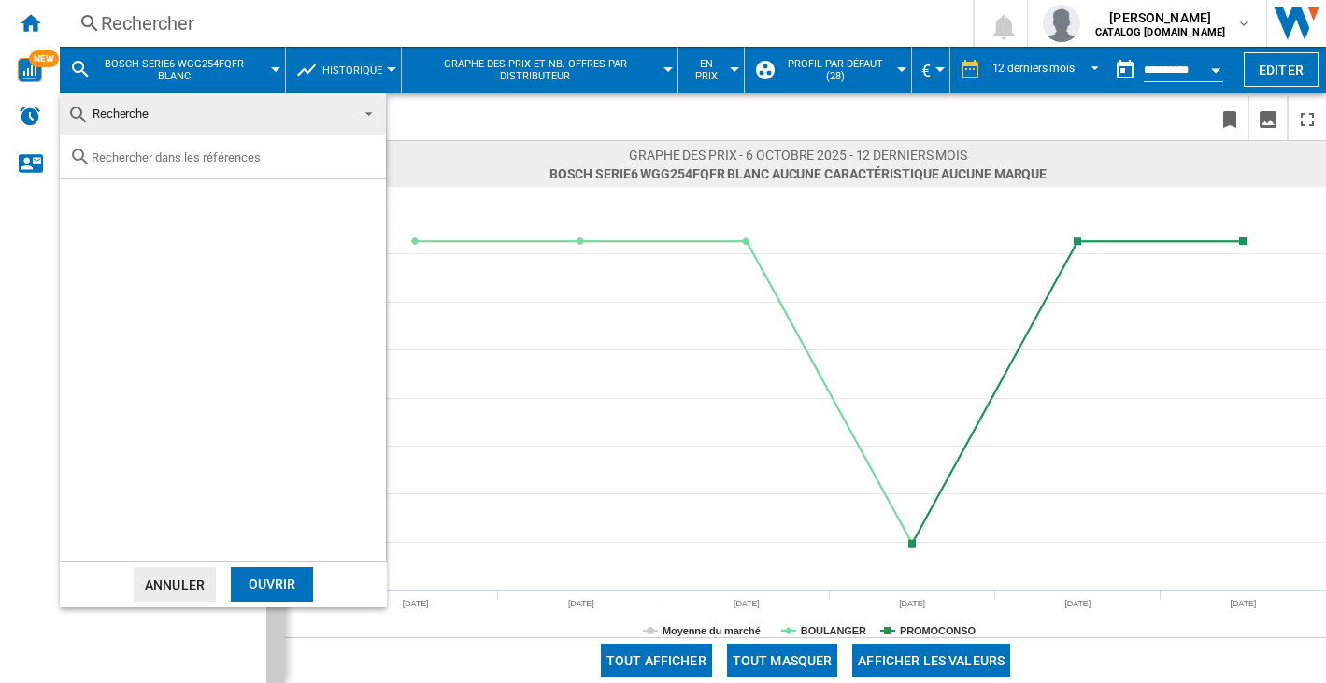
click at [284, 69] on md-backdrop at bounding box center [663, 341] width 1326 height 683
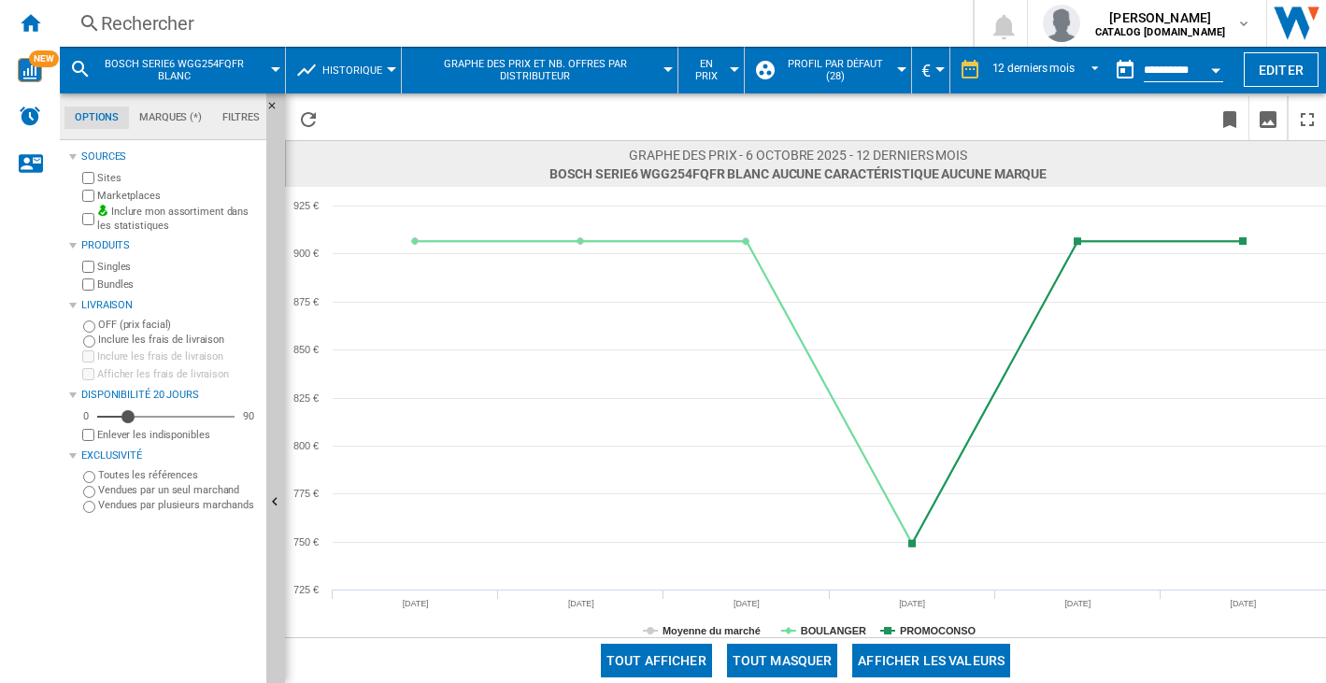
click at [274, 69] on div at bounding box center [275, 69] width 9 height 5
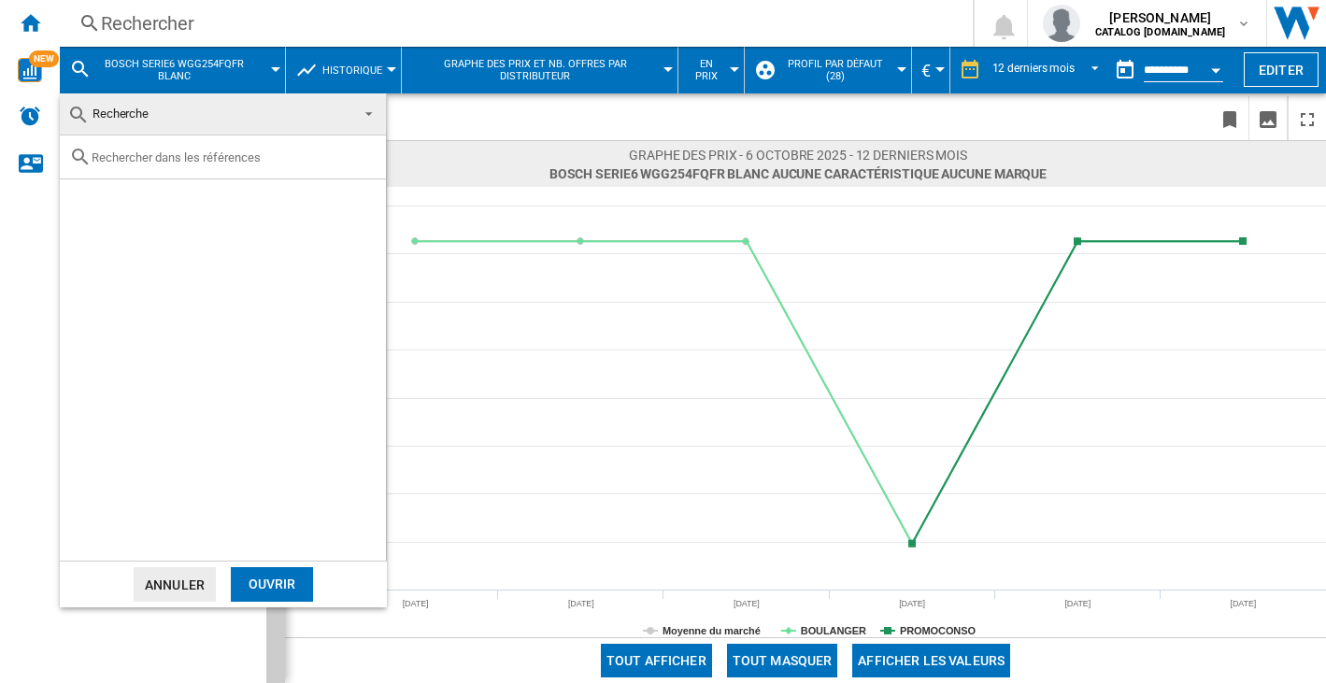
click at [274, 64] on md-backdrop at bounding box center [663, 341] width 1326 height 683
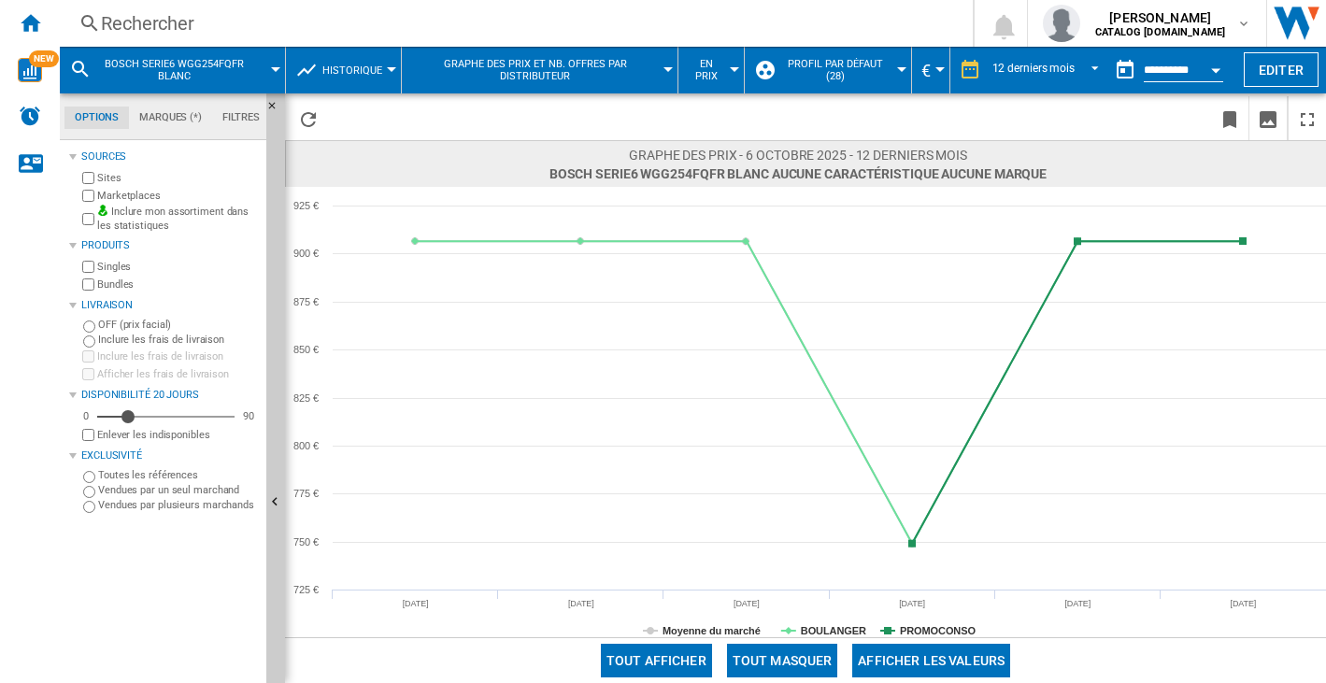
click at [277, 67] on div at bounding box center [275, 69] width 9 height 5
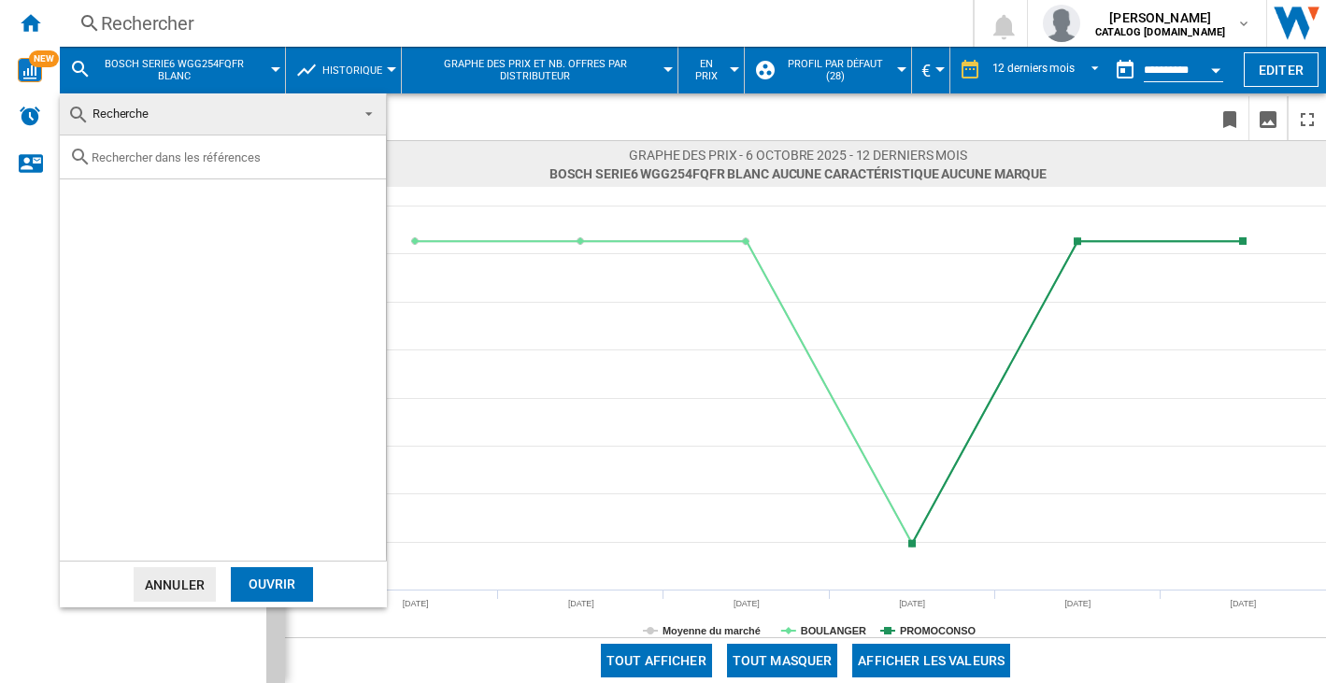
click at [477, 120] on md-backdrop at bounding box center [663, 341] width 1326 height 683
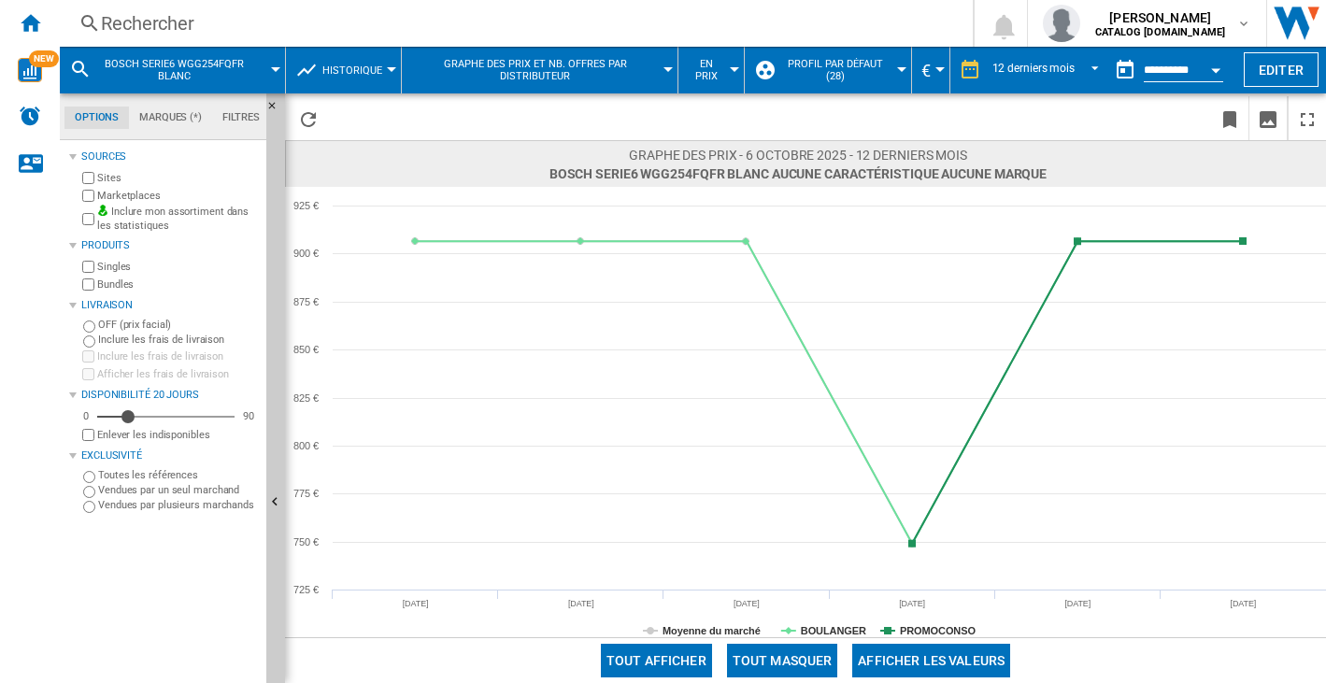
click at [108, 12] on div "Rechercher" at bounding box center [512, 23] width 823 height 26
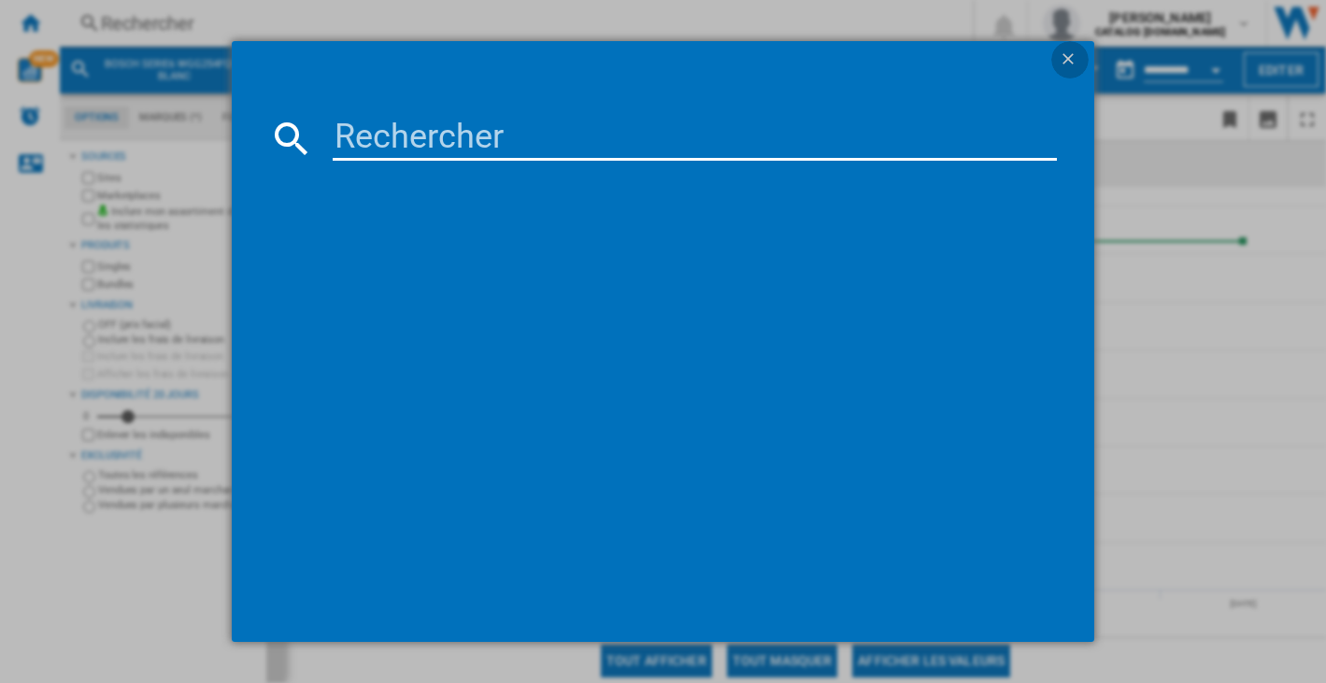
drag, startPoint x: 1072, startPoint y: 59, endPoint x: 147, endPoint y: 63, distance: 925.7
click at [1072, 59] on ng-md-icon "getI18NText('BUTTONS.CLOSE_DIALOG')" at bounding box center [1069, 61] width 22 height 22
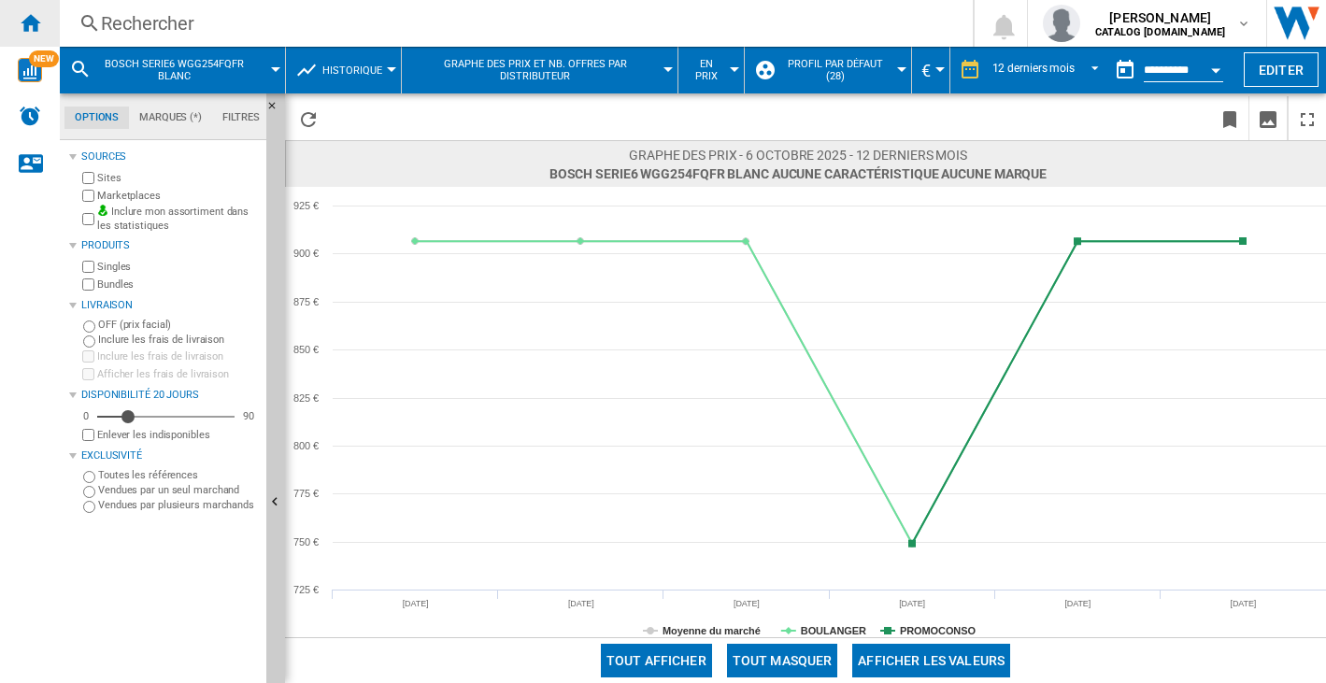
click at [46, 21] on div "Accueil" at bounding box center [30, 23] width 60 height 47
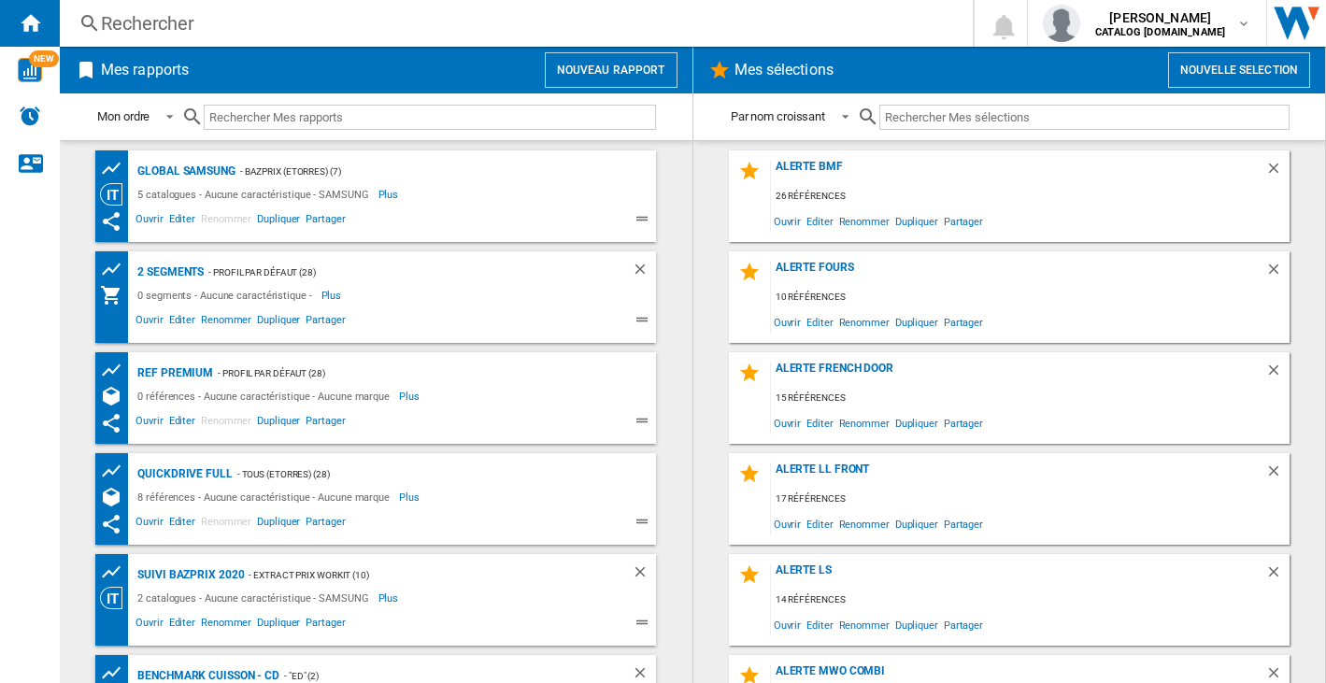
click at [162, 15] on div "Rechercher" at bounding box center [512, 23] width 823 height 26
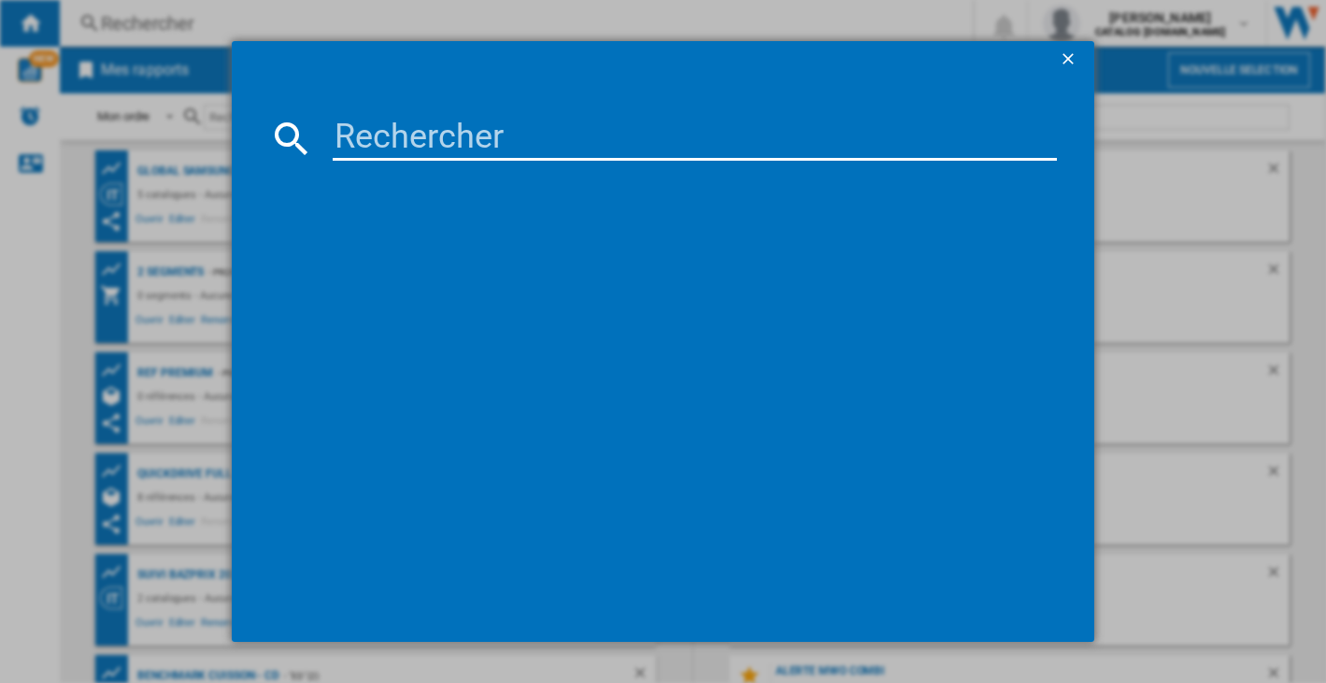
click at [418, 140] on input at bounding box center [694, 138] width 723 height 45
paste input "WGG254FSFR"
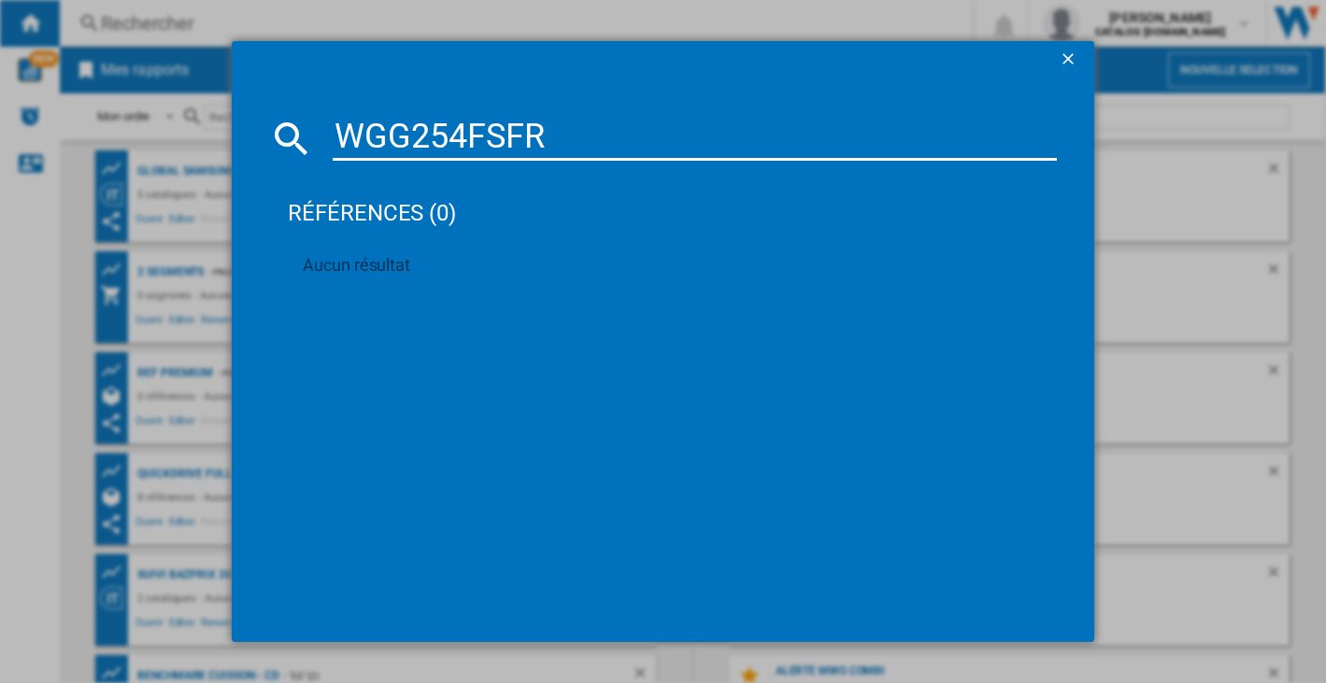
drag, startPoint x: 497, startPoint y: 134, endPoint x: 730, endPoint y: 162, distance: 234.3
click at [730, 162] on md-dialog-content "WGG254FSFR références (0) Aucun résultat" at bounding box center [662, 359] width 861 height 563
type input "WGG254F"
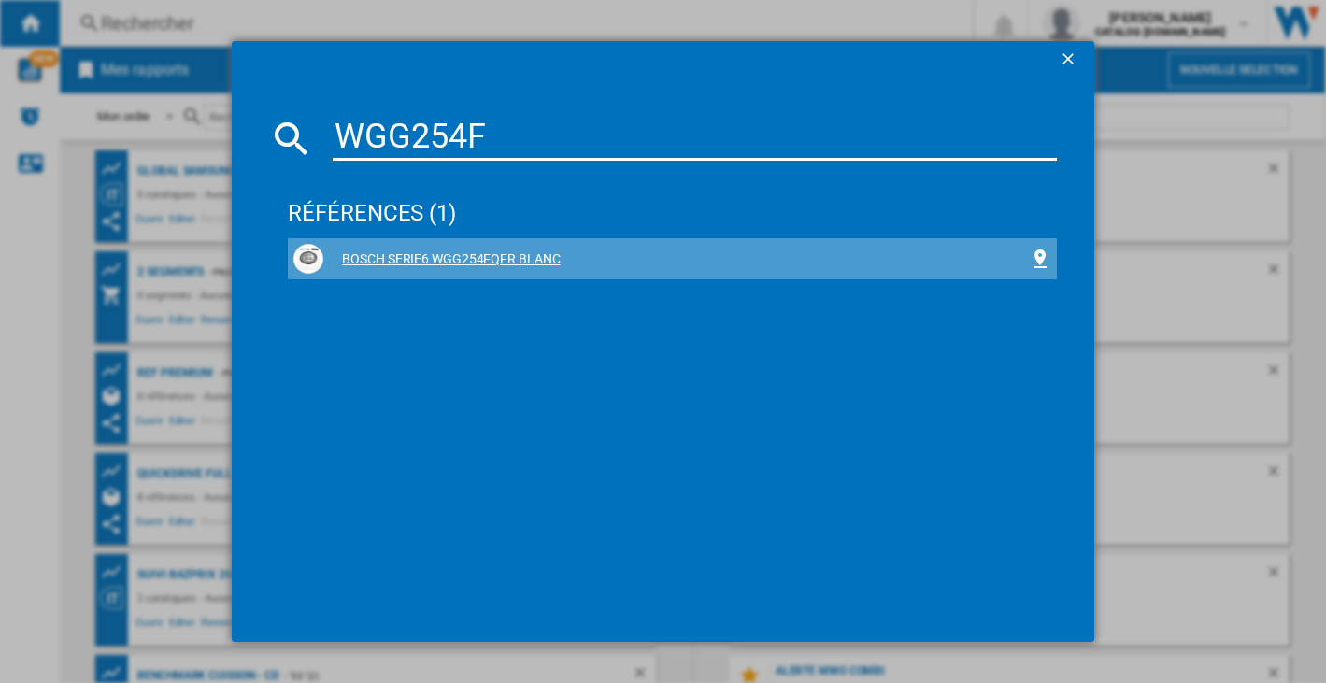
click at [503, 259] on div "BOSCH SERIE6 WGG254FQFR BLANC" at bounding box center [675, 259] width 704 height 19
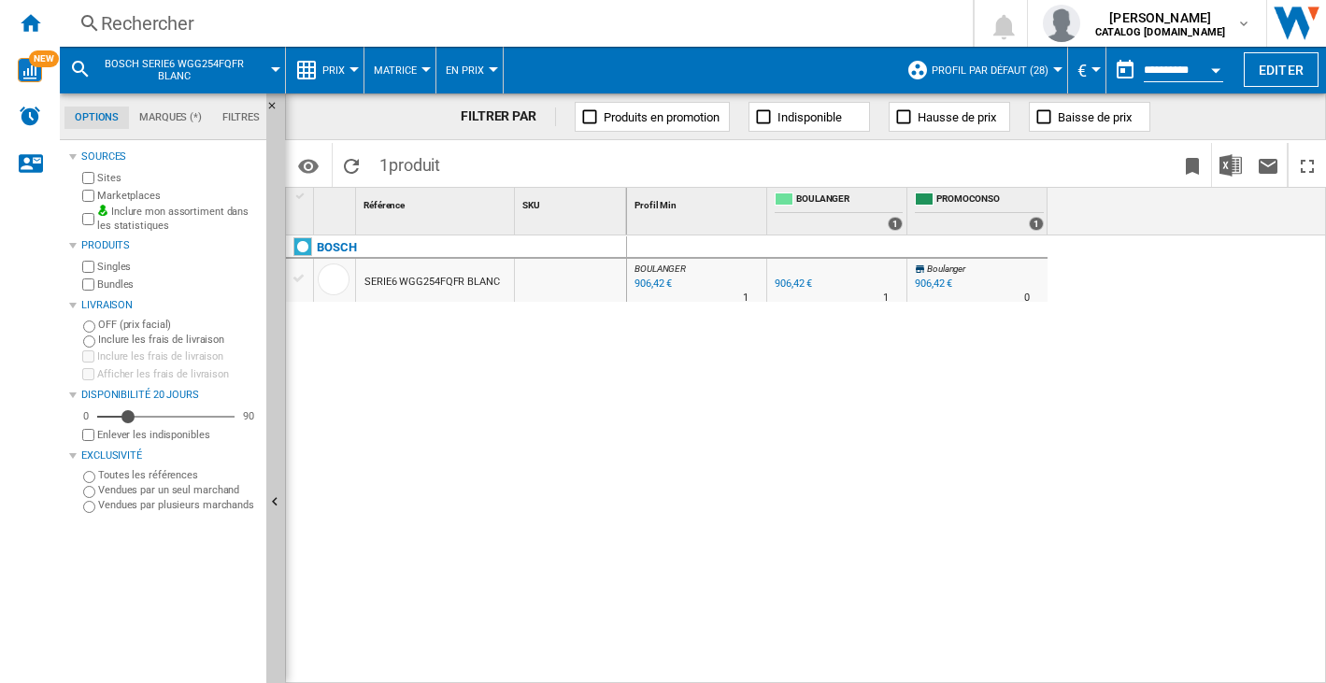
click at [407, 280] on div "SERIE6 WGG254FQFR BLANC" at bounding box center [431, 282] width 135 height 43
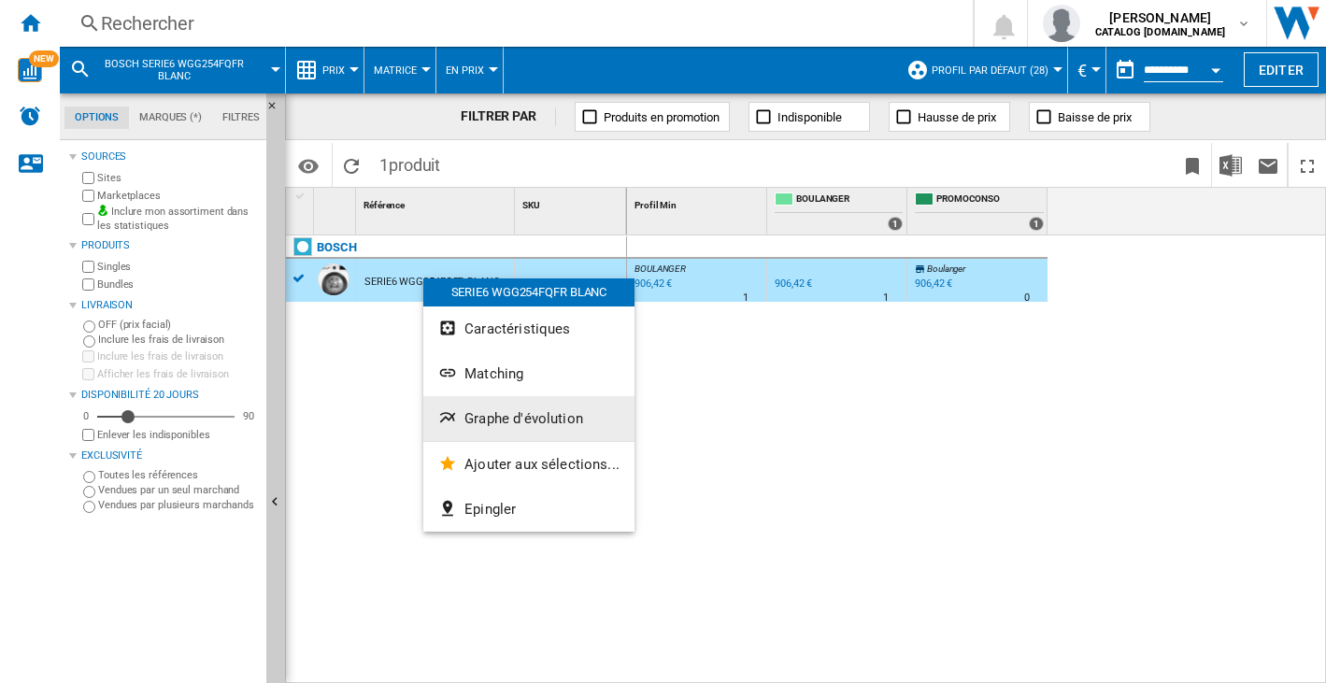
click at [484, 405] on button "Graphe d'évolution" at bounding box center [528, 418] width 211 height 45
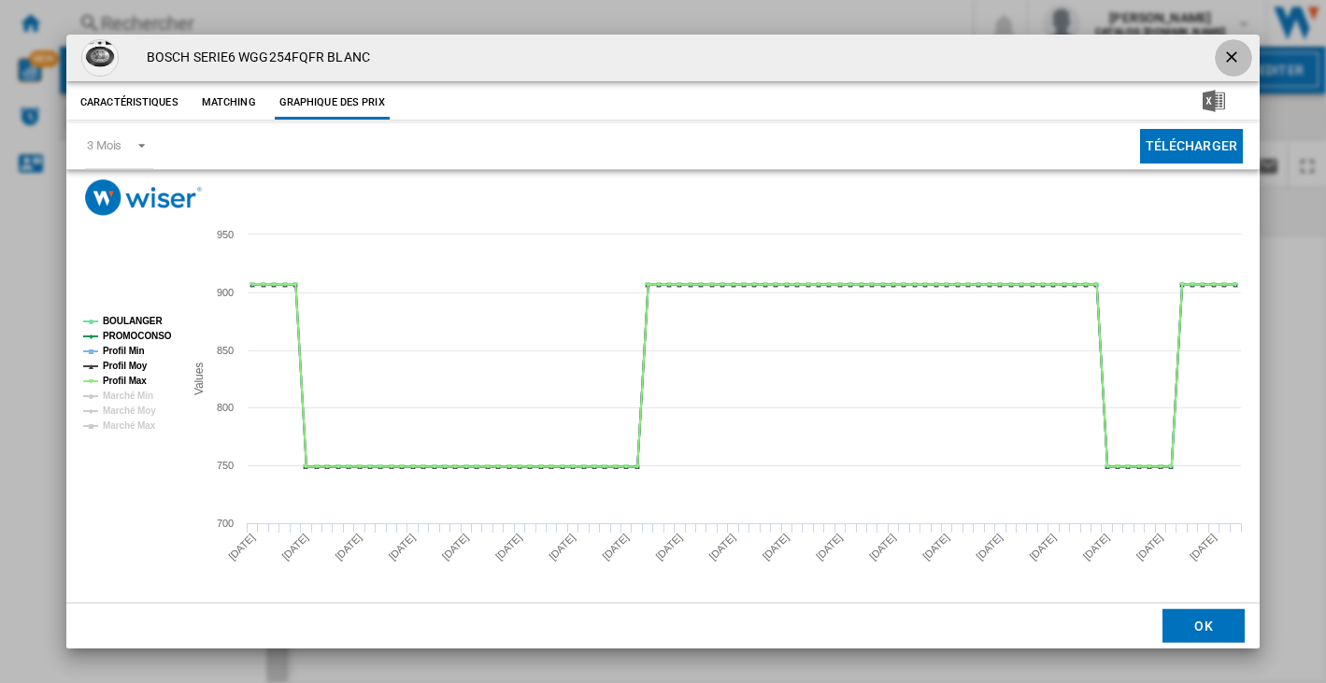
drag, startPoint x: 1235, startPoint y: 60, endPoint x: 1238, endPoint y: 76, distance: 16.1
click at [1235, 60] on ng-md-icon "getI18NText('BUTTONS.CLOSE_DIALOG')" at bounding box center [1233, 59] width 22 height 22
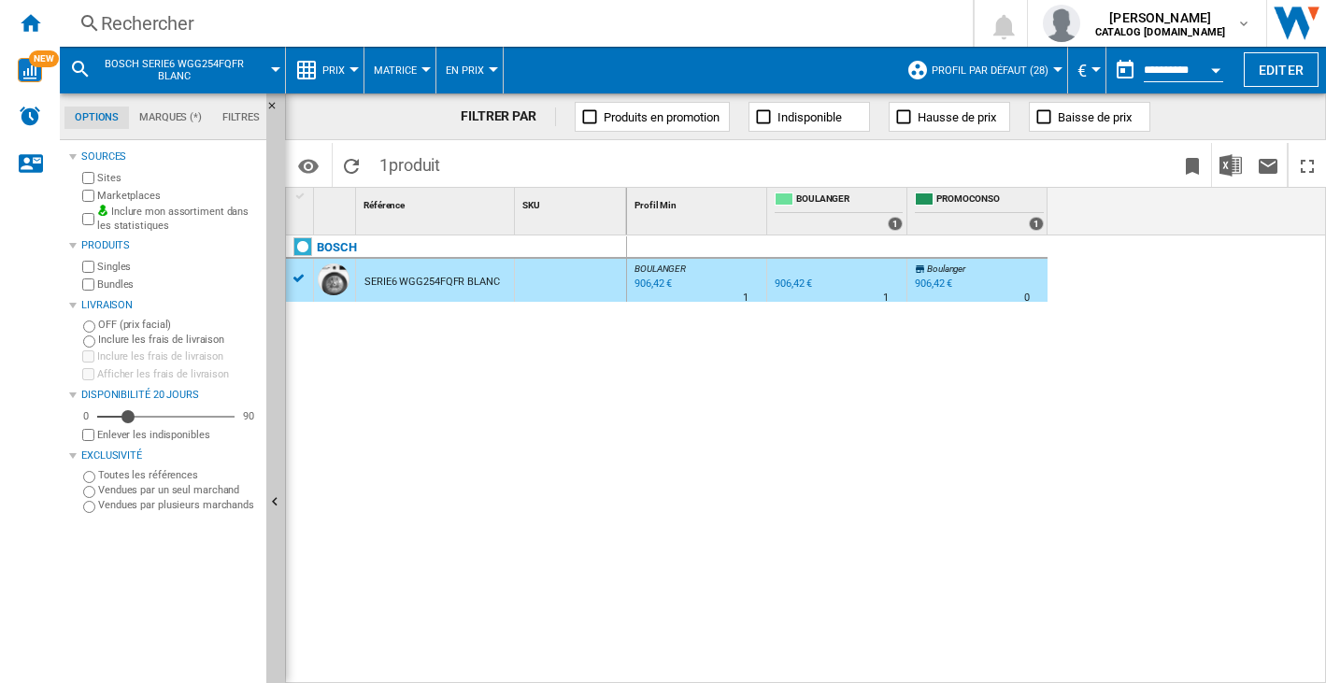
click at [94, 11] on div "Rechercher Rechercher" at bounding box center [501, 23] width 883 height 26
drag, startPoint x: 90, startPoint y: 18, endPoint x: 76, endPoint y: 12, distance: 15.1
click at [87, 16] on ng-md-icon at bounding box center [89, 23] width 22 height 23
click at [125, 21] on div "Rechercher" at bounding box center [512, 23] width 823 height 26
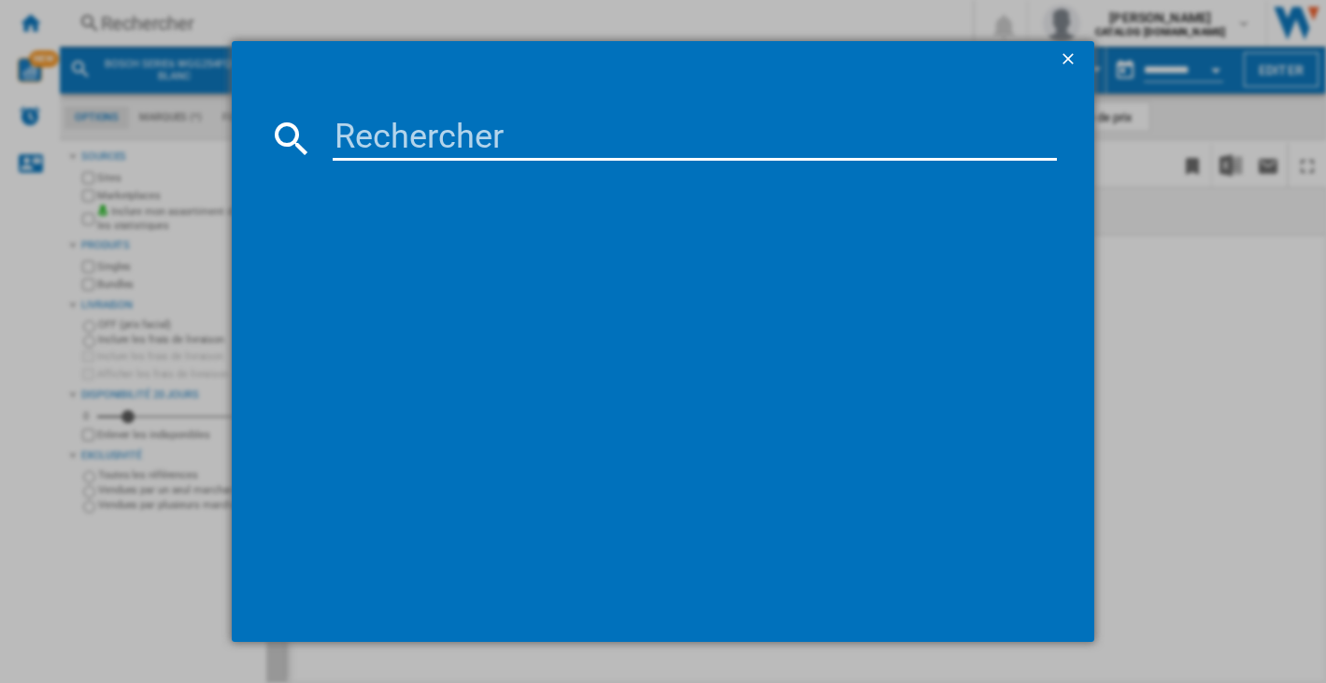
click at [504, 143] on input at bounding box center [694, 138] width 723 height 45
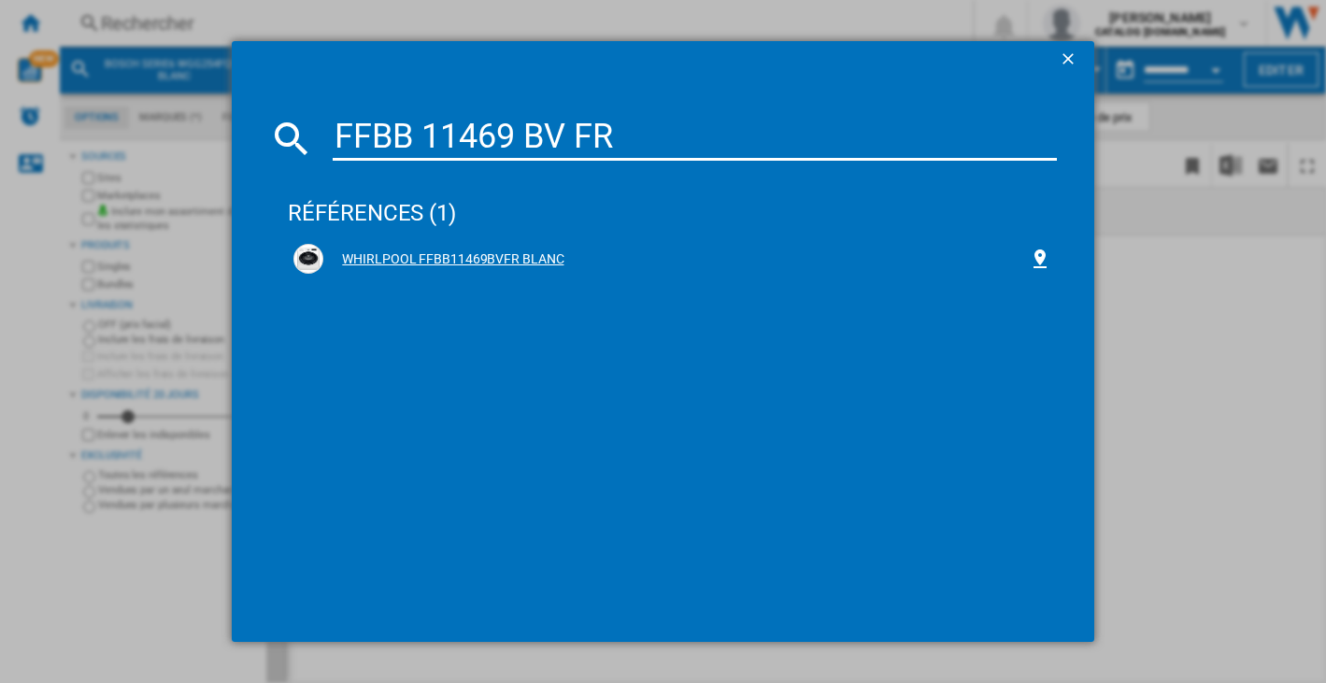
type input "FFBB 11469 BV FR"
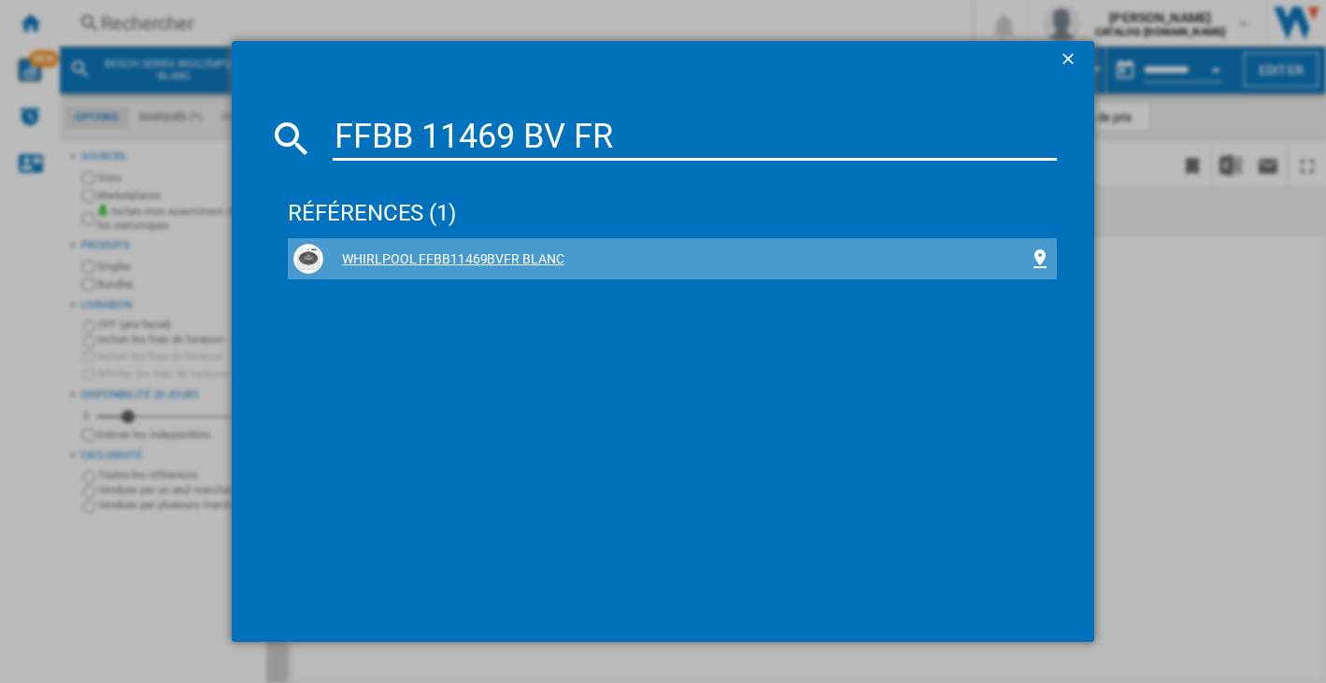
click at [471, 262] on div "WHIRLPOOL FFBB11469BVFR BLANC" at bounding box center [675, 259] width 704 height 19
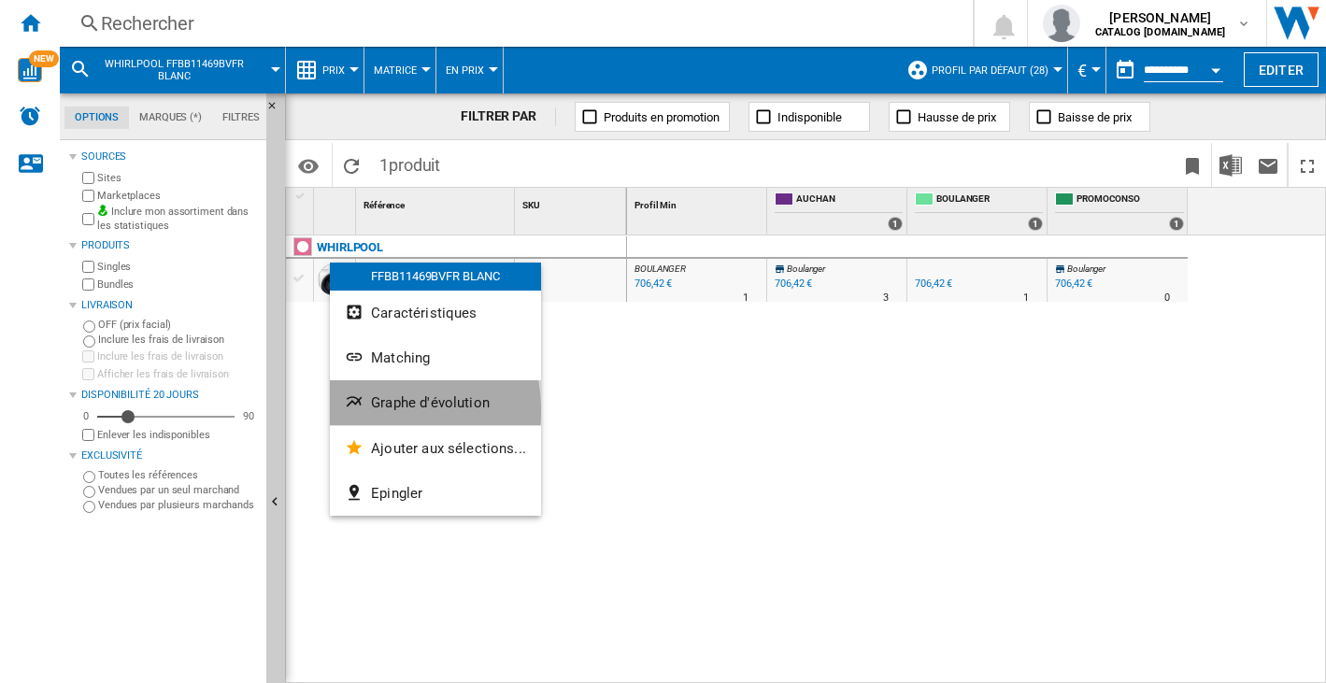
click at [376, 410] on span "Graphe d'évolution" at bounding box center [430, 402] width 119 height 17
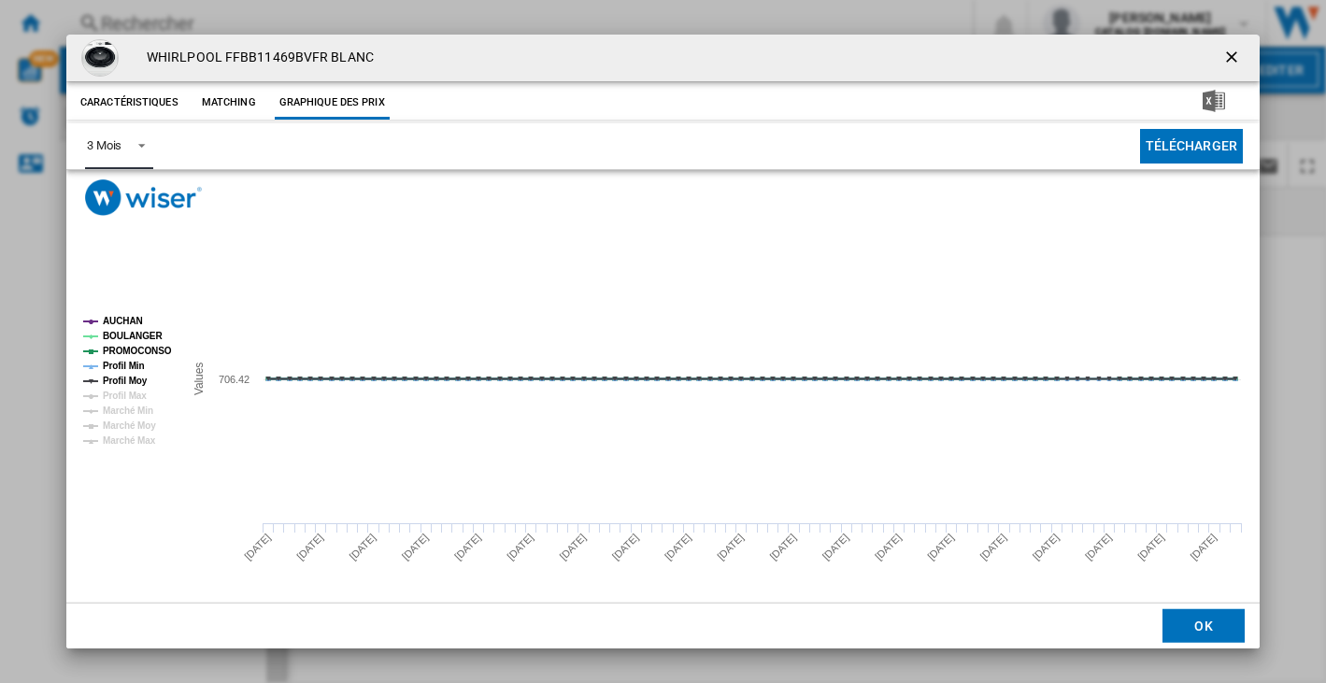
click at [128, 145] on span "Product popup" at bounding box center [136, 143] width 22 height 17
click at [112, 192] on div "6 Mois" at bounding box center [103, 191] width 35 height 17
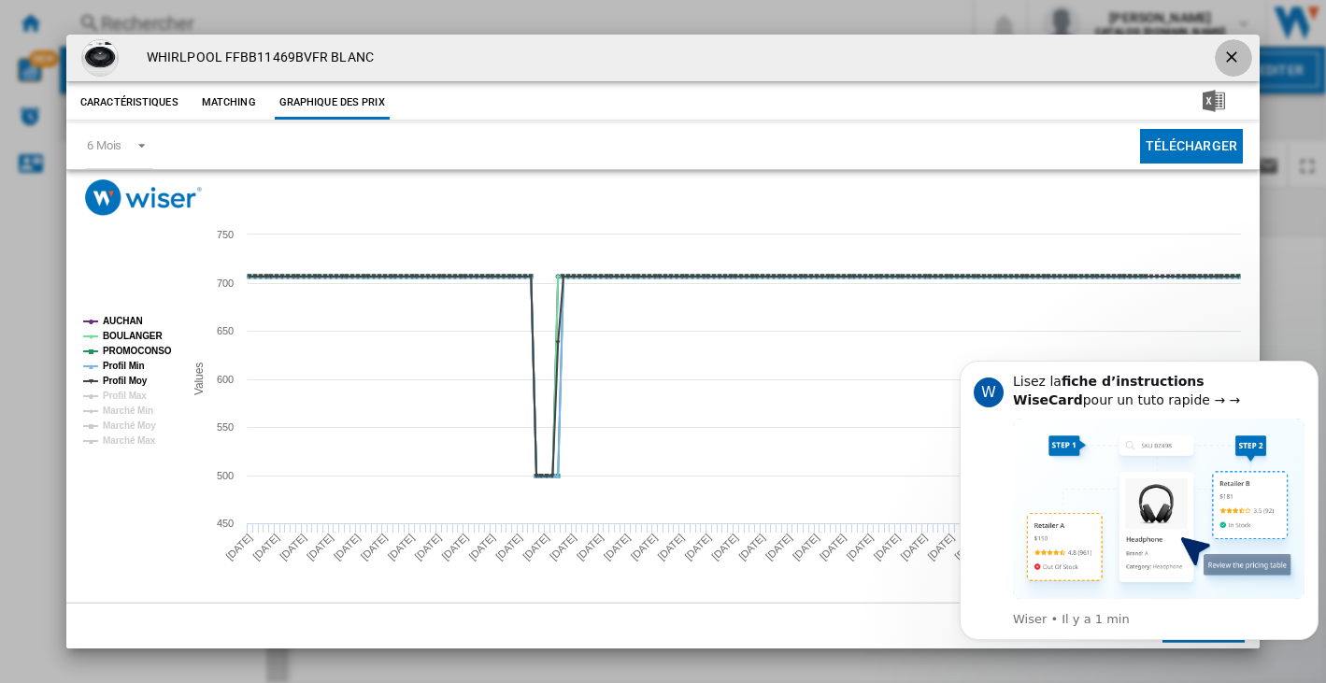
click at [1226, 55] on ng-md-icon "getI18NText('BUTTONS.CLOSE_DIALOG')" at bounding box center [1233, 59] width 22 height 22
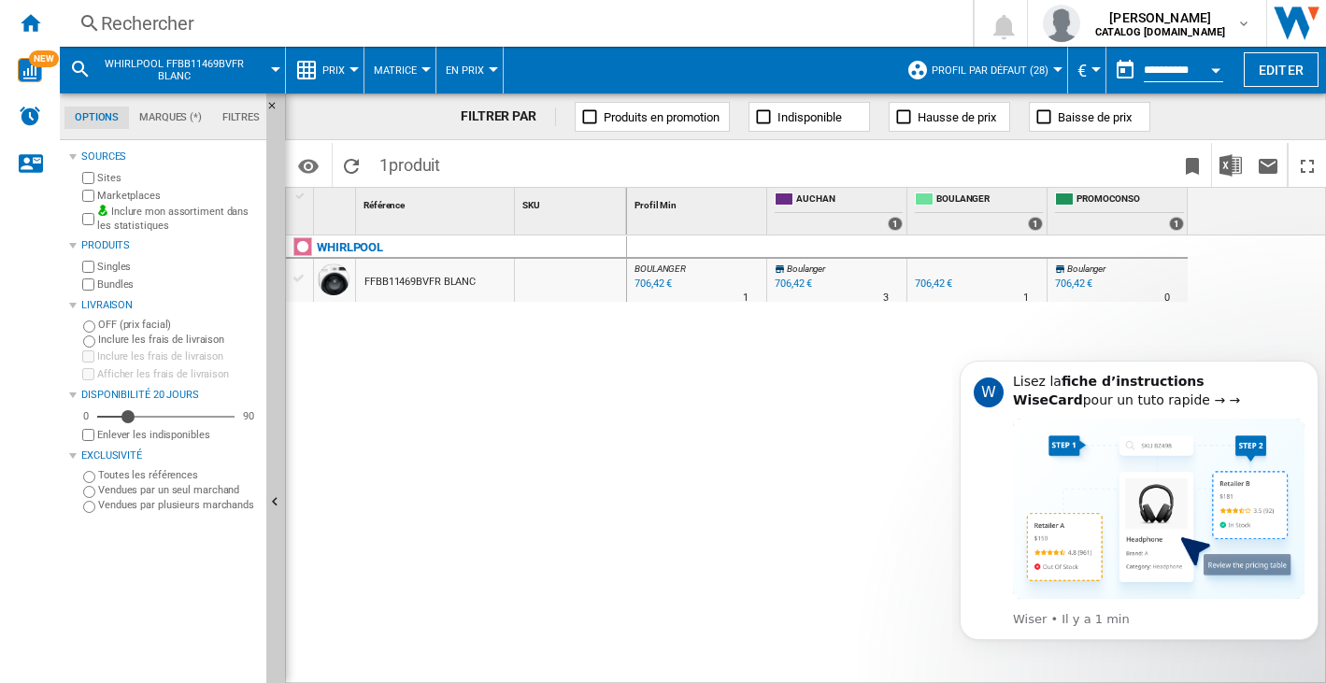
click at [163, 19] on div "Rechercher" at bounding box center [512, 23] width 823 height 26
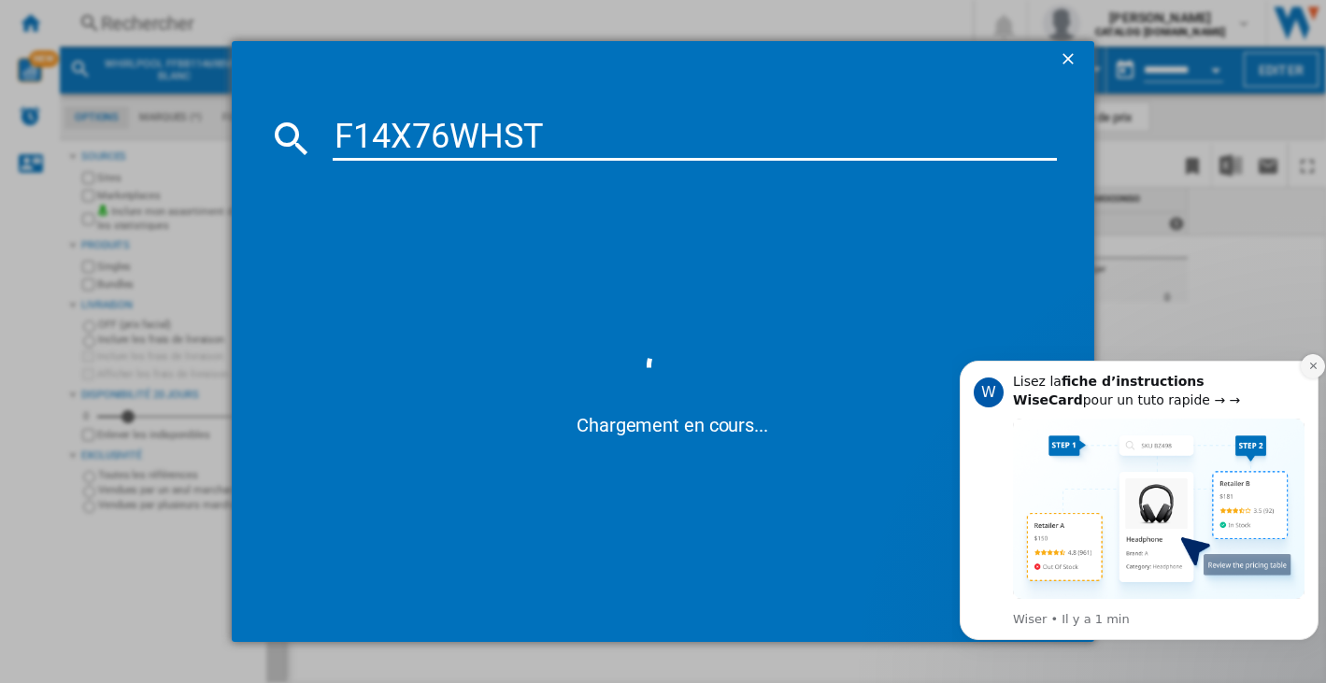
type input "F14X76WHST"
click at [1319, 368] on button "Dismiss notification" at bounding box center [1312, 366] width 24 height 24
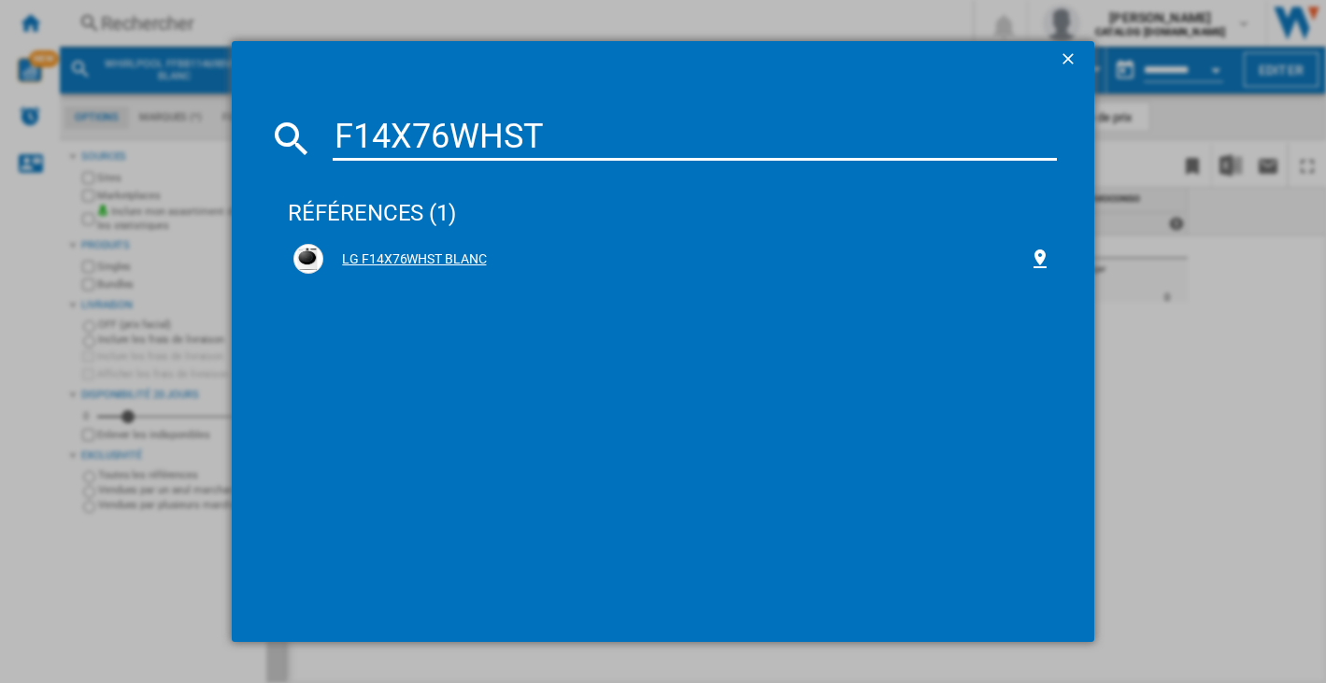
click at [386, 258] on div "LG F14X76WHST BLANC" at bounding box center [675, 259] width 704 height 19
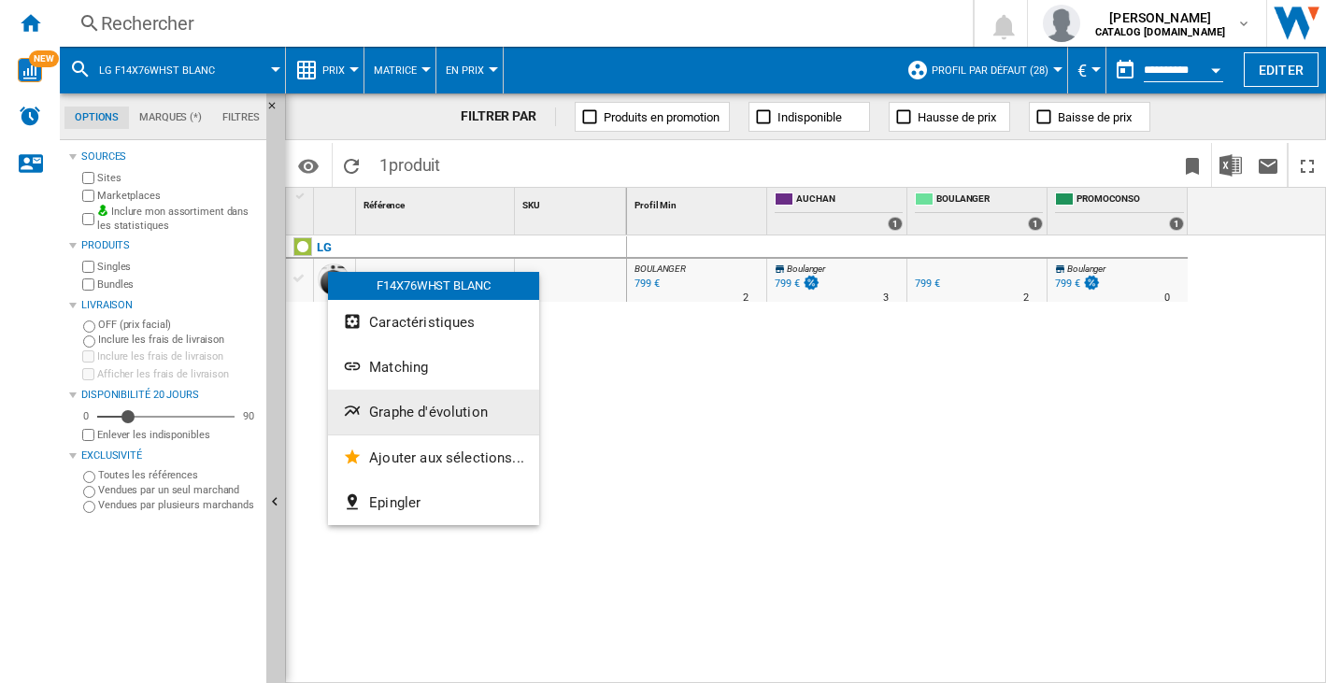
click at [424, 419] on span "Graphe d'évolution" at bounding box center [428, 412] width 119 height 17
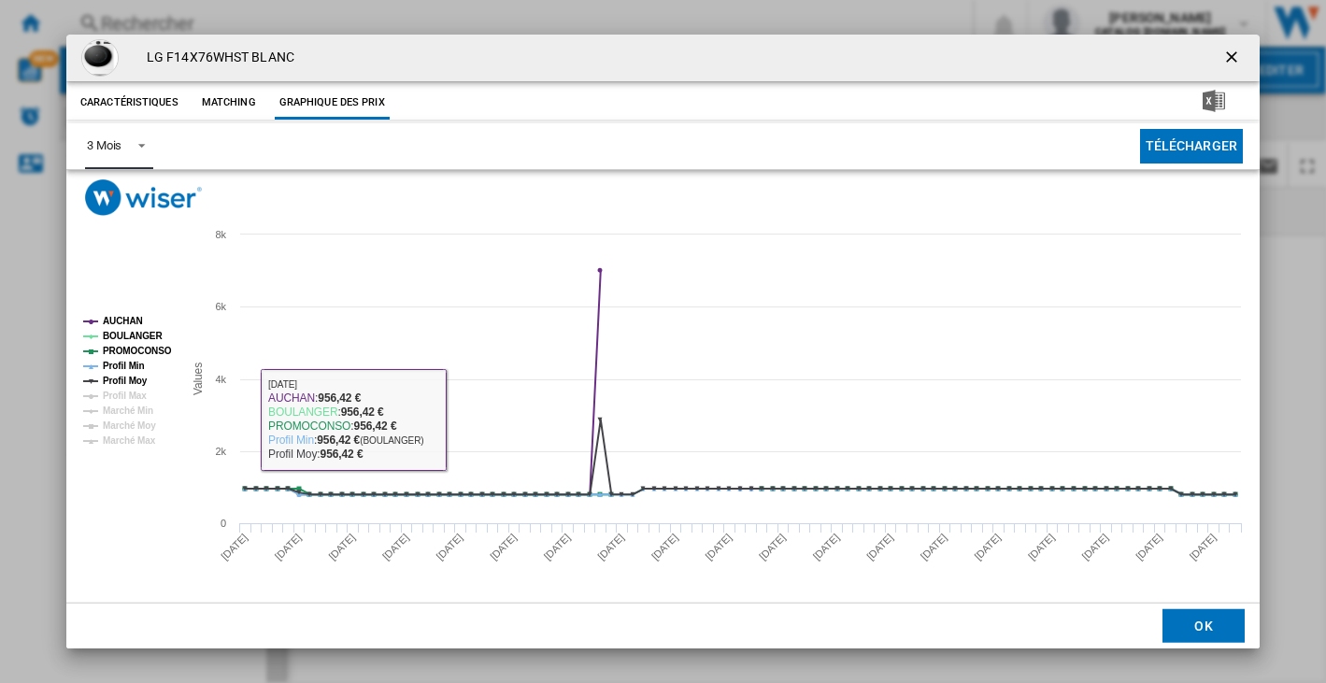
click at [147, 145] on span "Product popup" at bounding box center [136, 143] width 22 height 17
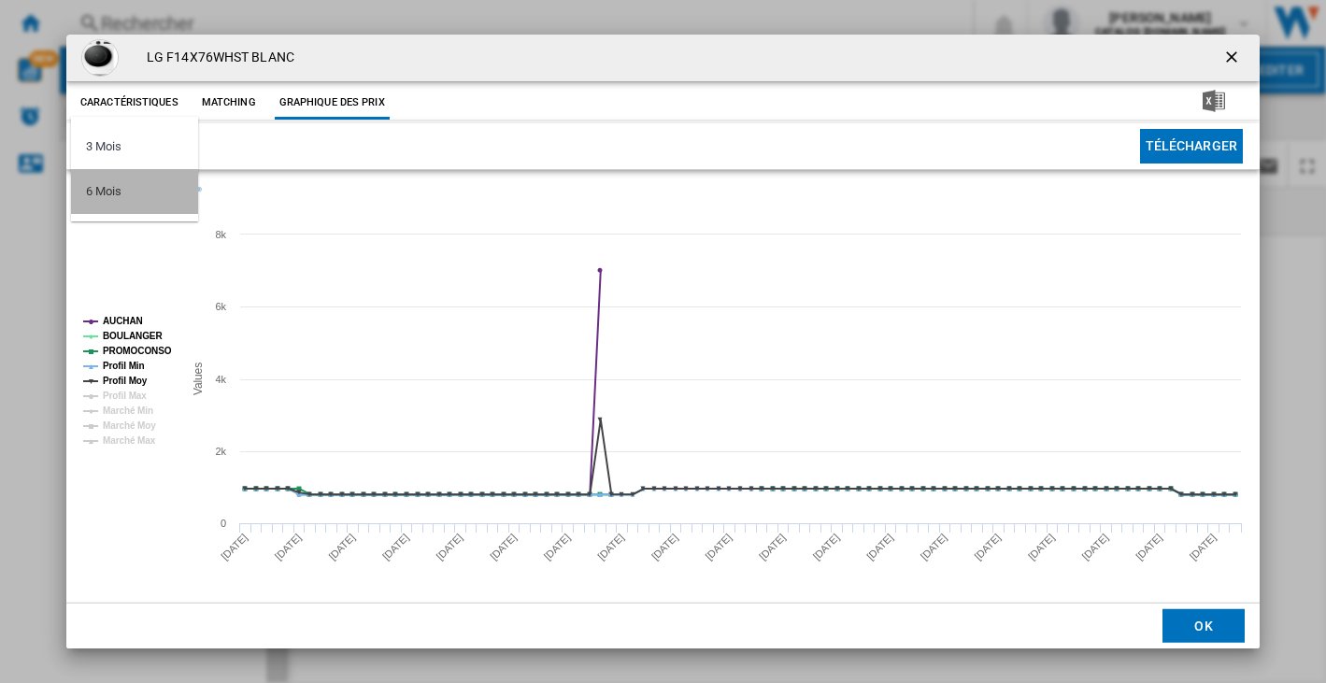
click at [102, 184] on div "6 Mois" at bounding box center [103, 191] width 35 height 17
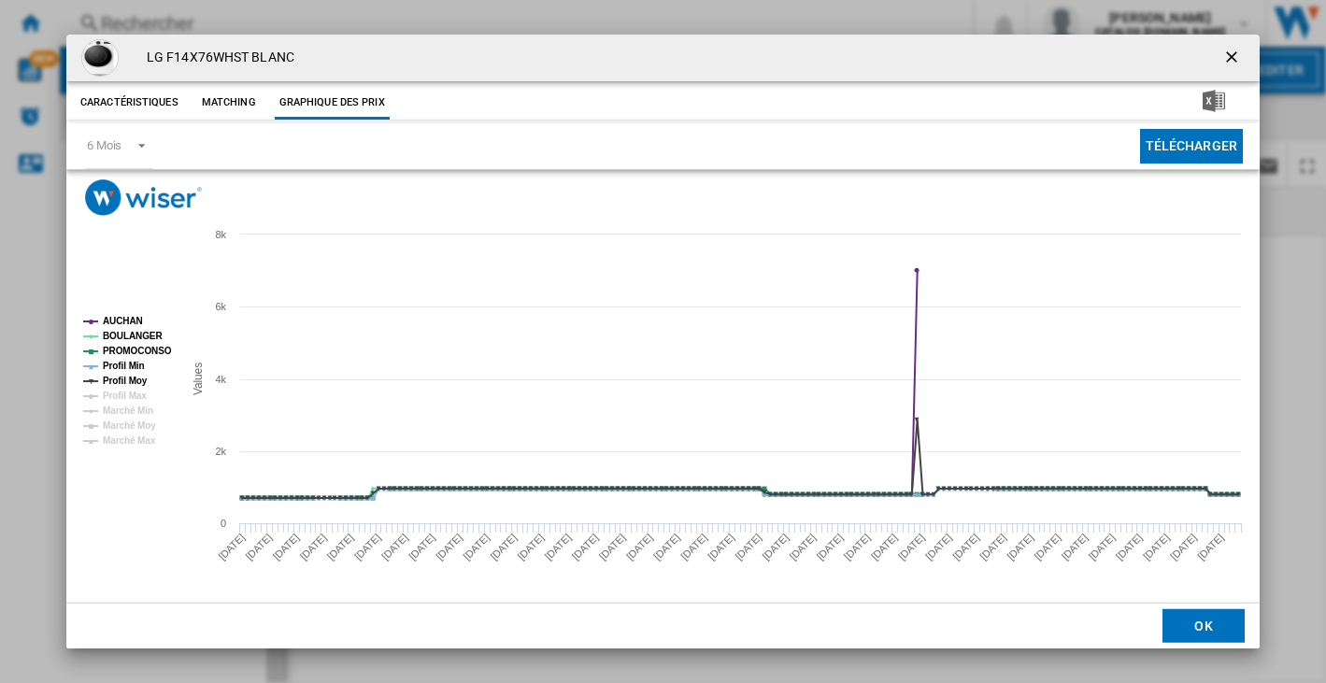
click at [1232, 56] on ng-md-icon "getI18NText('BUTTONS.CLOSE_DIALOG')" at bounding box center [1233, 59] width 22 height 22
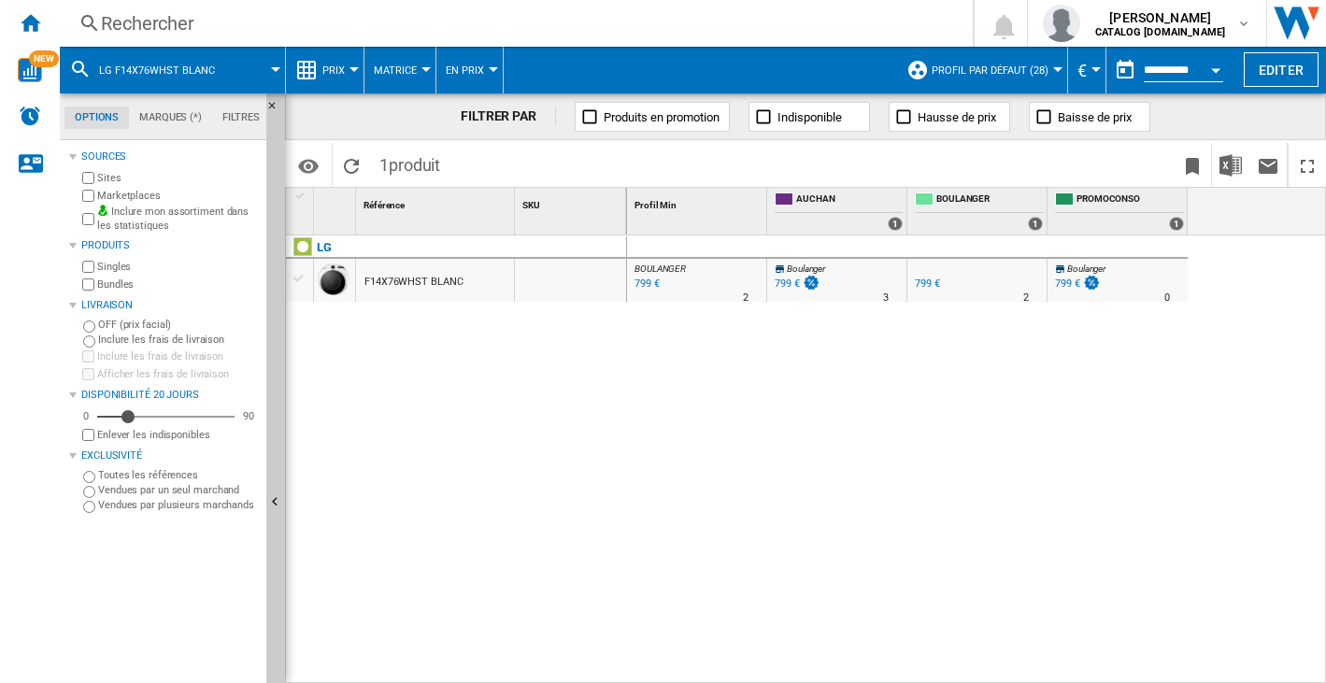
drag, startPoint x: 168, startPoint y: 23, endPoint x: 114, endPoint y: 51, distance: 61.0
click at [114, 51] on div "Rechercher Rechercher 0 [PERSON_NAME] CATALOG [DOMAIN_NAME] CATALOG [DOMAIN_NAM…" at bounding box center [693, 341] width 1266 height 683
drag, startPoint x: 114, startPoint y: 51, endPoint x: 113, endPoint y: 21, distance: 30.8
click at [113, 21] on div "Rechercher" at bounding box center [512, 23] width 823 height 26
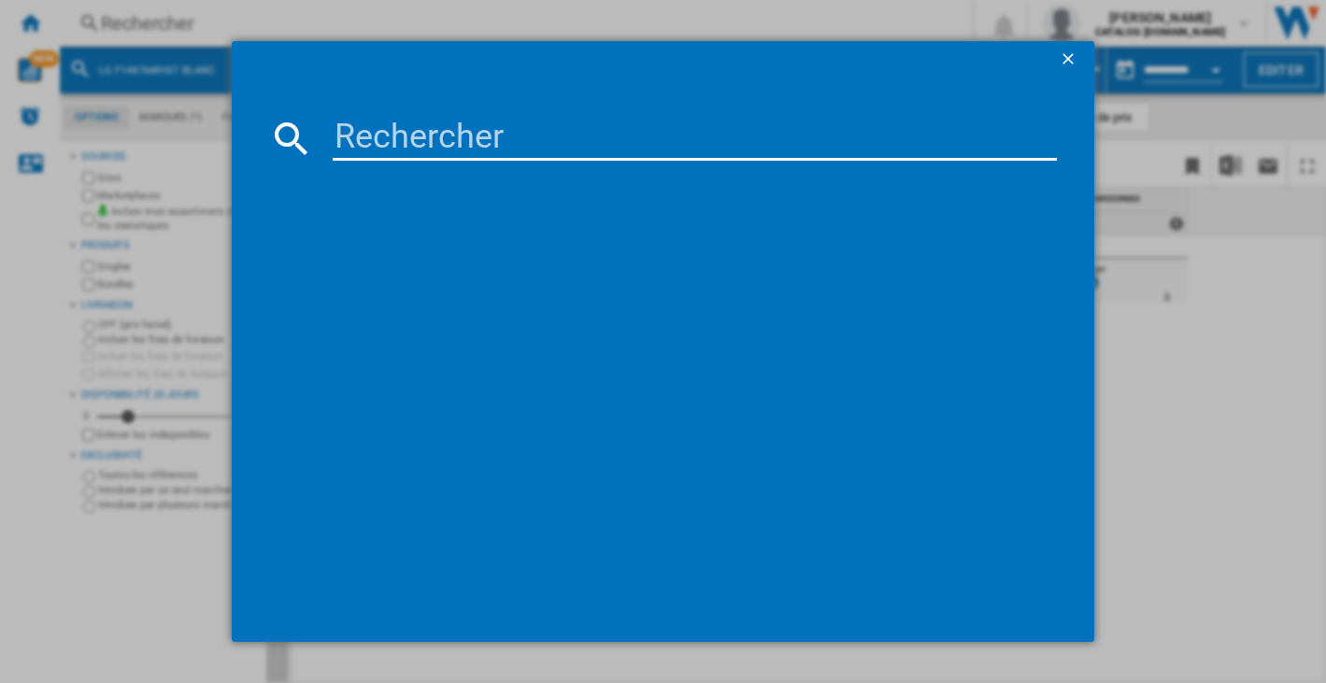
click at [388, 129] on input at bounding box center [694, 138] width 723 height 45
type input "F14X76BSTA"
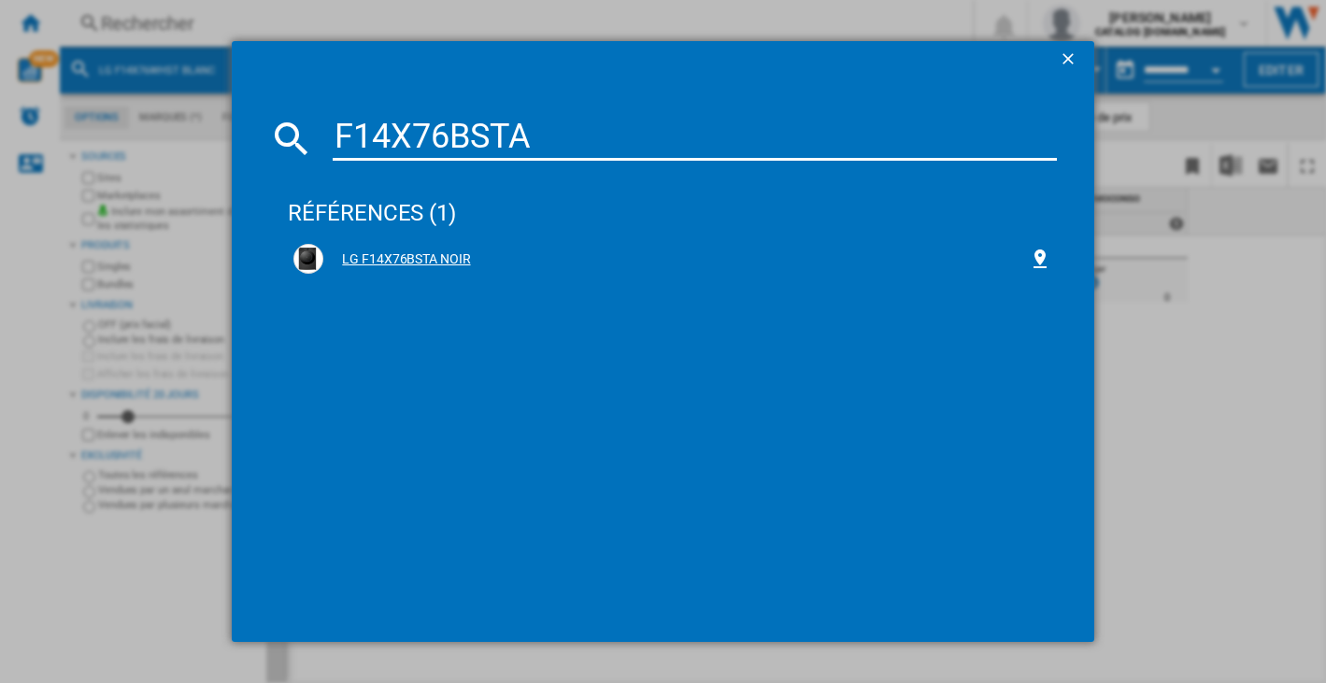
click at [428, 248] on div "LG F14X76BSTA NOIR" at bounding box center [671, 259] width 757 height 30
drag, startPoint x: 364, startPoint y: 253, endPoint x: 376, endPoint y: 247, distance: 13.0
click at [364, 253] on div "LG F14X76BSTA NOIR" at bounding box center [675, 259] width 704 height 19
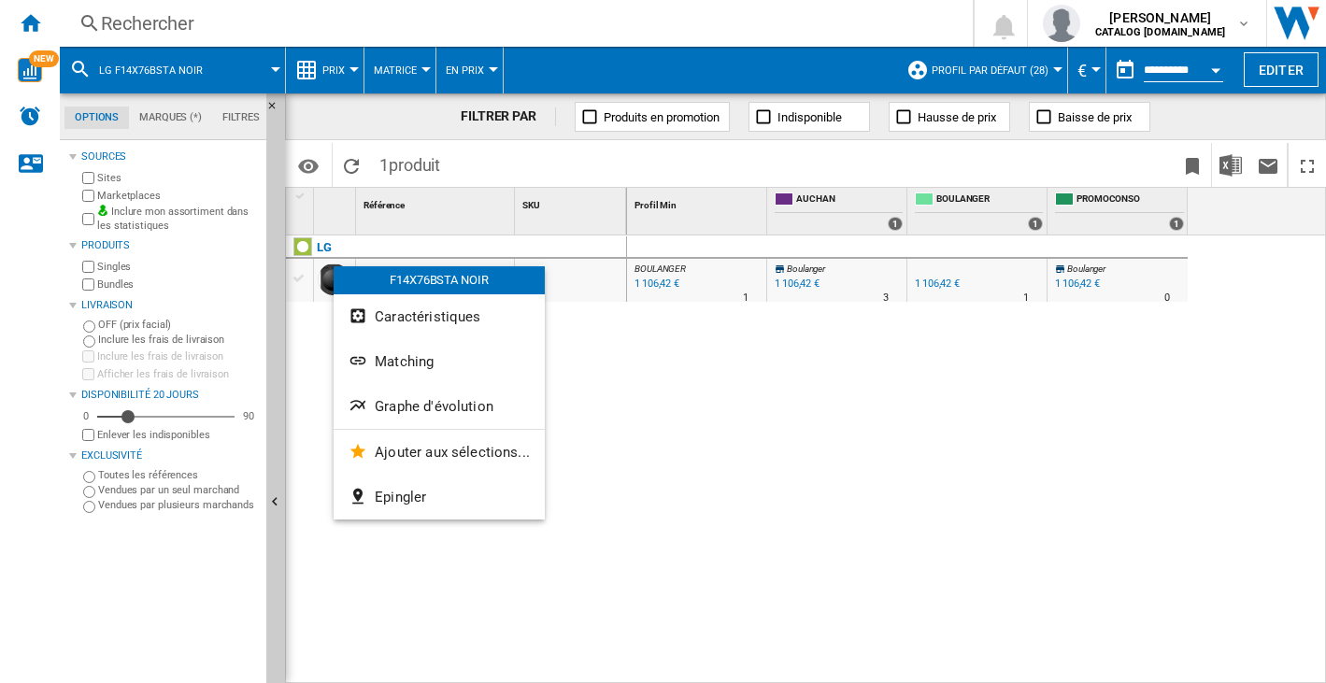
click at [401, 404] on span "Graphe d'évolution" at bounding box center [434, 406] width 119 height 17
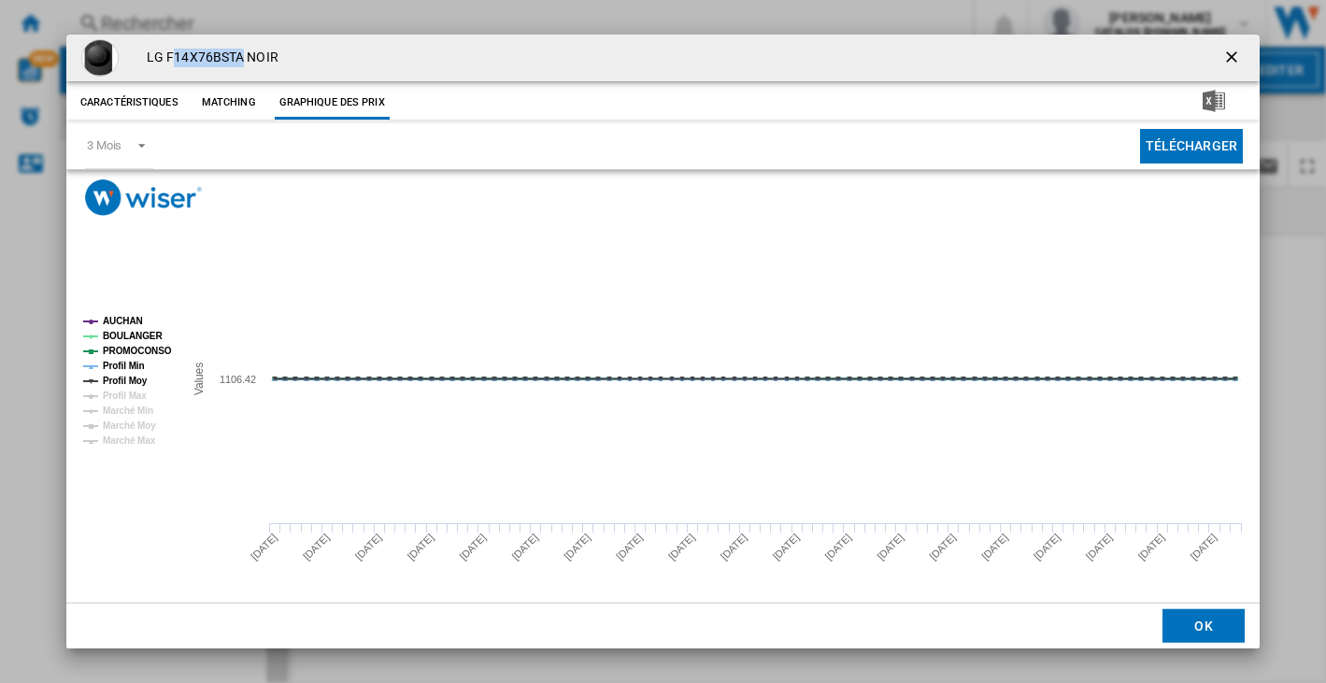
drag, startPoint x: 242, startPoint y: 59, endPoint x: 173, endPoint y: 56, distance: 69.2
click at [173, 56] on h4 "LG F14X76BSTA NOIR" at bounding box center [207, 58] width 141 height 19
copy h4 "14X76BSTA"
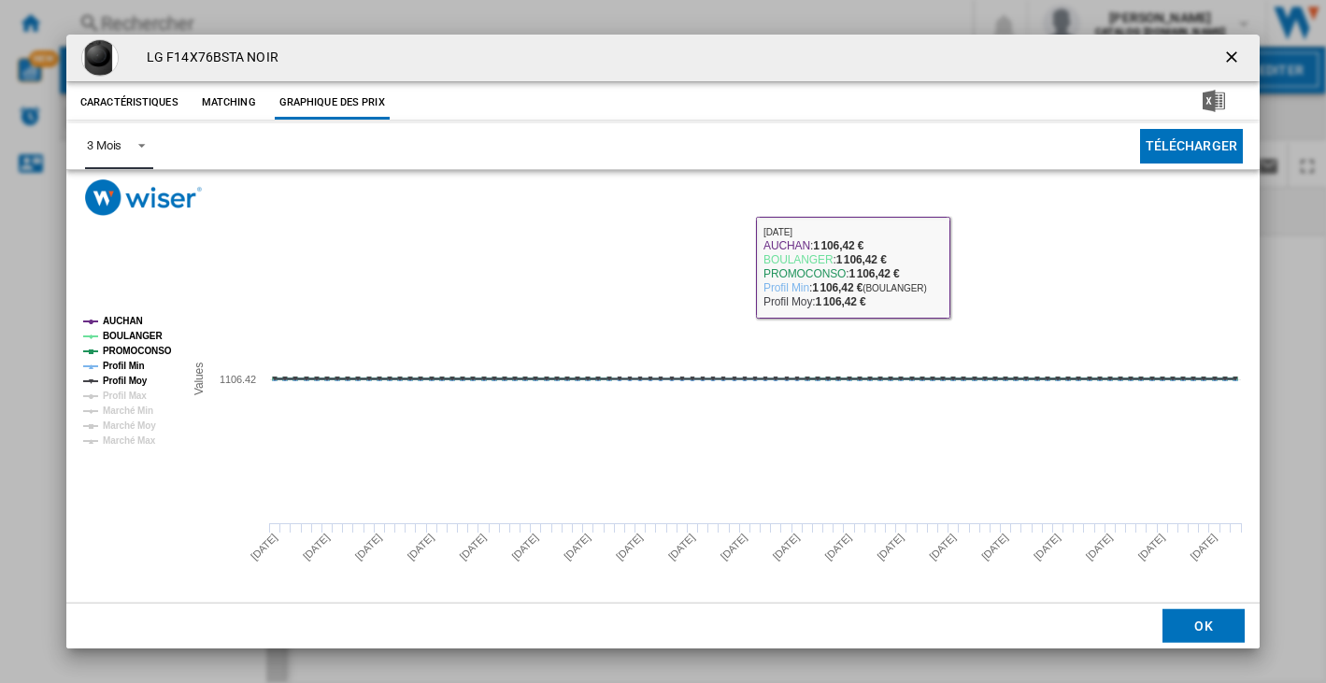
click at [128, 134] on md-select-value "3 Mois" at bounding box center [119, 146] width 68 height 46
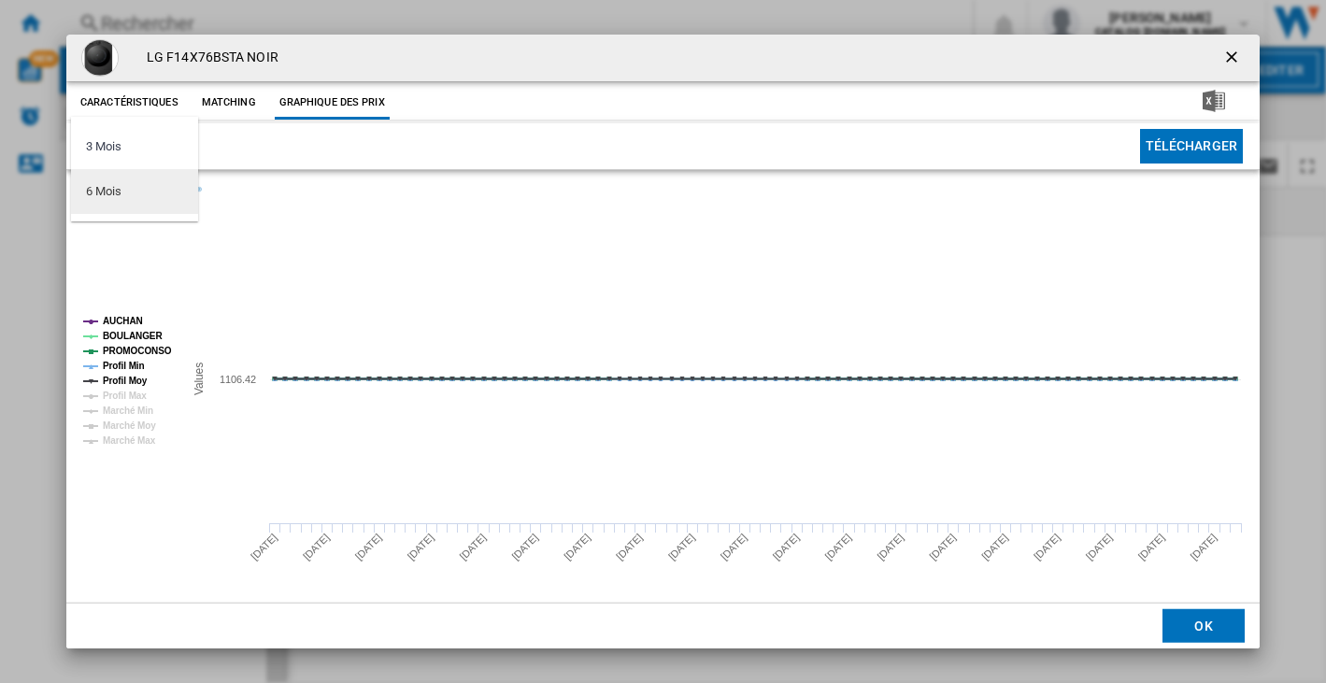
click at [104, 176] on md-option "6 Mois" at bounding box center [134, 191] width 127 height 45
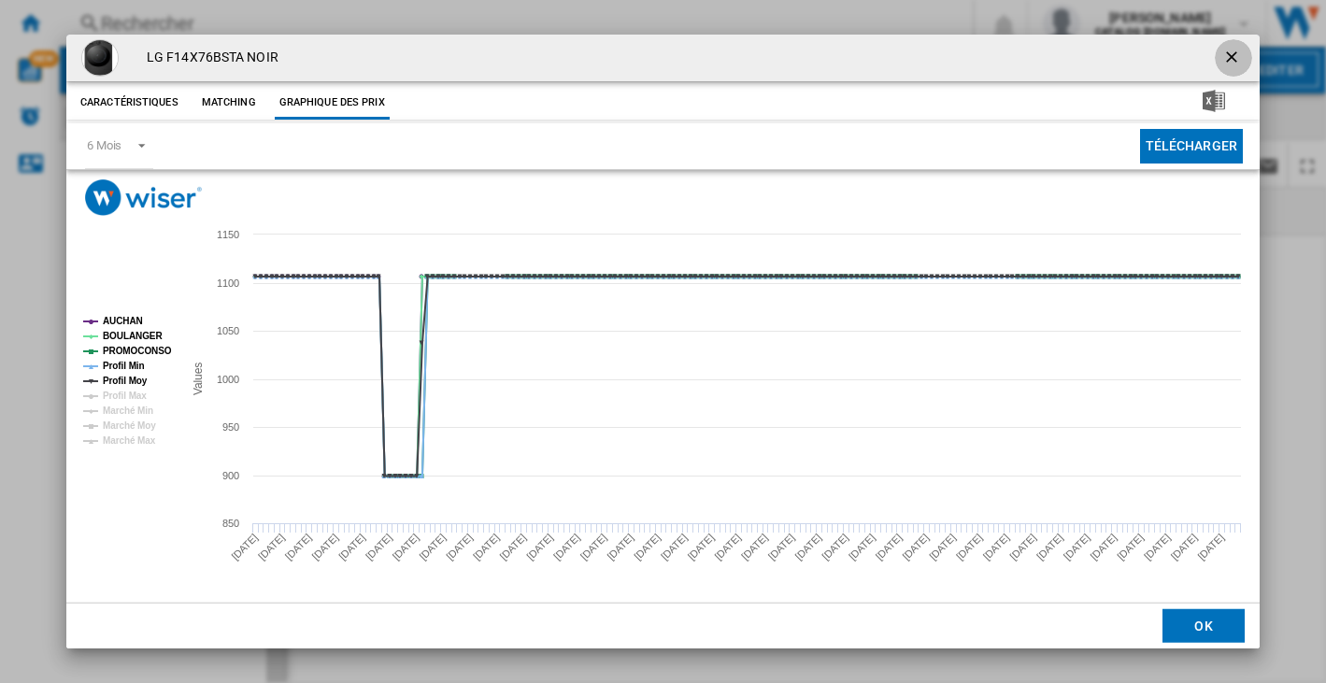
drag, startPoint x: 1232, startPoint y: 54, endPoint x: 210, endPoint y: 321, distance: 1056.3
click at [243, 319] on div "LG F14X76BSTA NOIR Caractéristiques Matching Graphique des prix price N/A deliv…" at bounding box center [662, 342] width 1193 height 615
drag, startPoint x: 240, startPoint y: 58, endPoint x: 164, endPoint y: 53, distance: 75.8
click at [164, 53] on h4 "LG F14X76BSTA NOIR" at bounding box center [207, 58] width 141 height 19
copy h4 "F14X76BSTA"
